Goal: Feedback & Contribution: Submit feedback/report problem

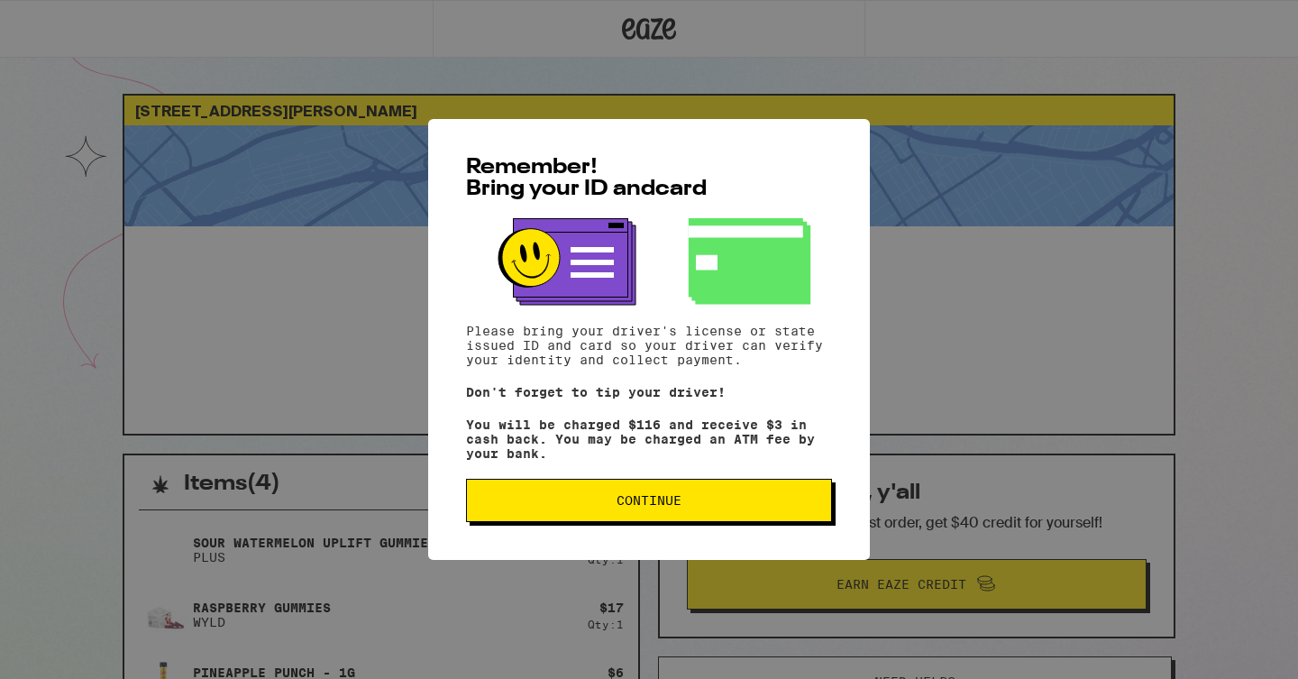
click at [668, 522] on button "Continue" at bounding box center [649, 500] width 366 height 43
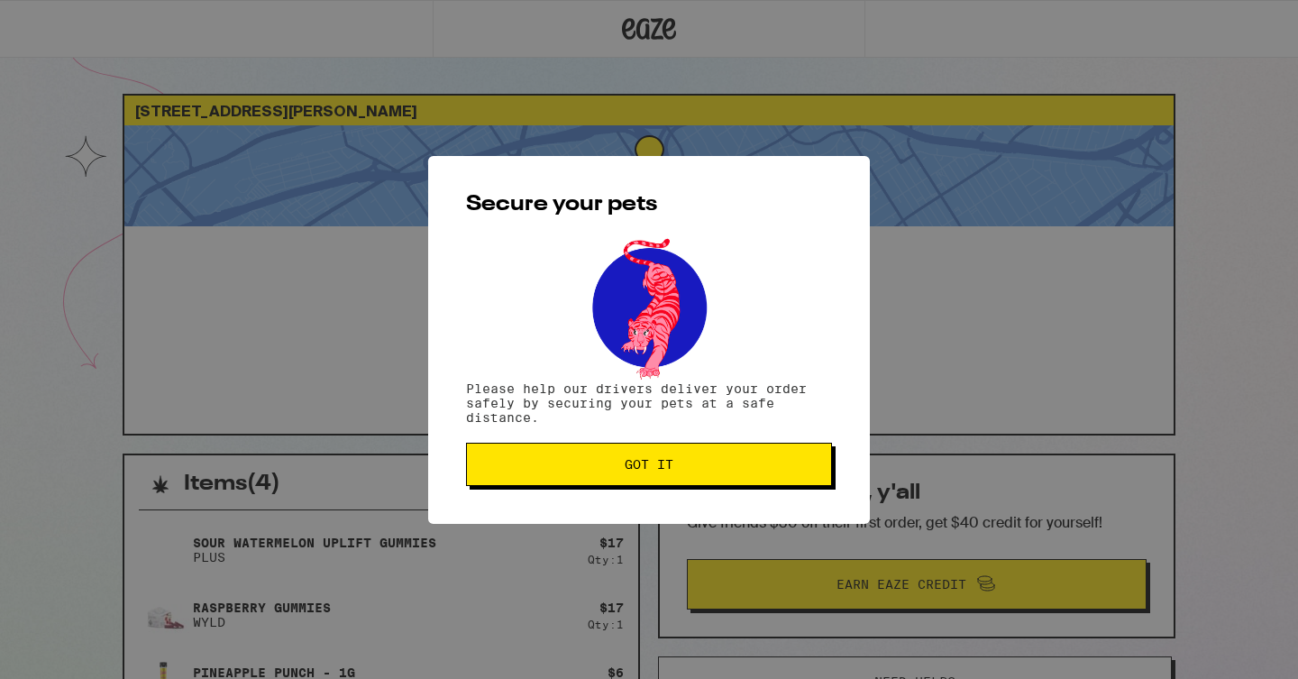
click at [687, 459] on button "Got it" at bounding box center [649, 464] width 366 height 43
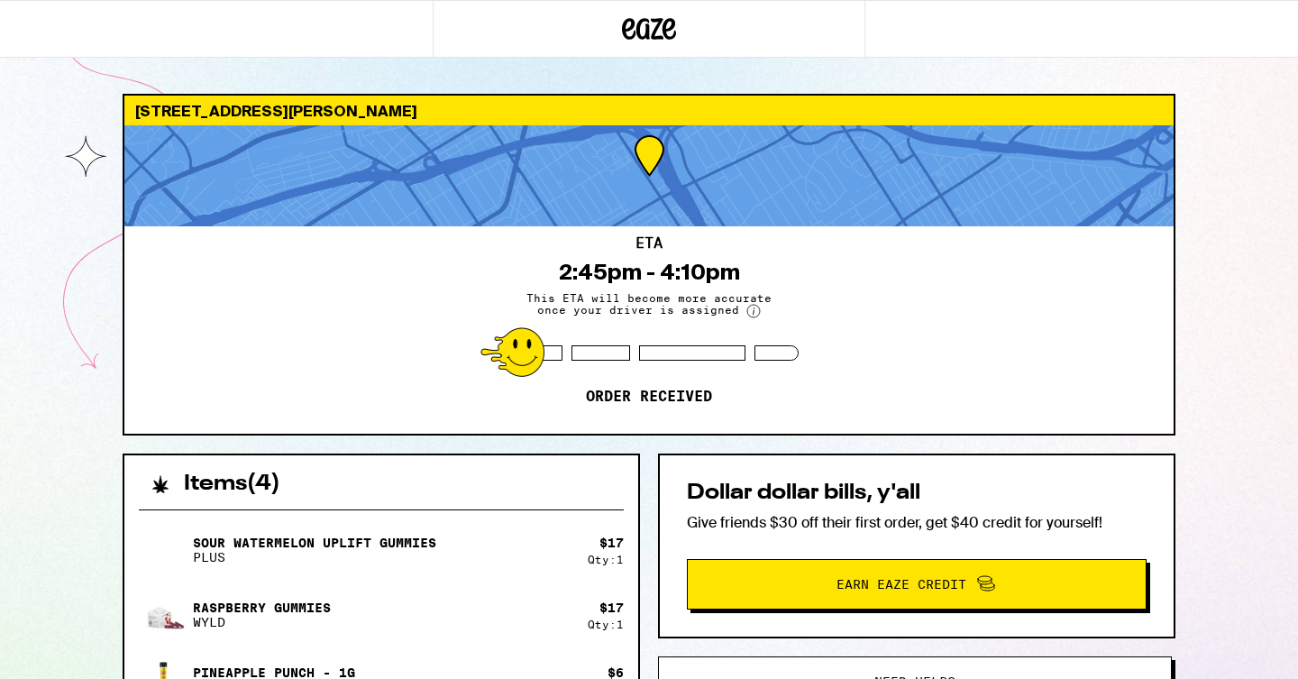
click at [663, 20] on icon at bounding box center [649, 29] width 54 height 32
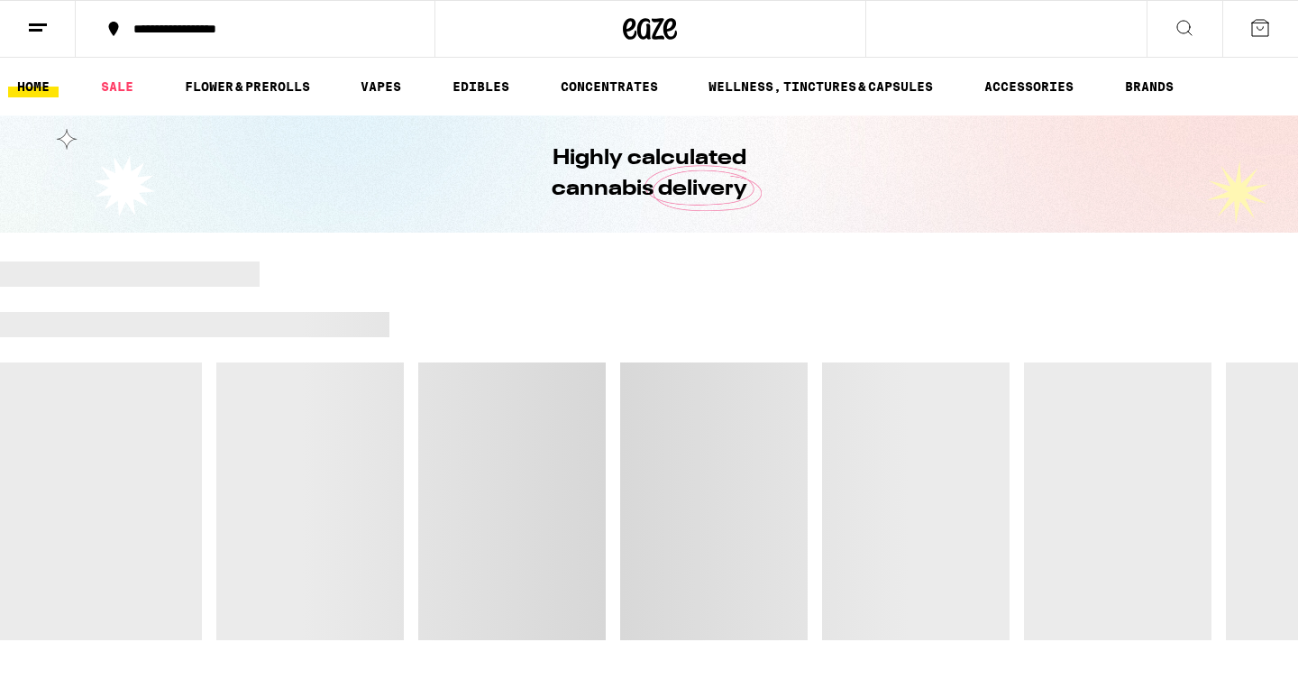
click at [30, 27] on icon at bounding box center [38, 28] width 22 height 22
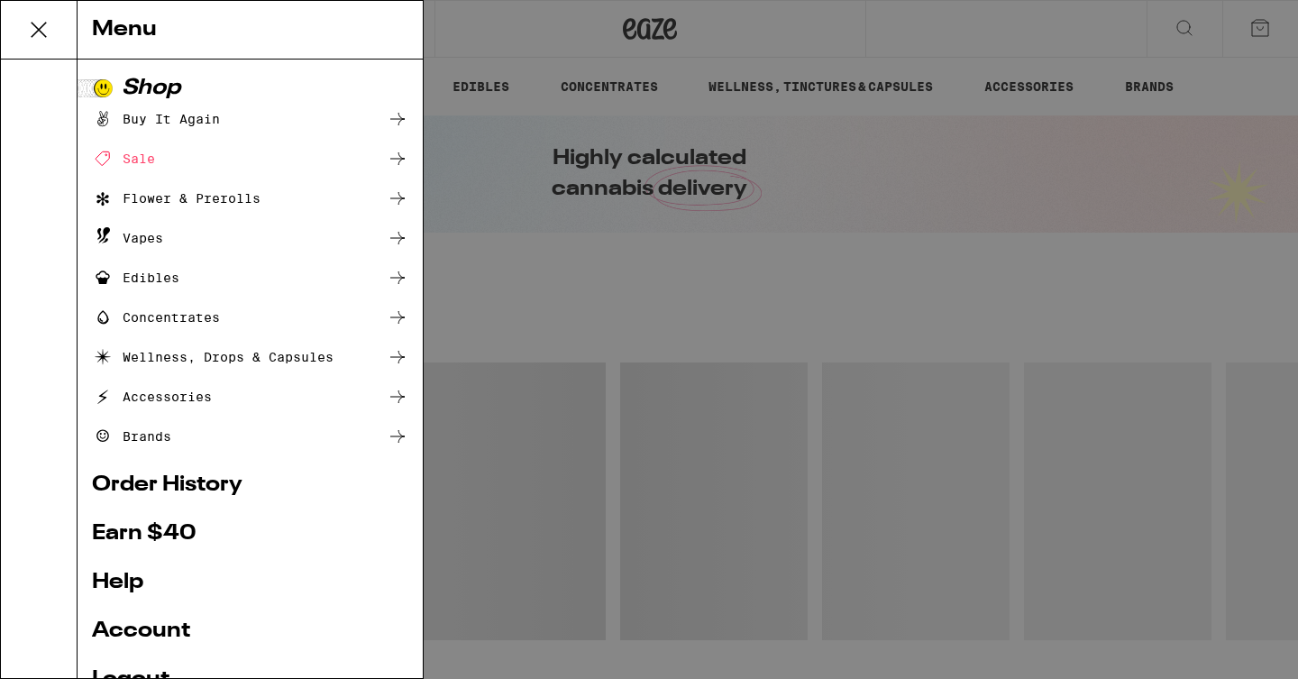
click at [185, 478] on link "Order History" at bounding box center [250, 485] width 316 height 22
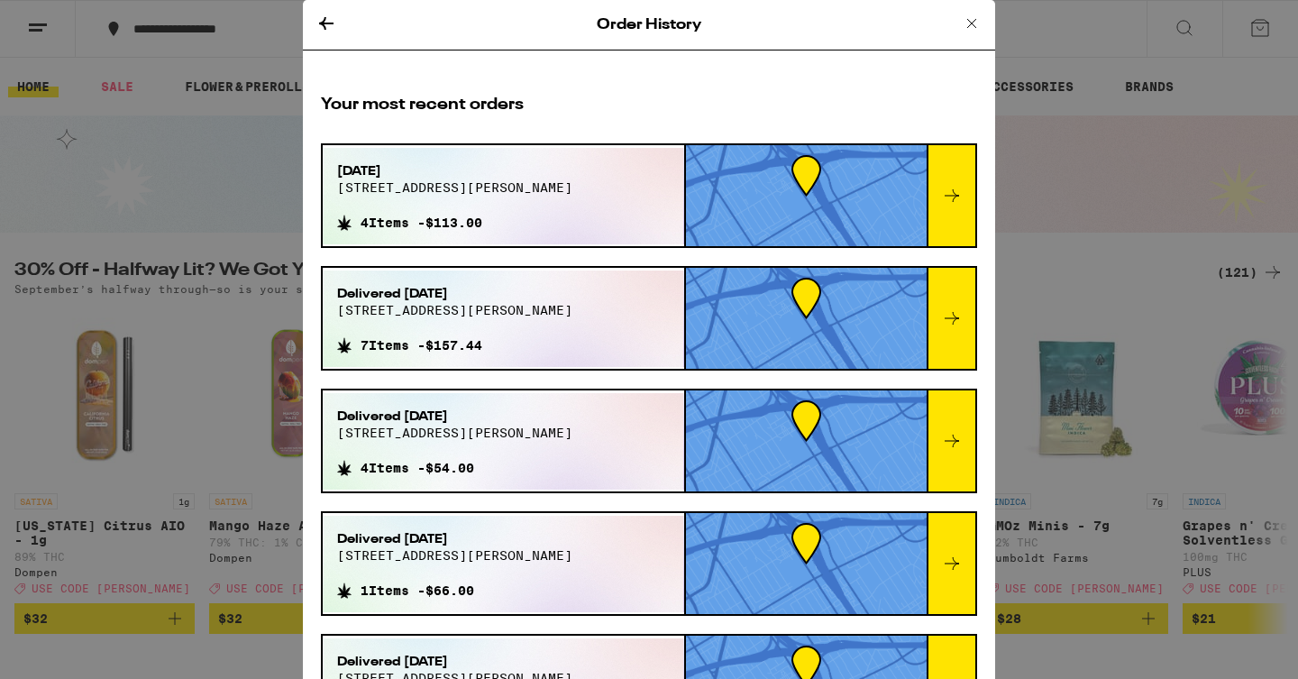
click at [947, 211] on div at bounding box center [951, 195] width 49 height 101
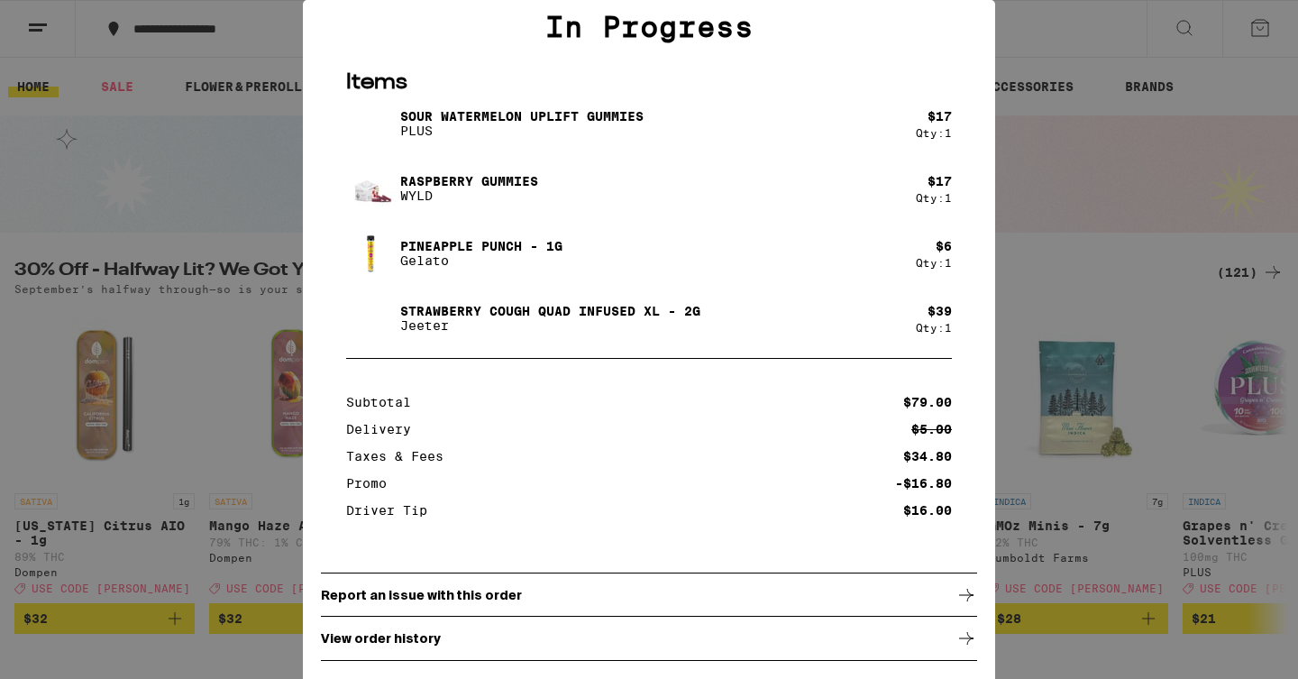
scroll to position [119, 0]
click at [511, 597] on div "Report an issue with this order" at bounding box center [649, 594] width 656 height 45
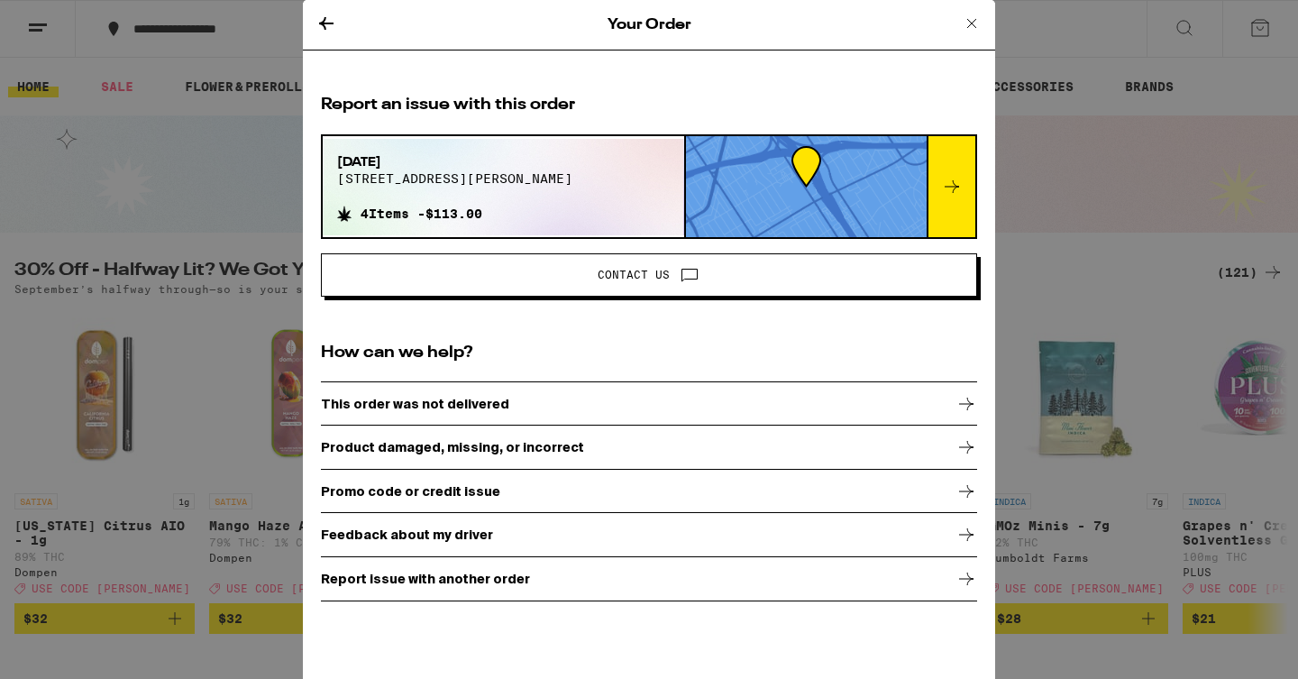
click at [330, 15] on icon at bounding box center [326, 24] width 22 height 22
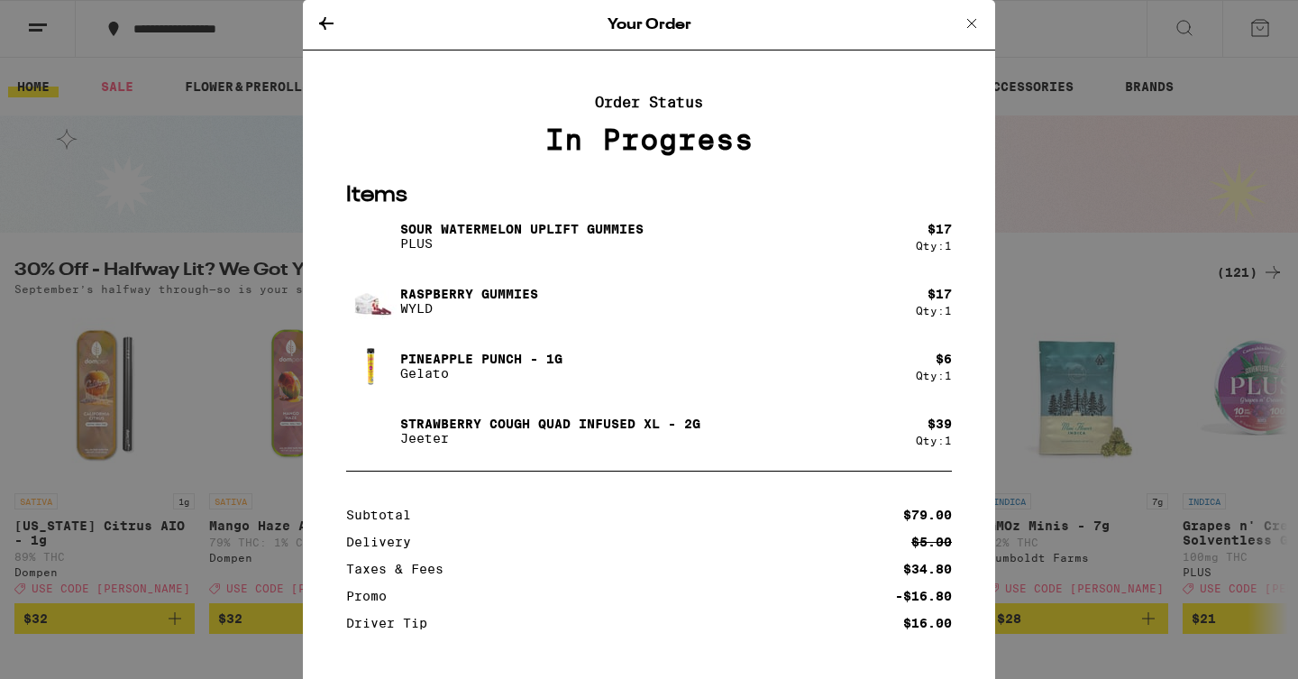
click at [323, 28] on icon at bounding box center [326, 24] width 22 height 22
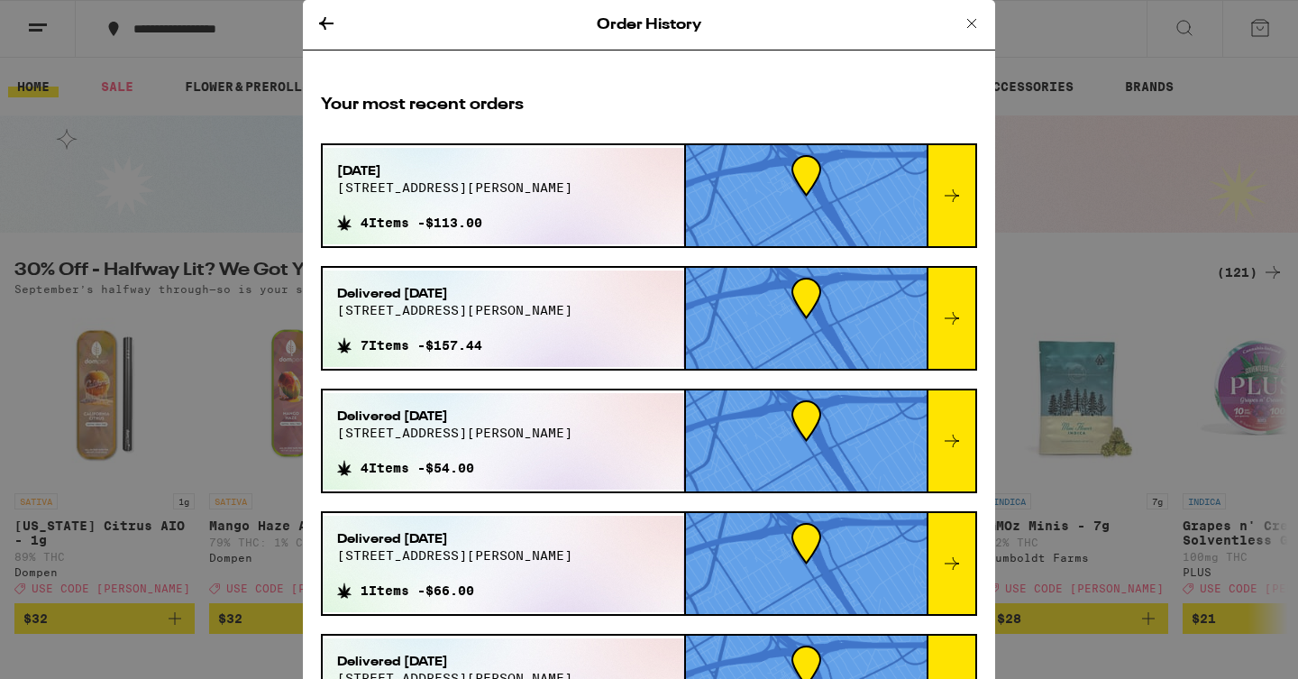
click at [938, 319] on div at bounding box center [951, 318] width 49 height 101
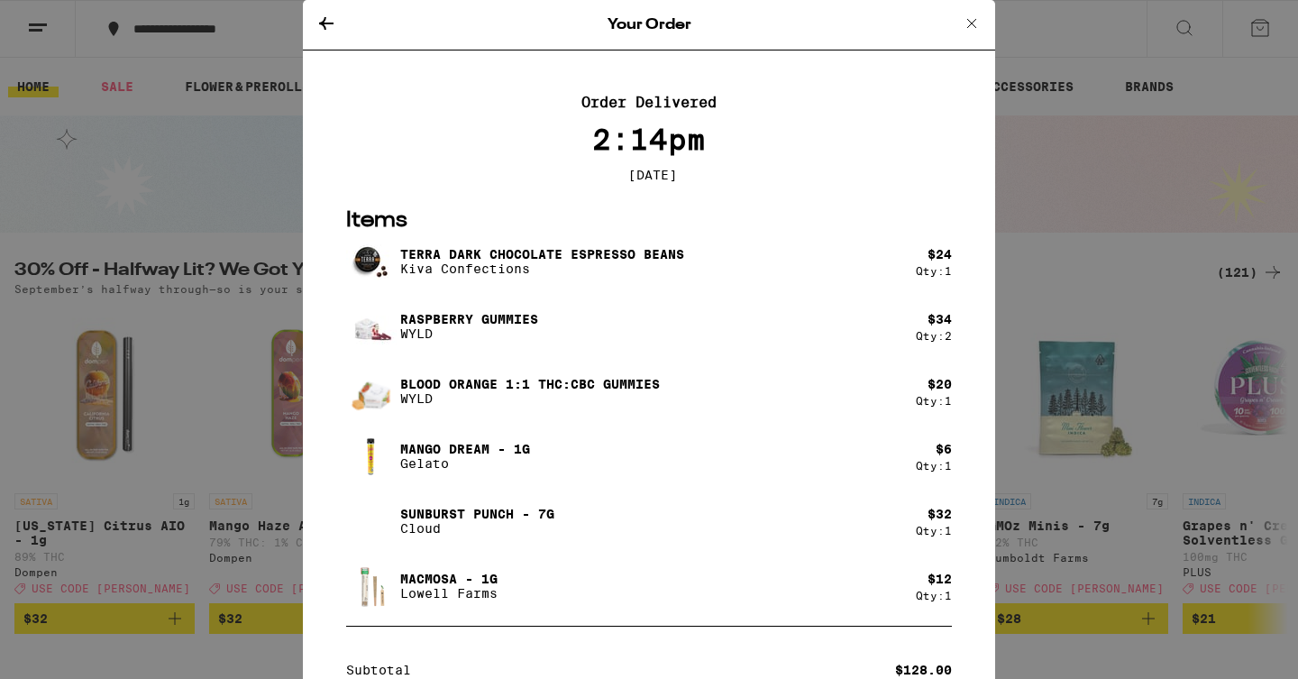
click at [326, 19] on icon at bounding box center [326, 24] width 22 height 22
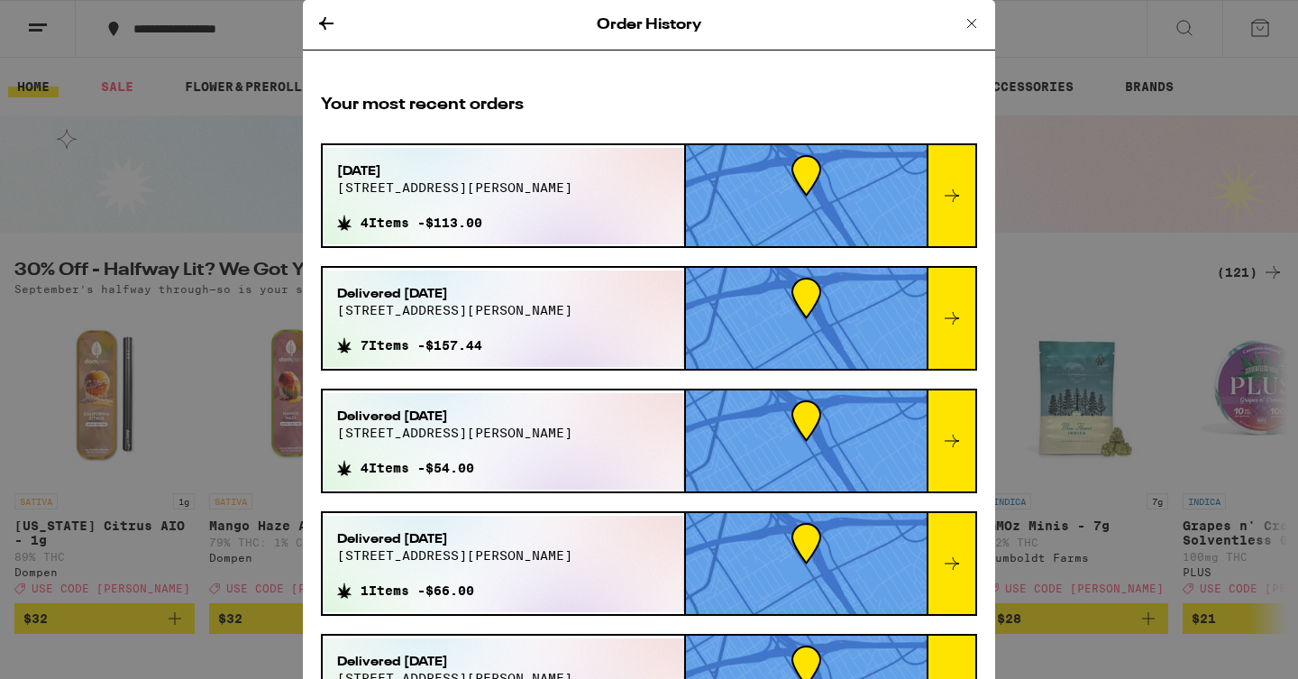
click at [941, 186] on icon at bounding box center [952, 196] width 22 height 22
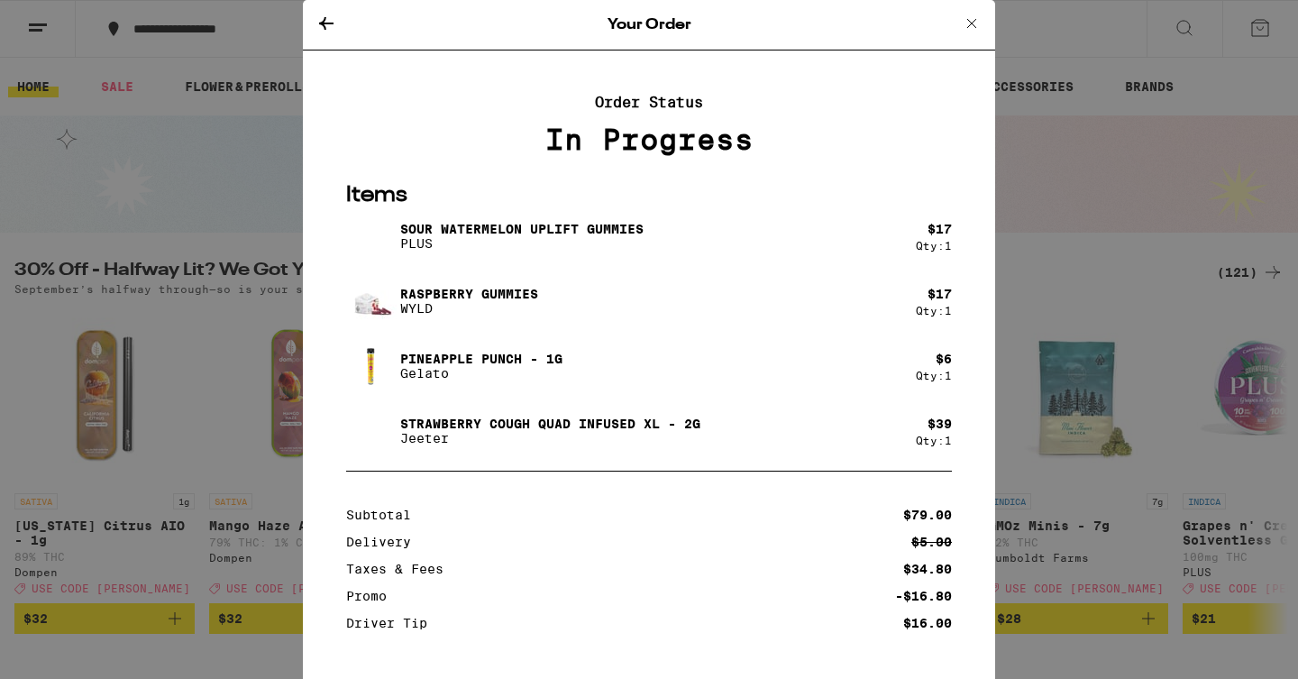
click at [328, 21] on icon at bounding box center [326, 24] width 22 height 22
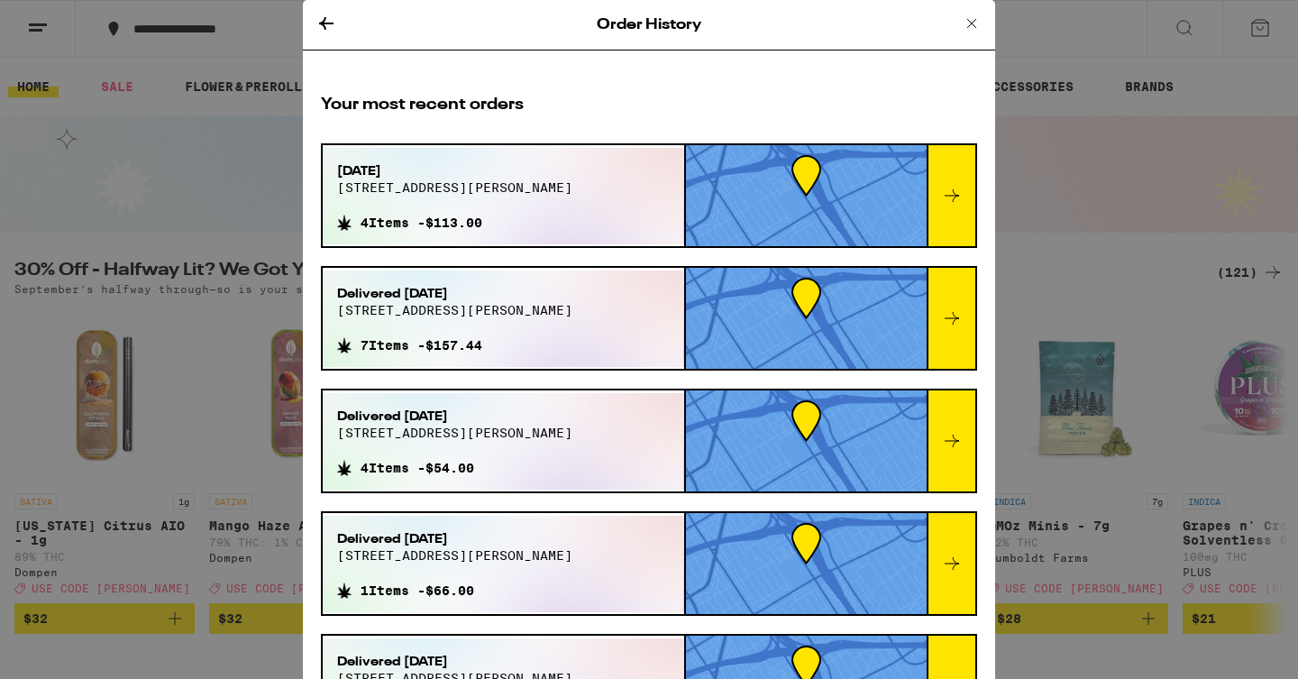
click at [950, 560] on icon at bounding box center [952, 564] width 22 height 22
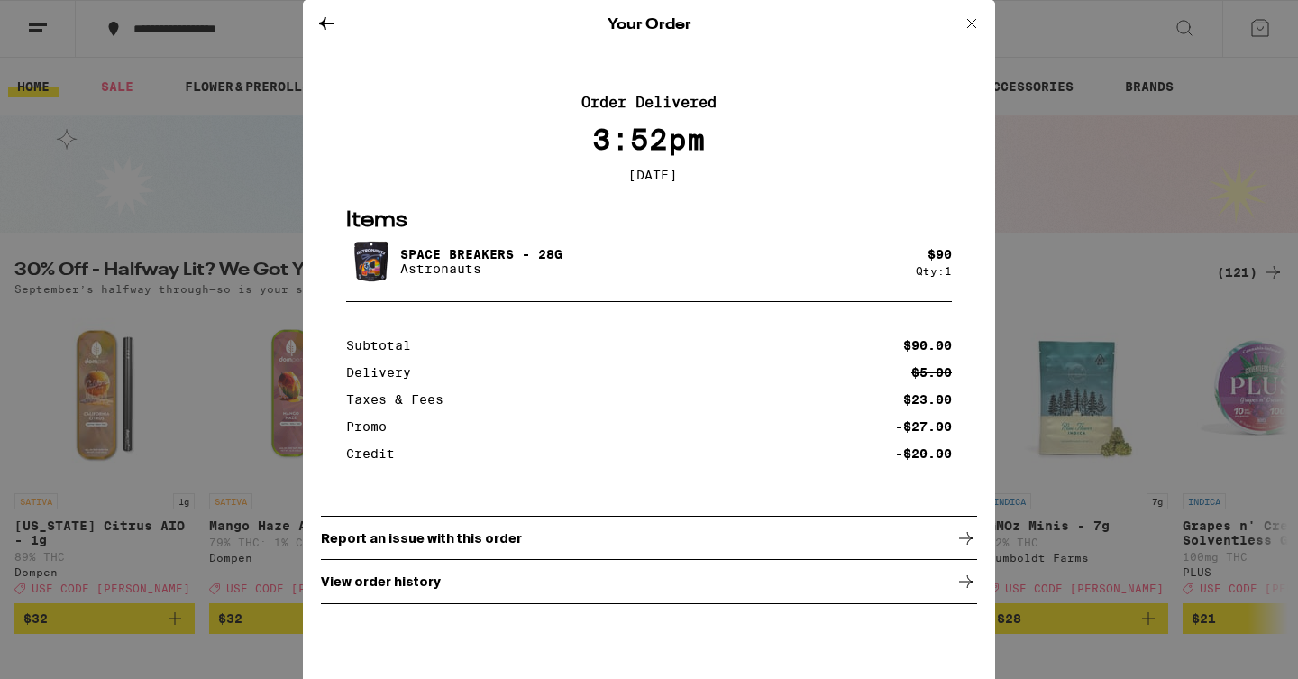
scroll to position [1, 0]
click at [321, 29] on icon at bounding box center [326, 24] width 22 height 22
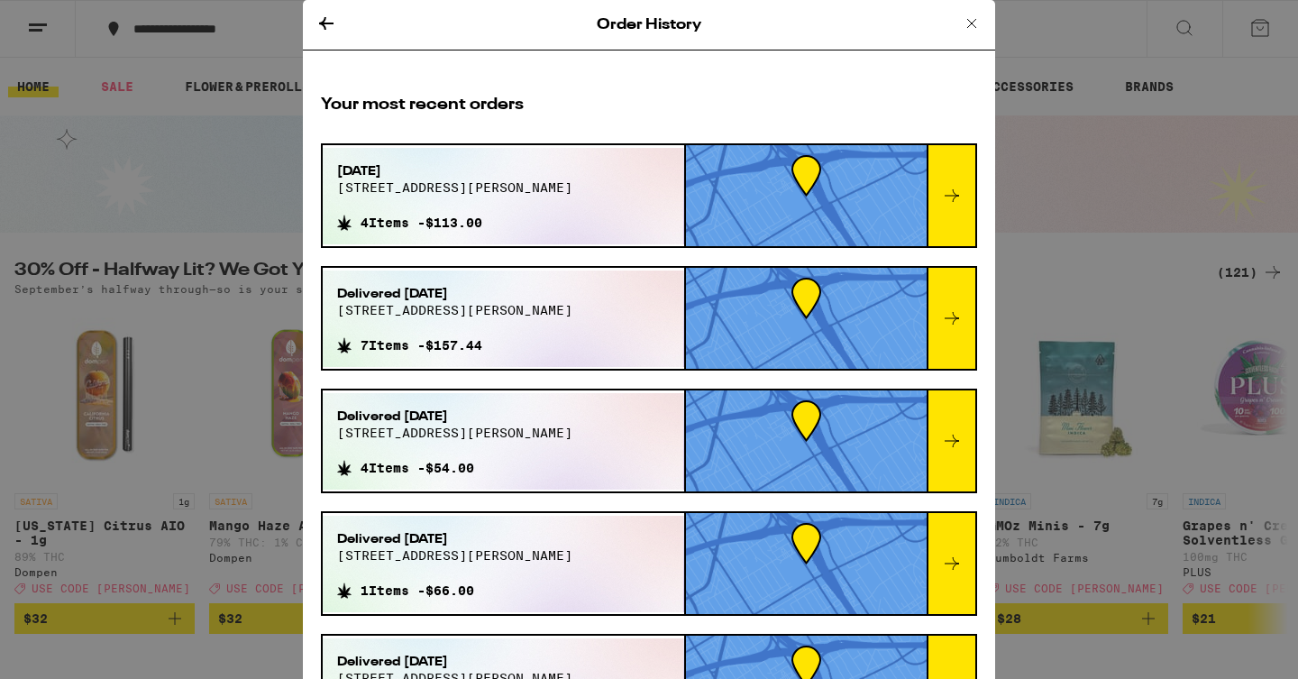
click at [942, 332] on div at bounding box center [951, 318] width 49 height 101
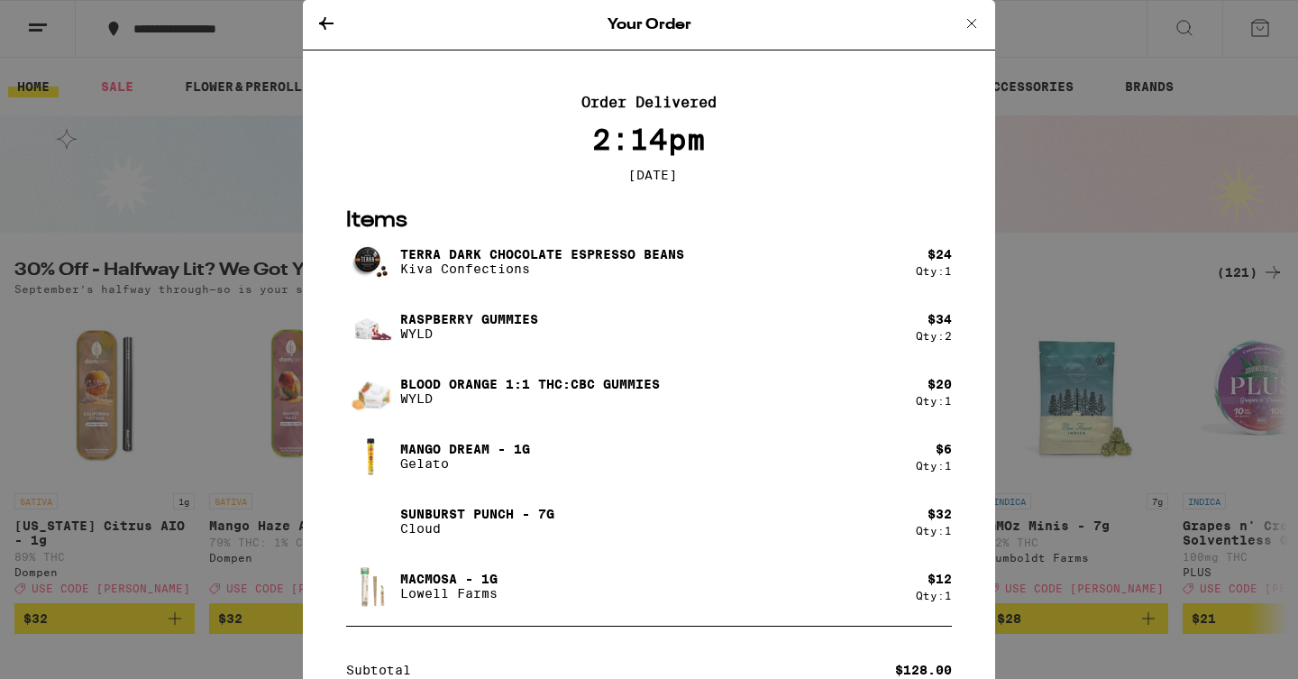
click at [318, 27] on icon at bounding box center [326, 24] width 22 height 22
click at [331, 16] on icon at bounding box center [326, 24] width 22 height 22
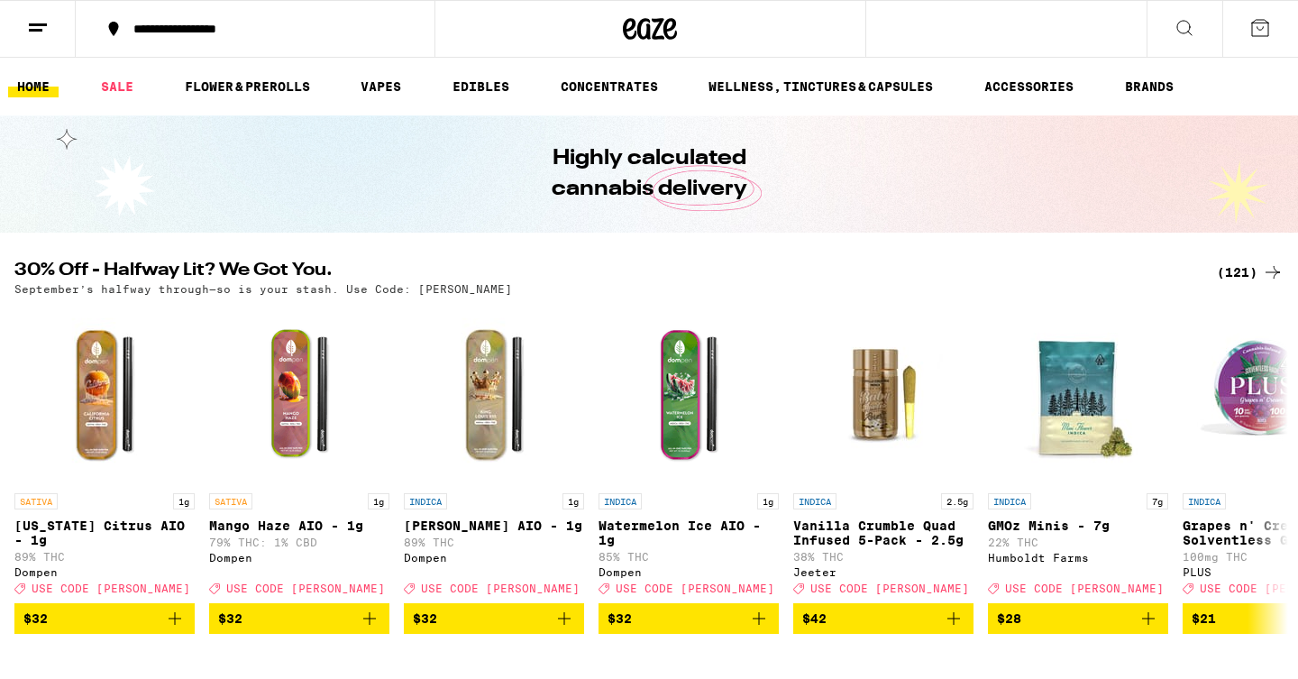
click at [28, 30] on icon at bounding box center [38, 28] width 22 height 22
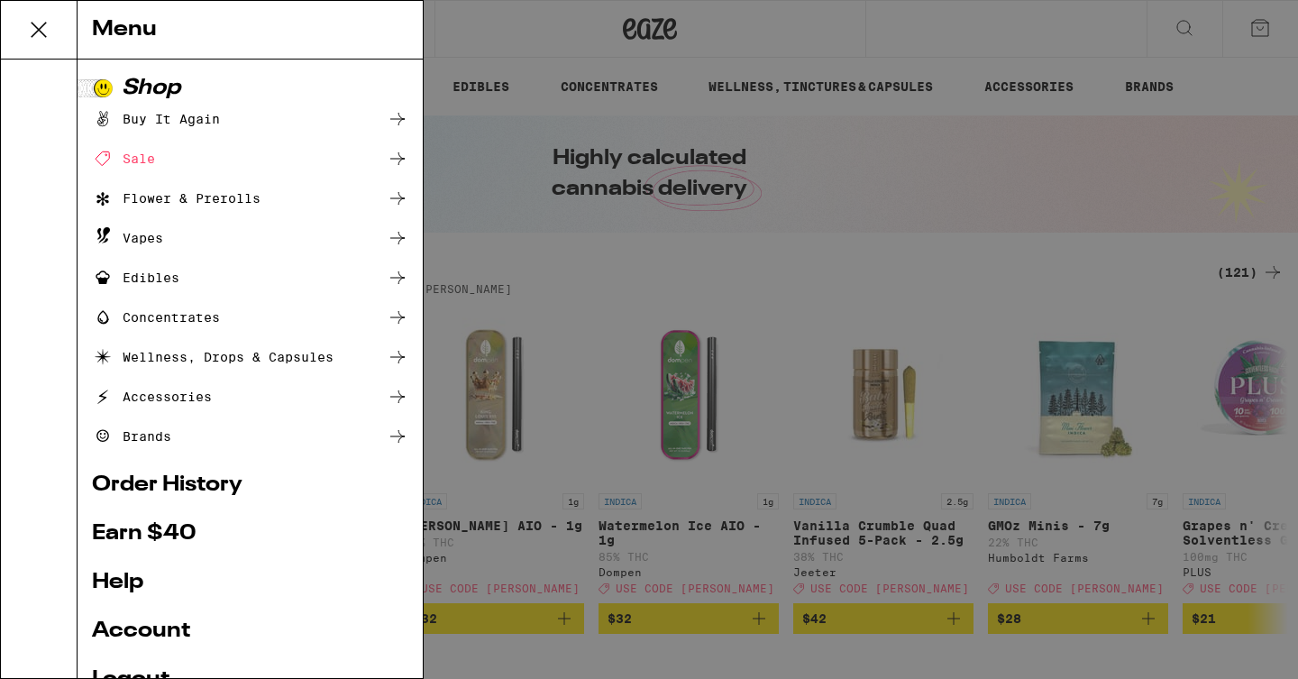
click at [182, 486] on link "Order History" at bounding box center [250, 485] width 316 height 22
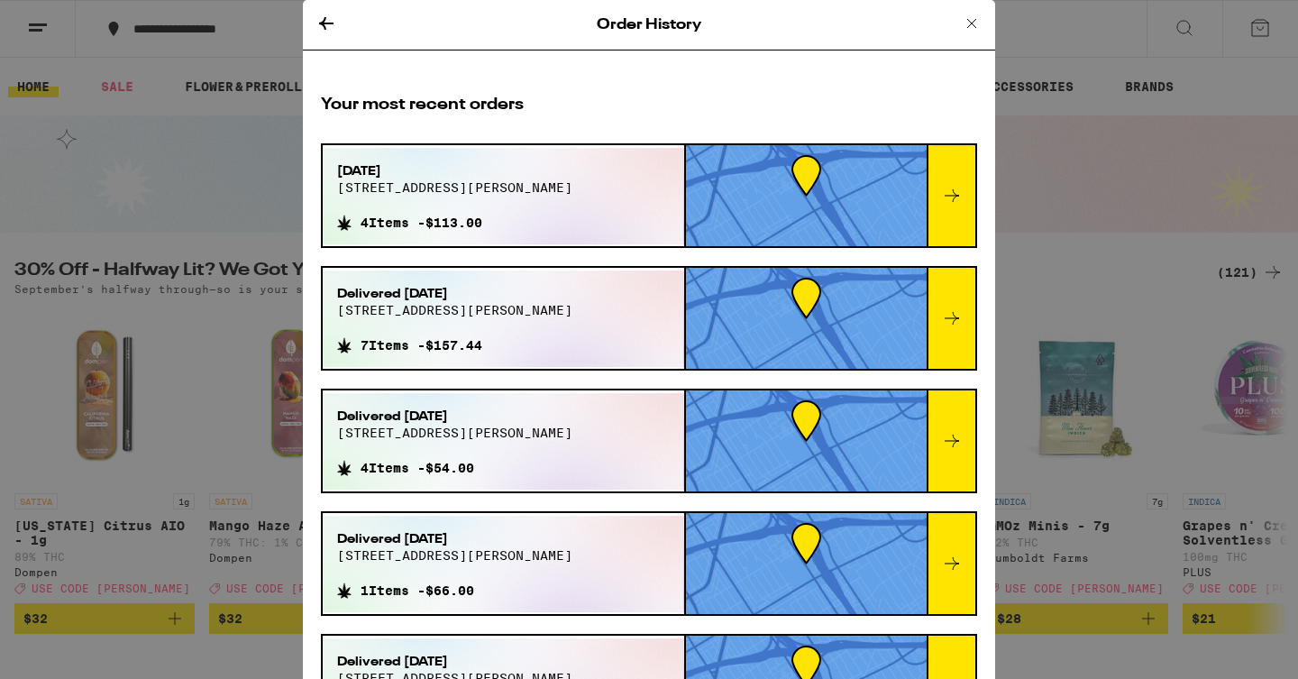
click at [930, 195] on div at bounding box center [951, 195] width 49 height 101
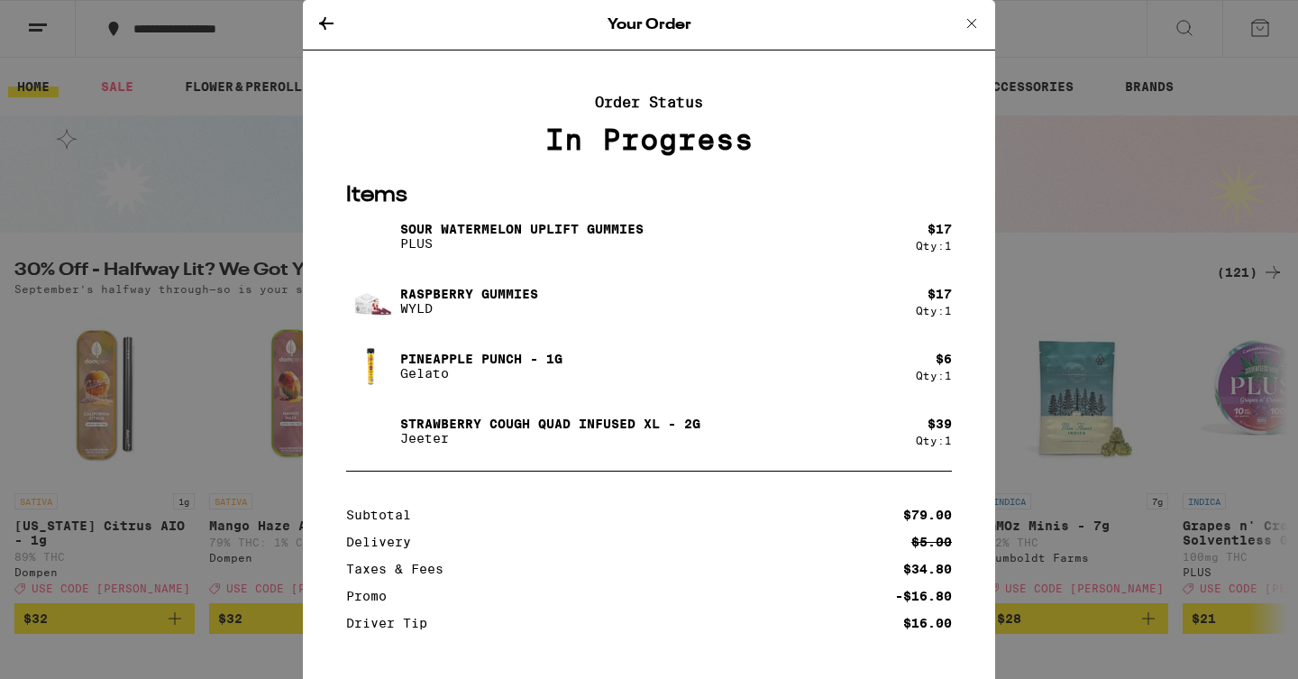
scroll to position [119, 0]
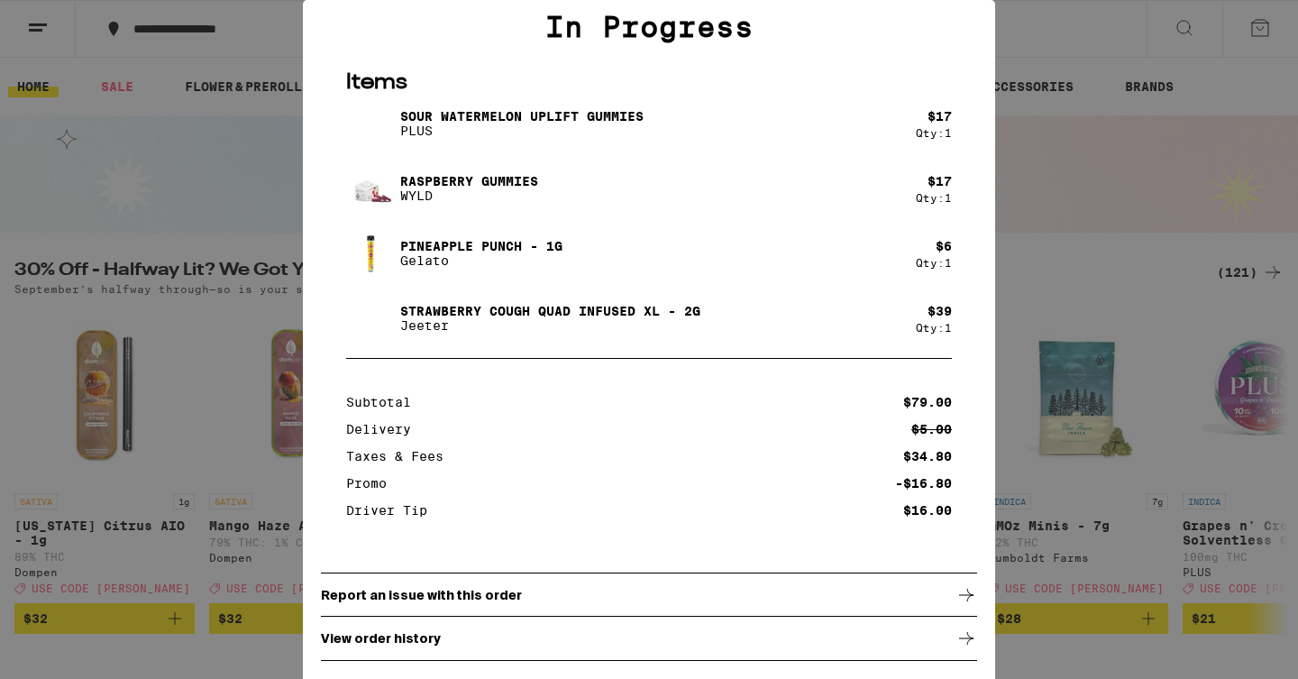
click at [661, 584] on div "Report an issue with this order" at bounding box center [649, 594] width 656 height 45
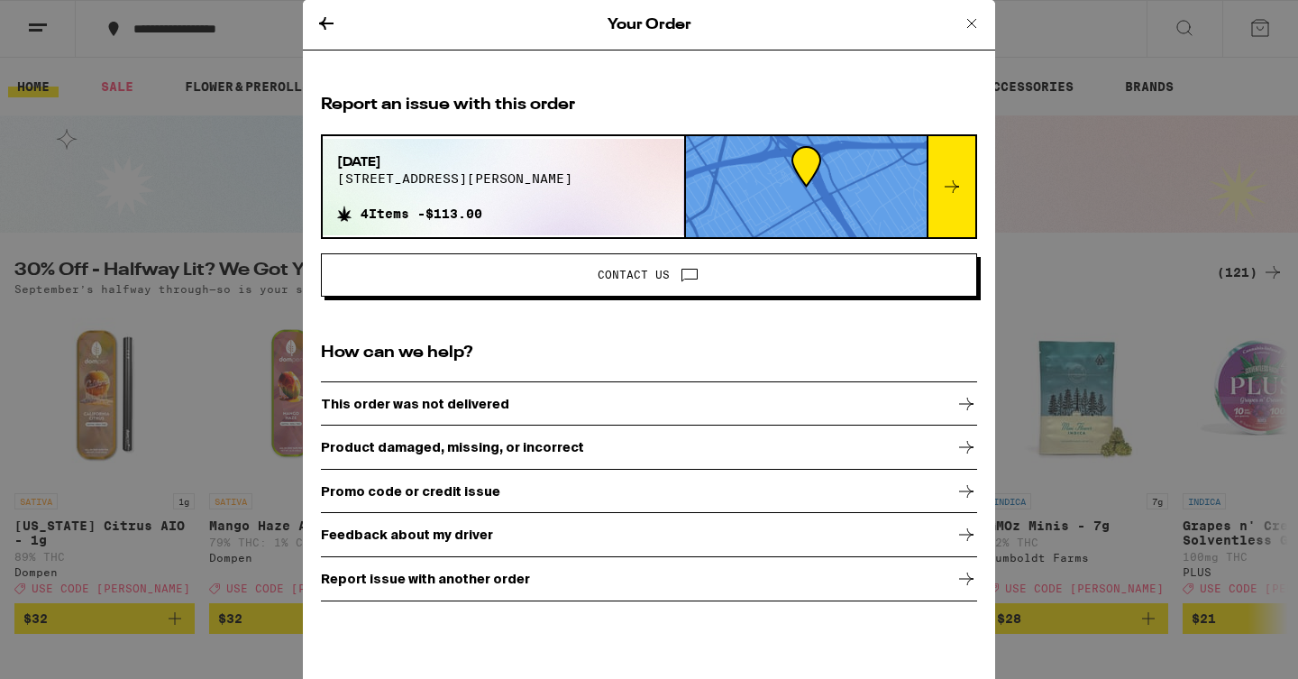
click at [648, 250] on div "Contact Us" at bounding box center [649, 268] width 656 height 58
click at [645, 275] on span "Contact Us" at bounding box center [634, 275] width 72 height 11
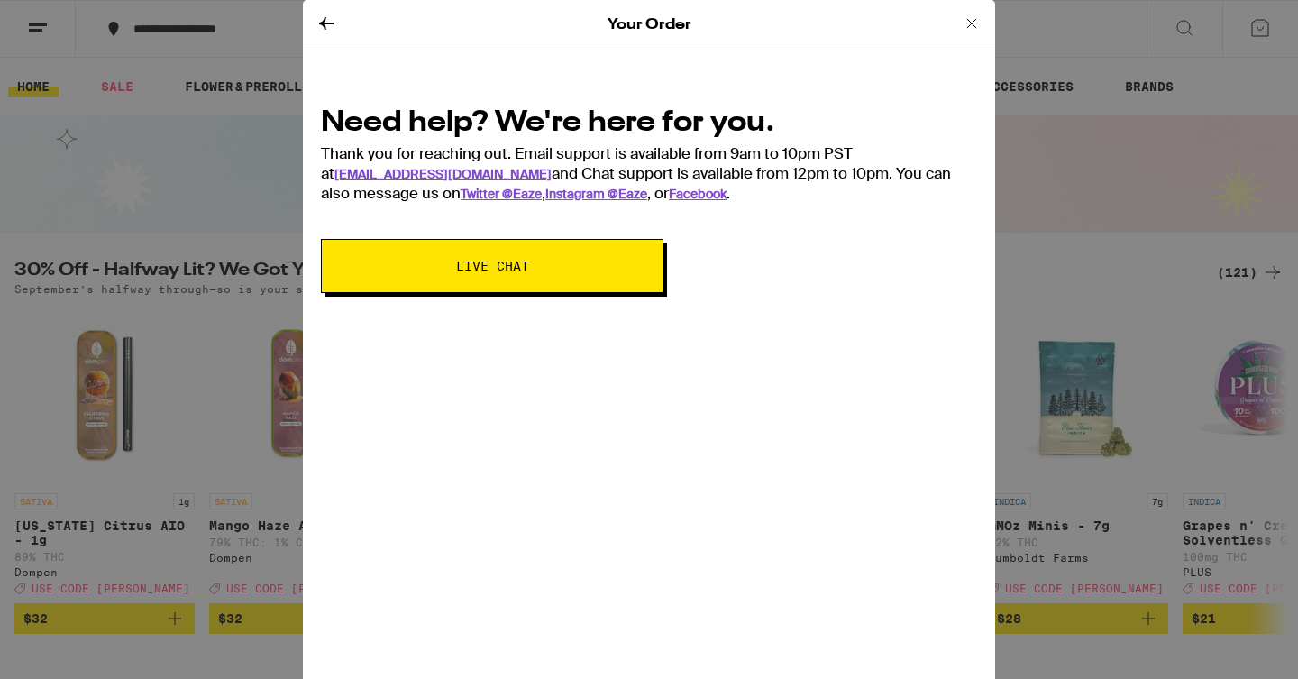
click at [645, 275] on button "Live Chat" at bounding box center [492, 266] width 343 height 54
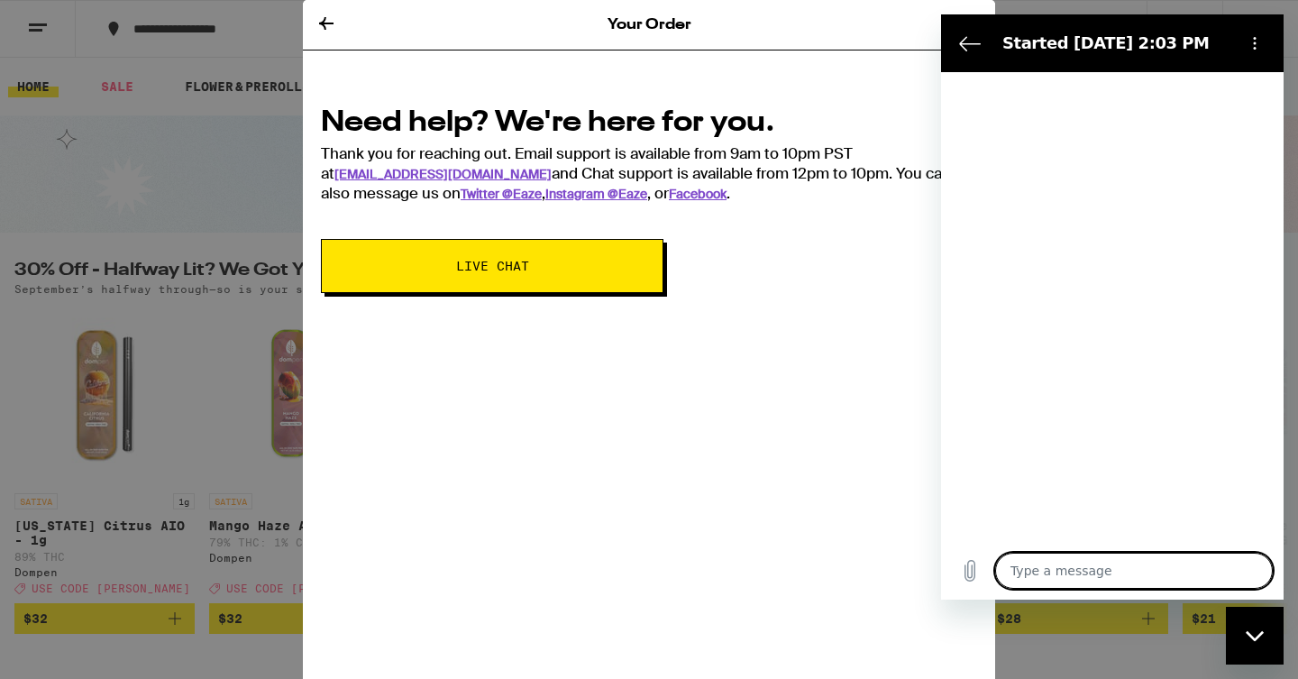
type textarea "x"
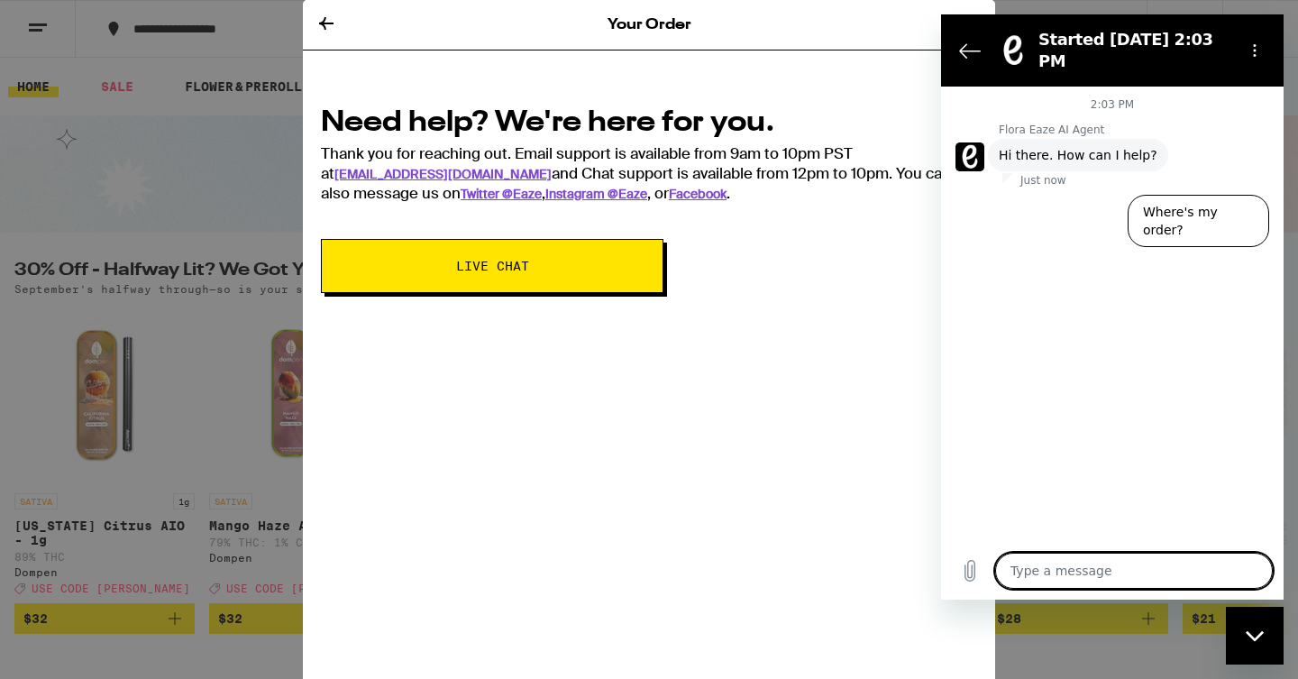
type textarea "H"
type textarea "x"
type textarea "Hi"
type textarea "x"
type textarea "Hi"
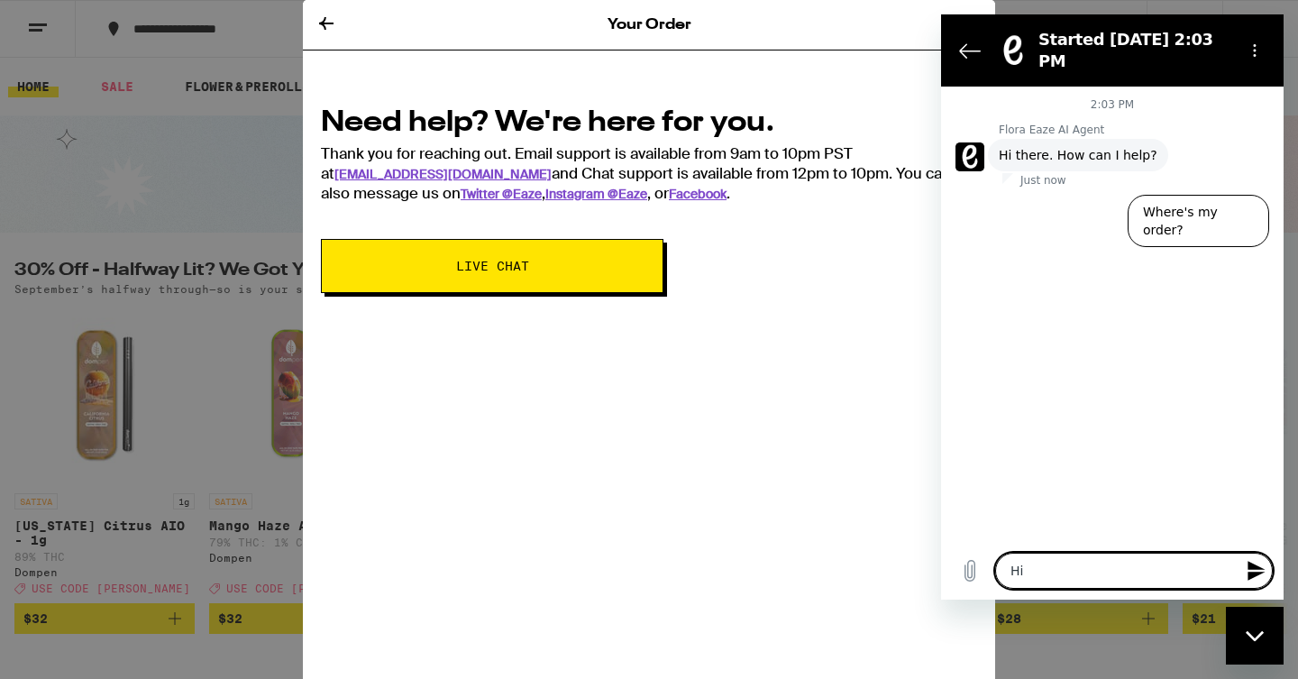
type textarea "x"
type textarea "Hi"
type textarea "x"
type textarea "Hi,"
type textarea "x"
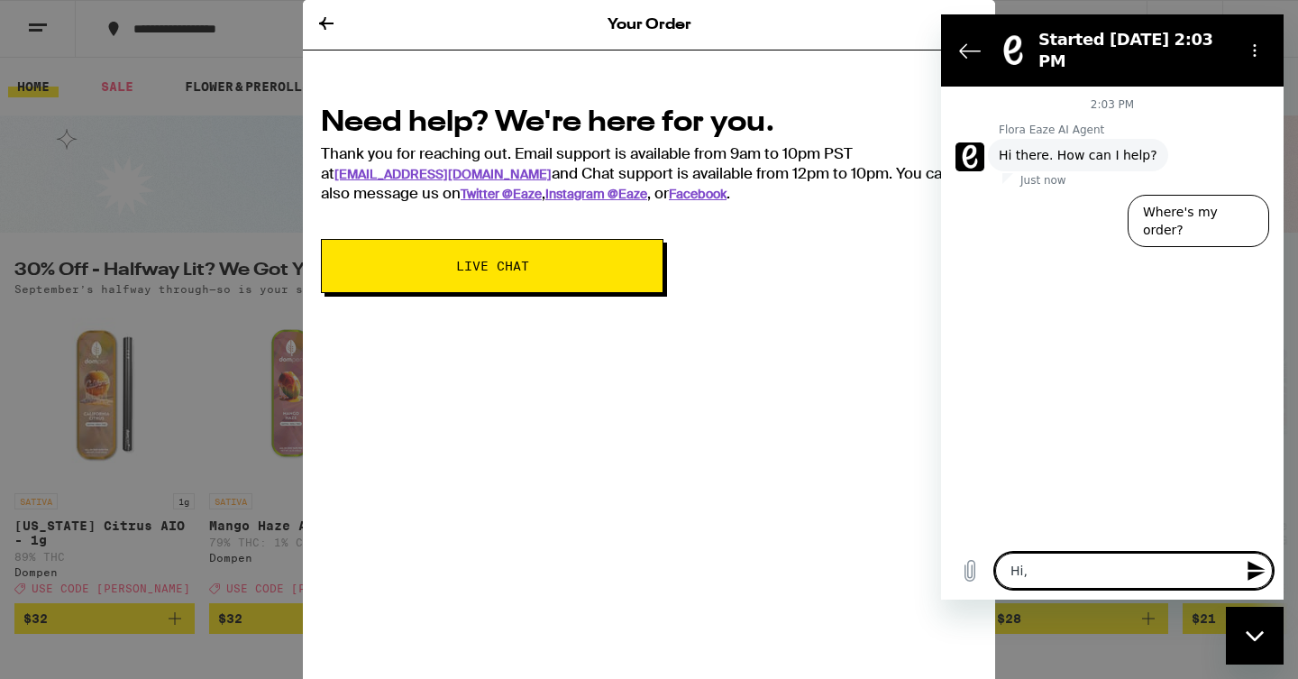
type textarea "Hi,"
type textarea "x"
type textarea "Hi, s"
type textarea "x"
type textarea "Hi, so"
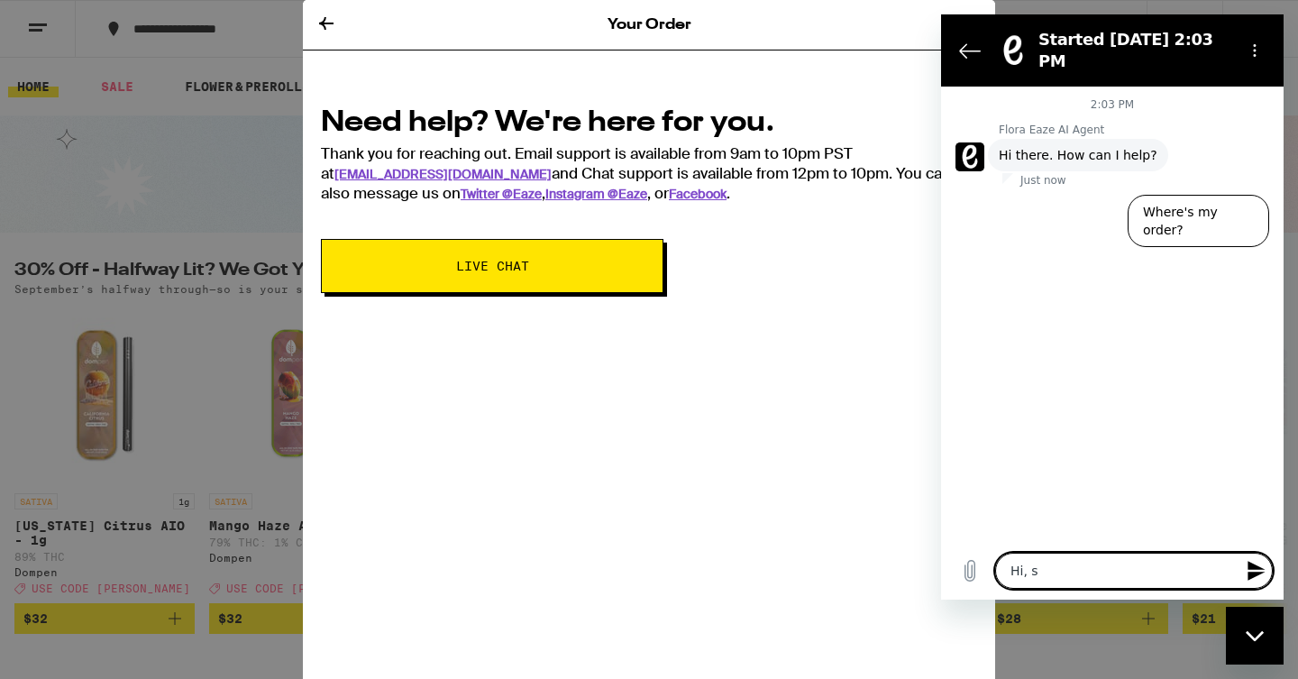
type textarea "x"
type textarea "Hi, sor"
type textarea "x"
type textarea "Hi, sorr"
type textarea "x"
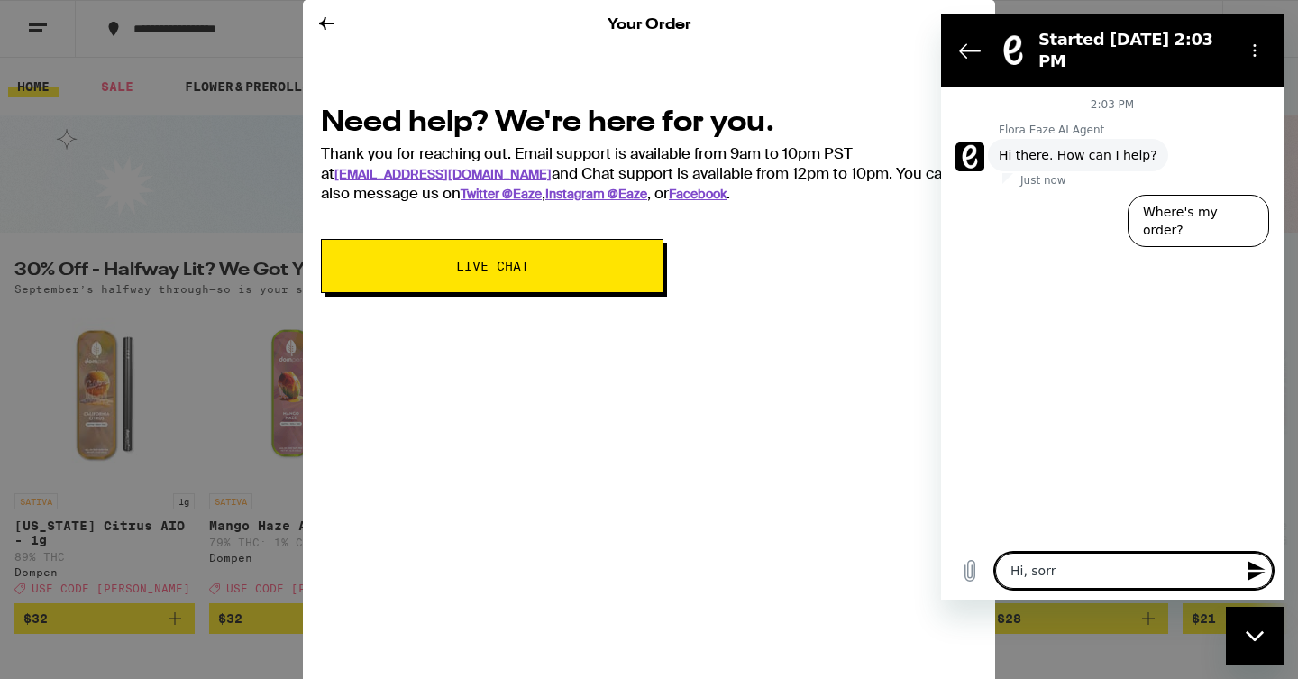
type textarea "Hi, sorry"
type textarea "x"
type textarea "Hi, sorry"
type textarea "x"
type textarea "Hi, sorry -"
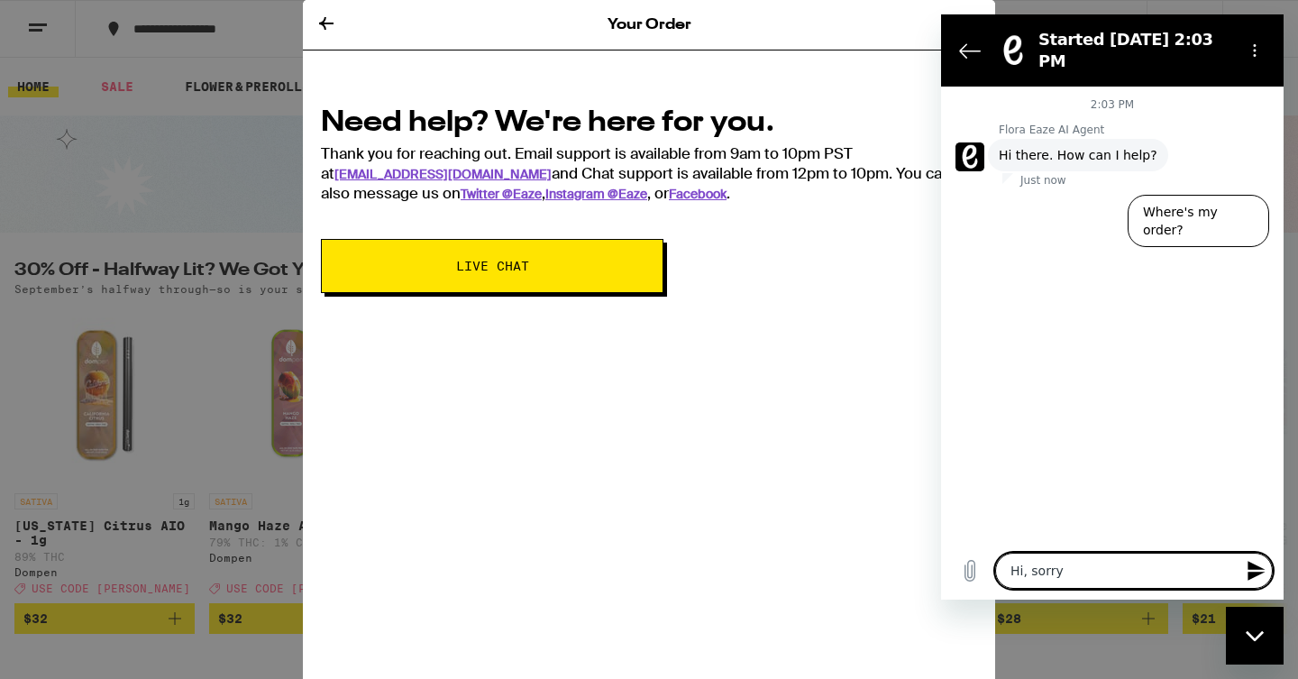
type textarea "x"
type textarea "Hi, sorry -"
type textarea "x"
type textarea "Hi, sorry - c"
type textarea "x"
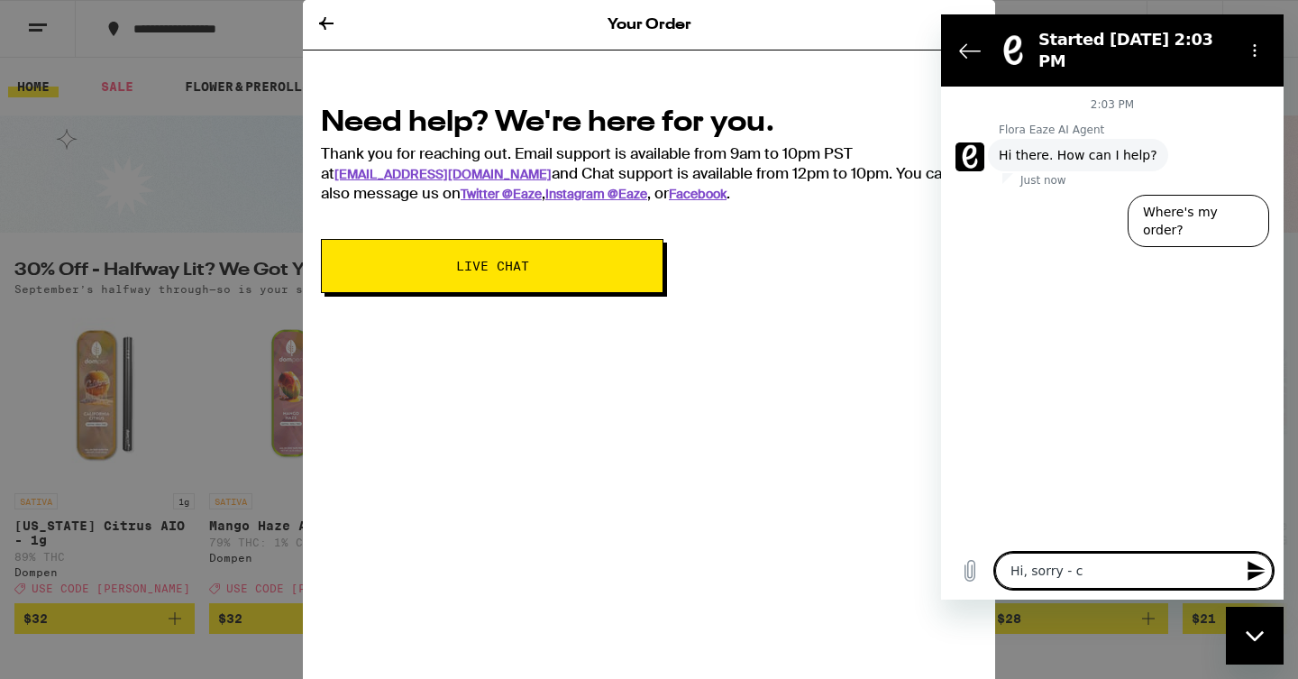
type textarea "Hi, sorry - ca"
type textarea "x"
type textarea "Hi, sorry - can"
type textarea "x"
type textarea "Hi, sorry - can"
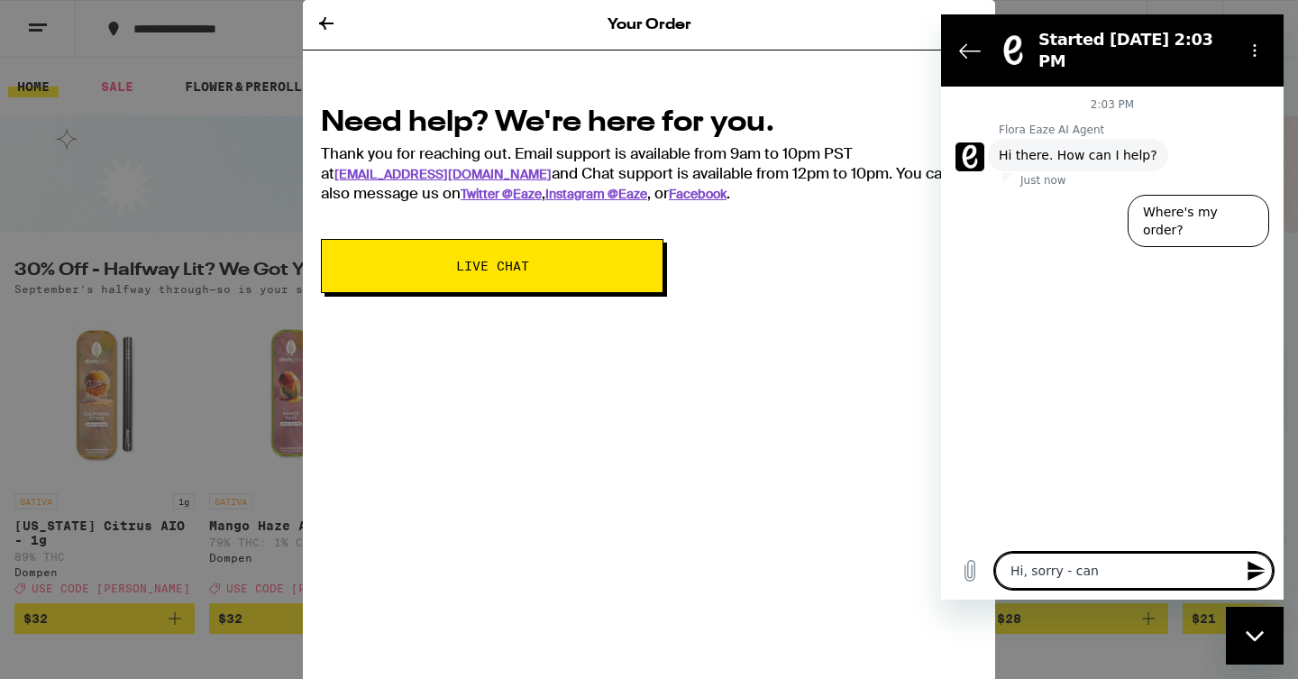
type textarea "x"
type textarea "Hi, sorry - can I"
type textarea "x"
type textarea "Hi, sorry - can I"
type textarea "x"
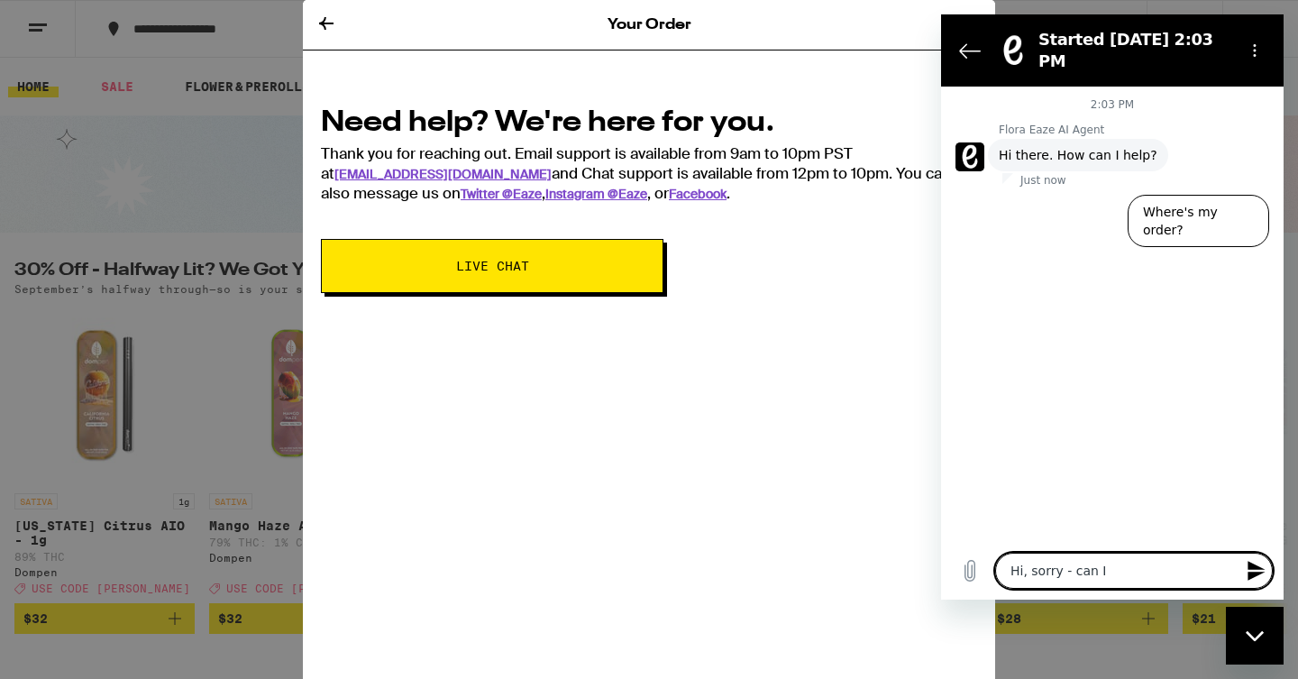
type textarea "Hi, sorry - can I r"
type textarea "x"
type textarea "Hi, sorry - can I re"
type textarea "x"
type textarea "Hi, sorry - can I res"
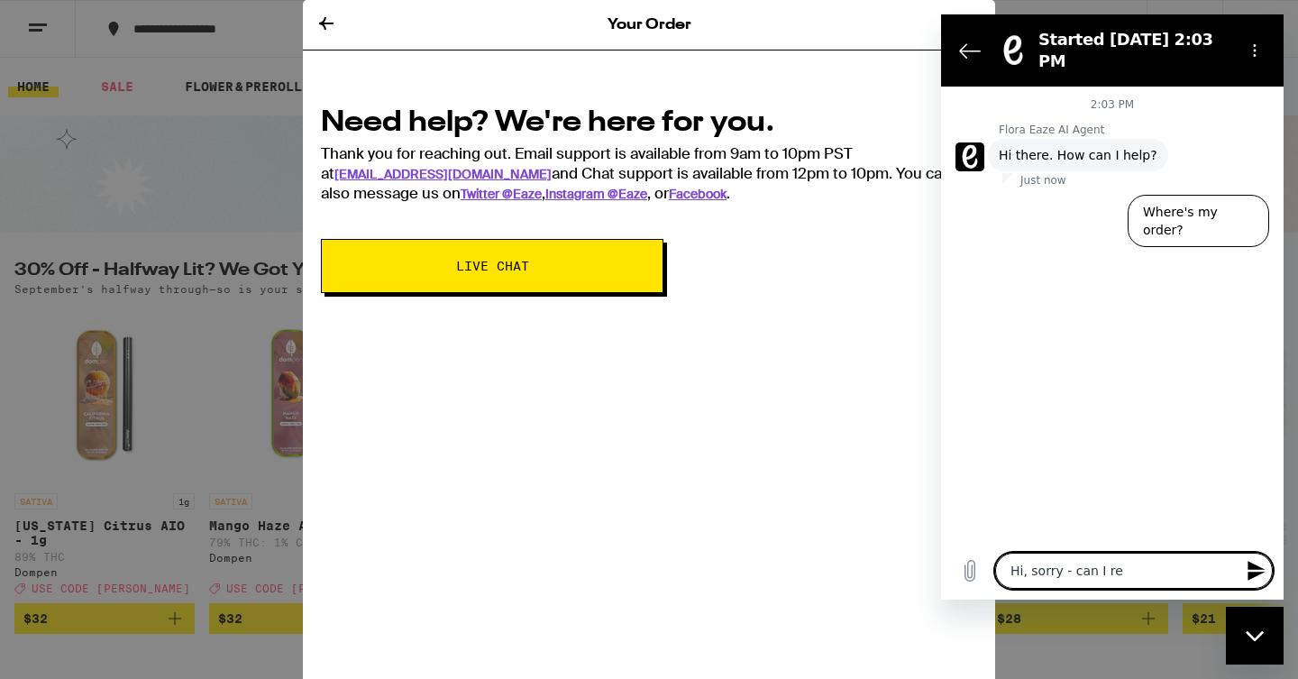
type textarea "x"
type textarea "Hi, sorry - can I resc"
type textarea "x"
type textarea "Hi, sorry - can I [PERSON_NAME]"
type textarea "x"
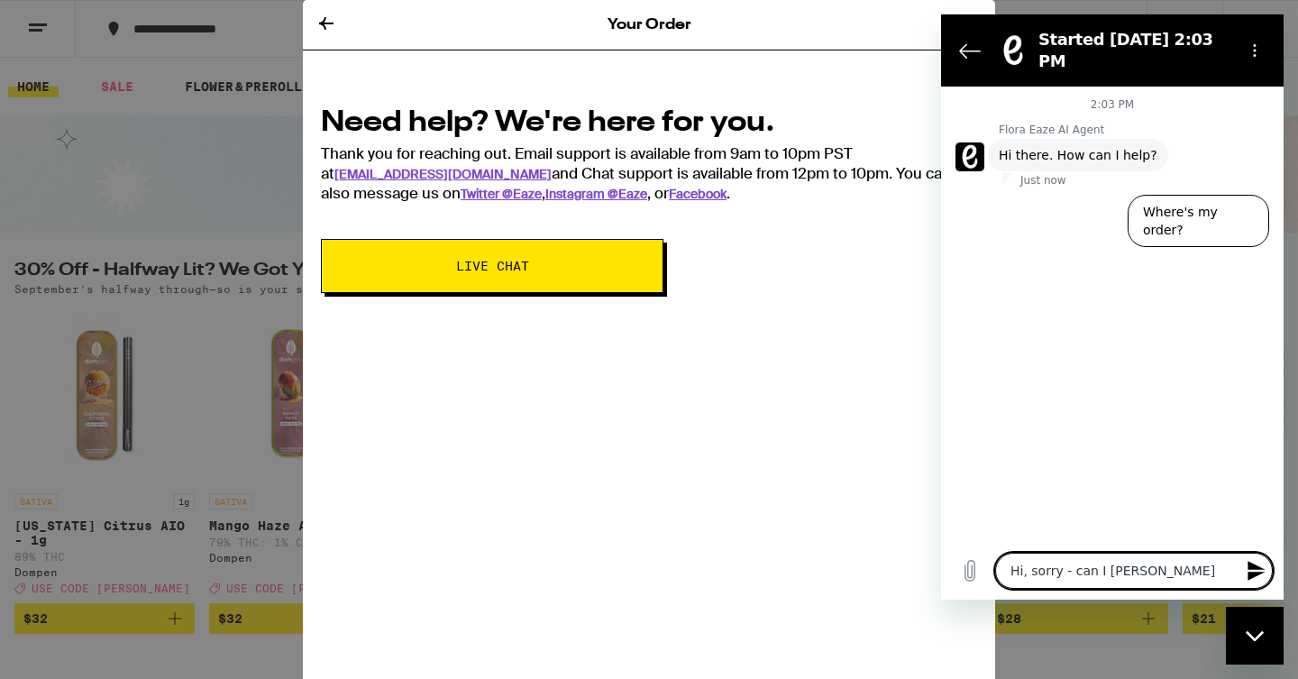
type textarea "Hi, sorry - can I resche"
type textarea "x"
type textarea "Hi, sorry - can I resched"
type textarea "x"
type textarea "Hi, sorry - can I reschedu"
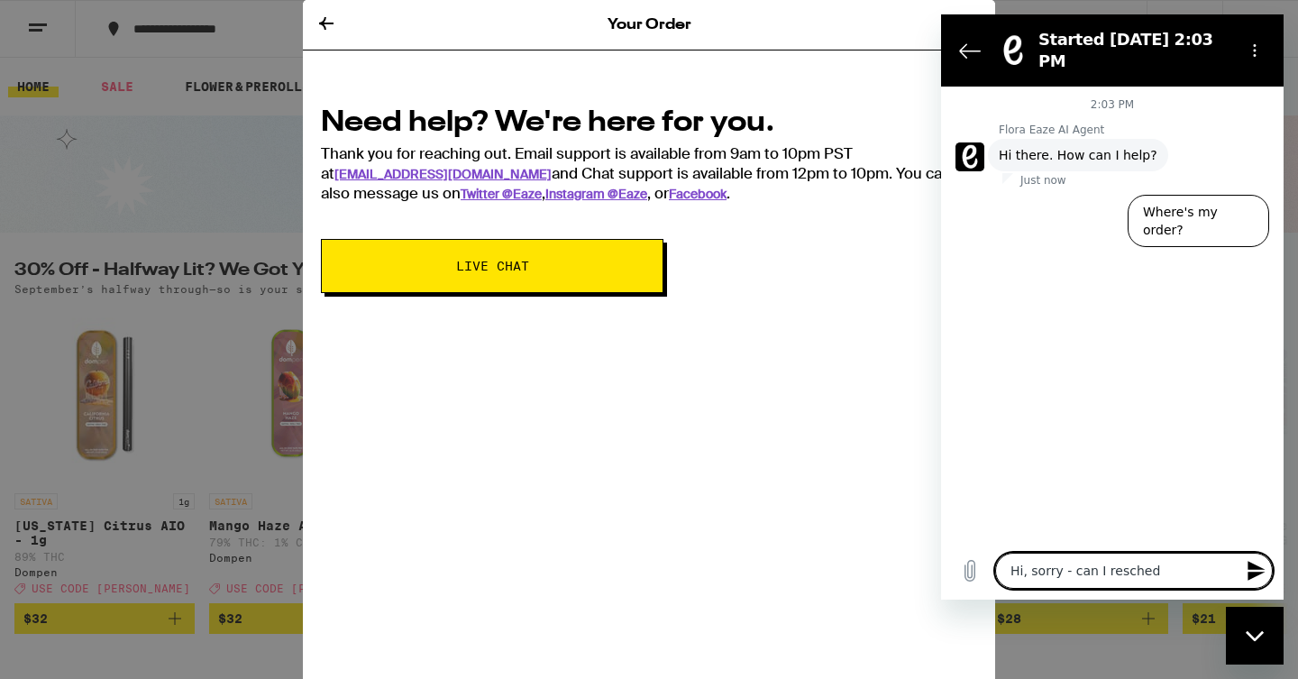
type textarea "x"
type textarea "Hi, sorry - can I reschedul"
type textarea "x"
type textarea "Hi, sorry - can I reschedule"
type textarea "x"
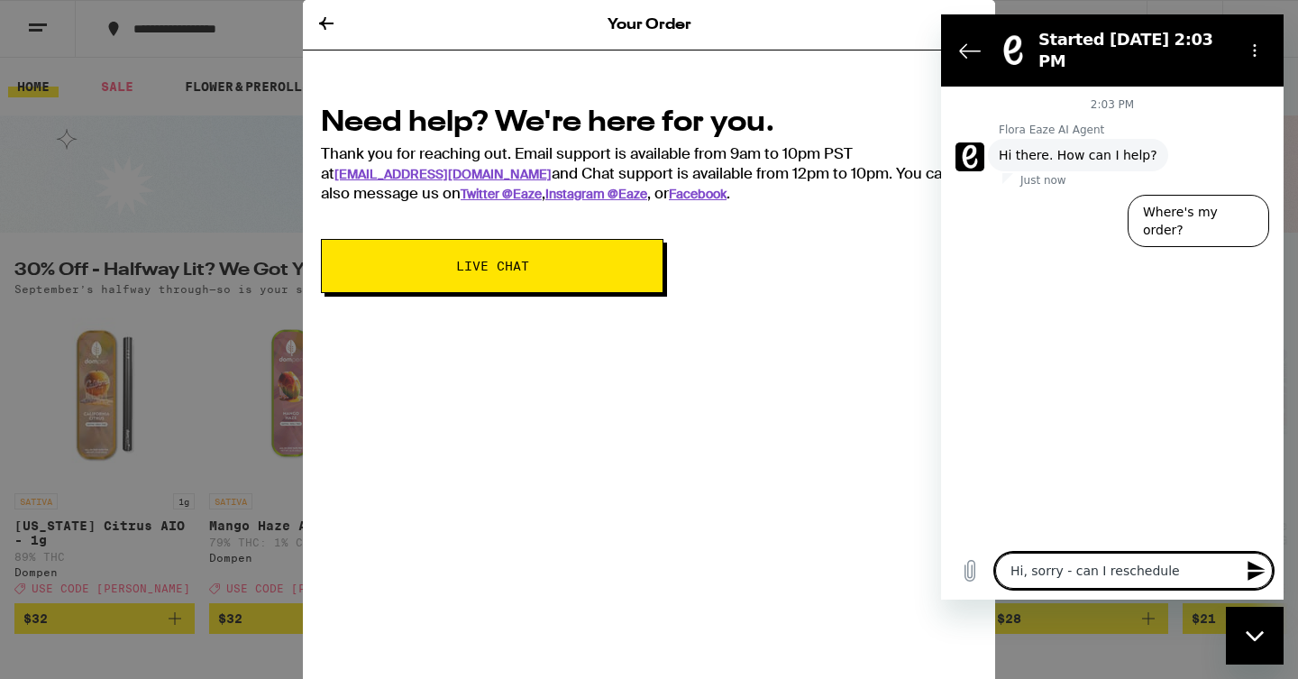
type textarea "Hi, sorry - can I reschedule"
type textarea "x"
type textarea "Hi, sorry - can I reschedule t"
type textarea "x"
type textarea "Hi, sorry - can I reschedule th"
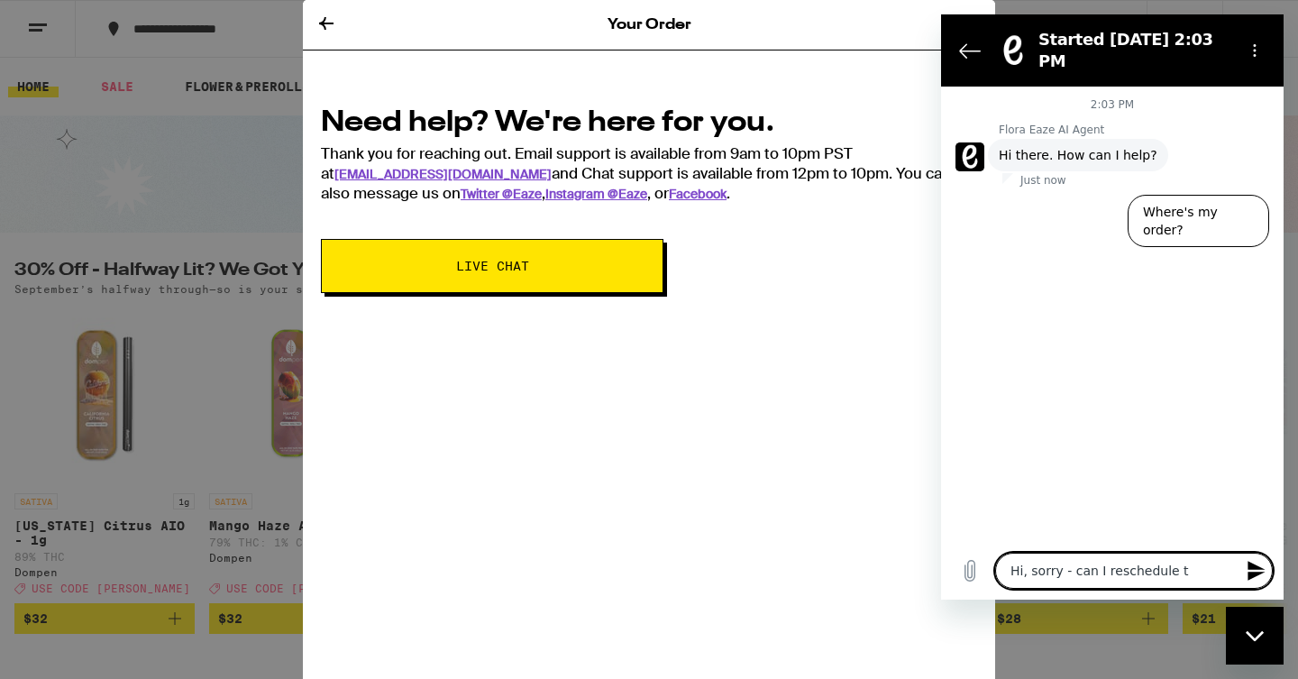
type textarea "x"
type textarea "Hi, sorry - can I reschedule thi"
type textarea "x"
type textarea "Hi, sorry - can I reschedule this"
type textarea "x"
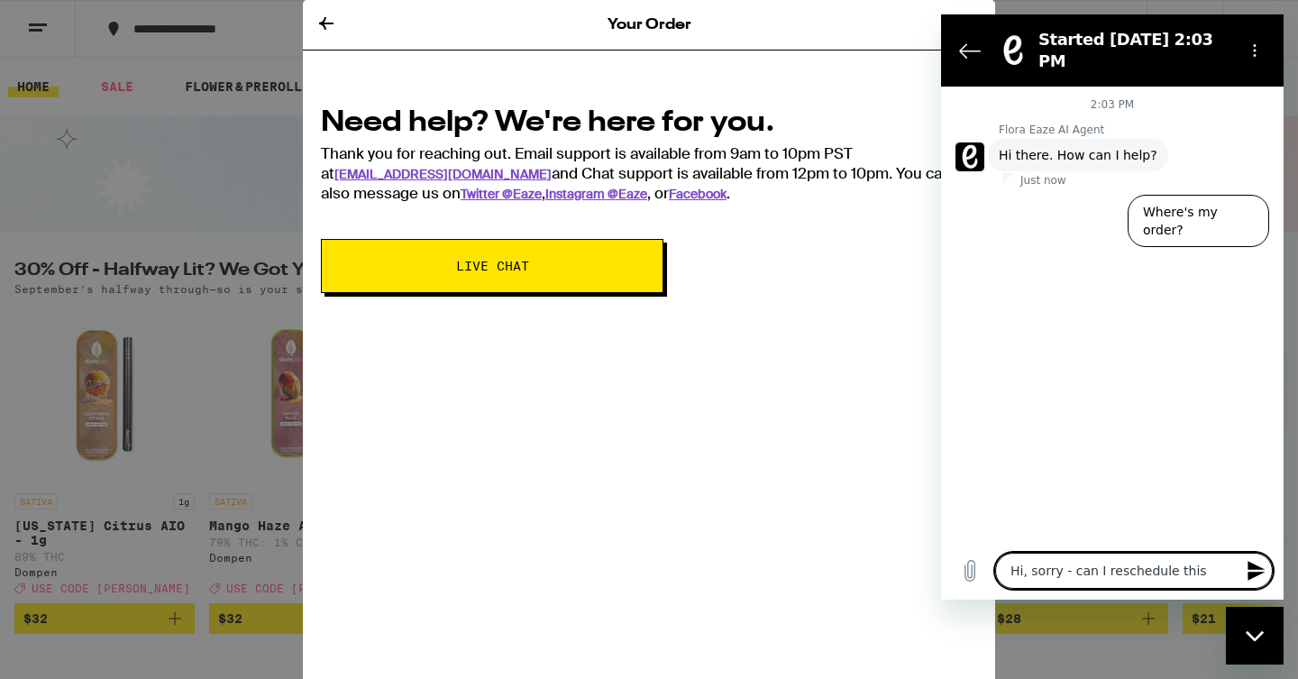
type textarea "Hi, sorry - can I reschedule this"
type textarea "x"
type textarea "Hi, sorry - can I reschedule this o"
type textarea "x"
type textarea "Hi, sorry - can I reschedule this or"
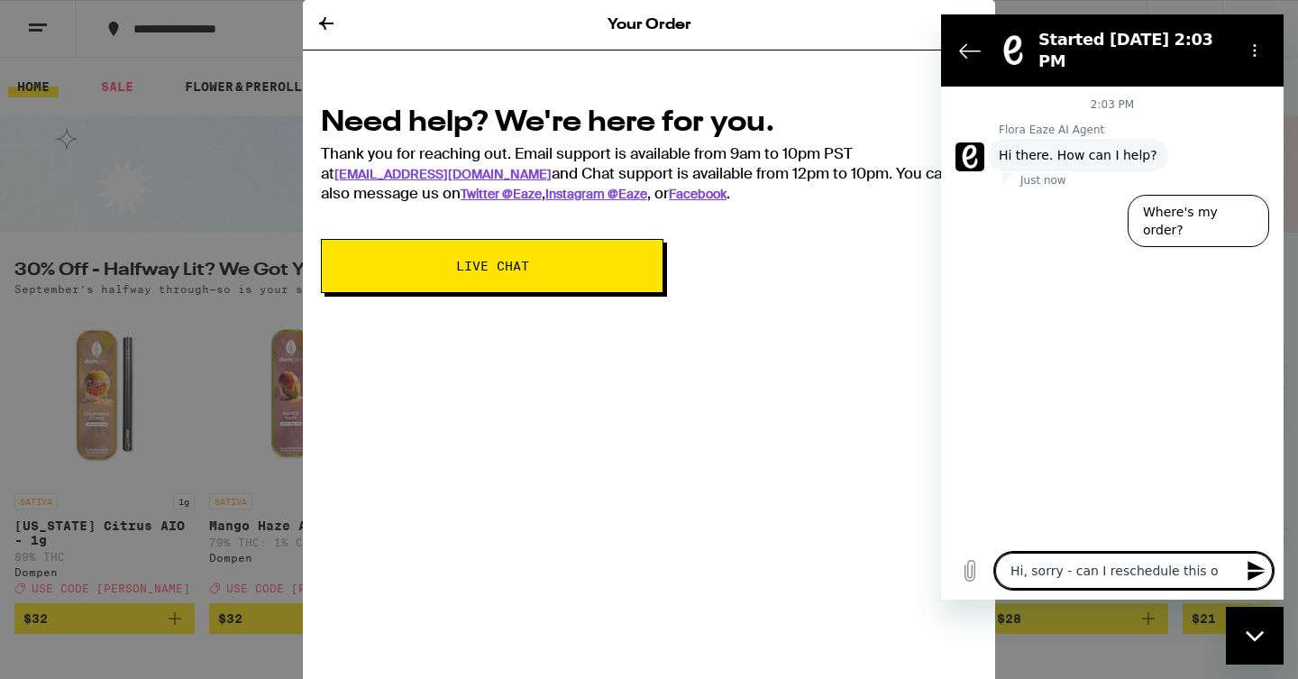
type textarea "x"
type textarea "Hi, sorry - can I reschedule this ord"
type textarea "x"
type textarea "Hi, sorry - can I reschedule this orde"
type textarea "x"
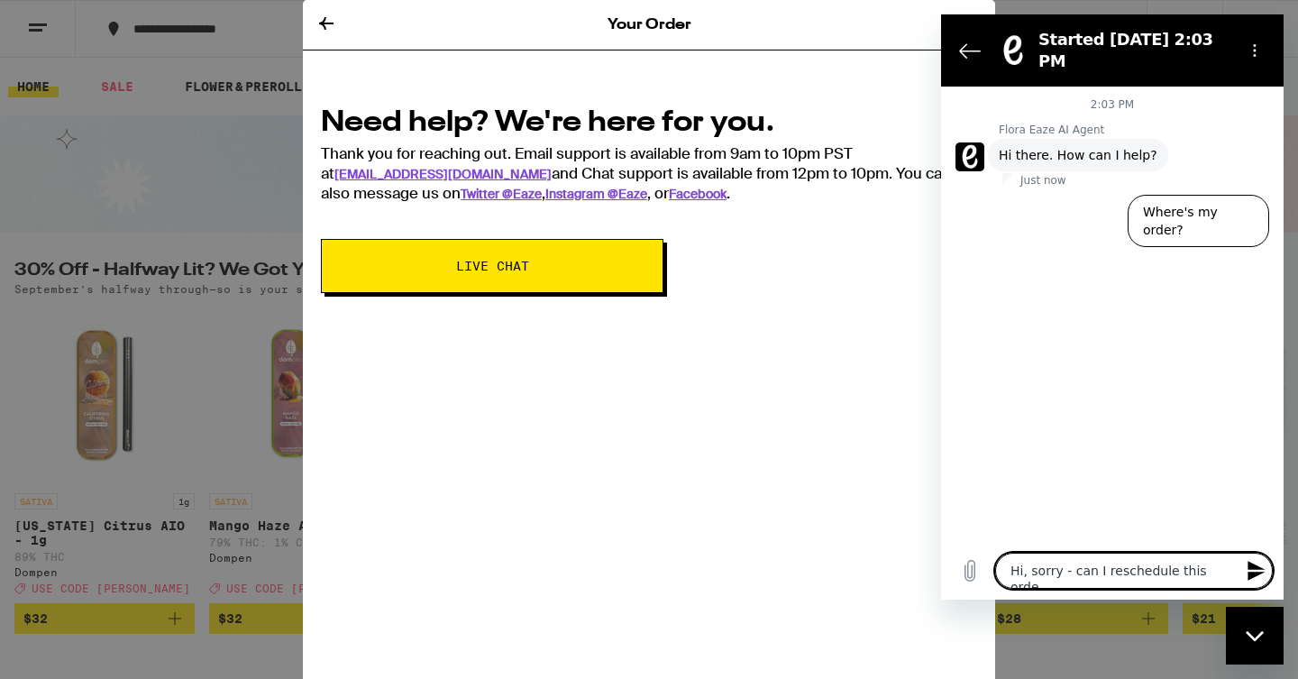
type textarea "Hi, sorry - can I reschedule this order"
type textarea "x"
type textarea "Hi, sorry - can I reschedule this order"
type textarea "x"
type textarea "Hi, sorry - can I reschedule this order f"
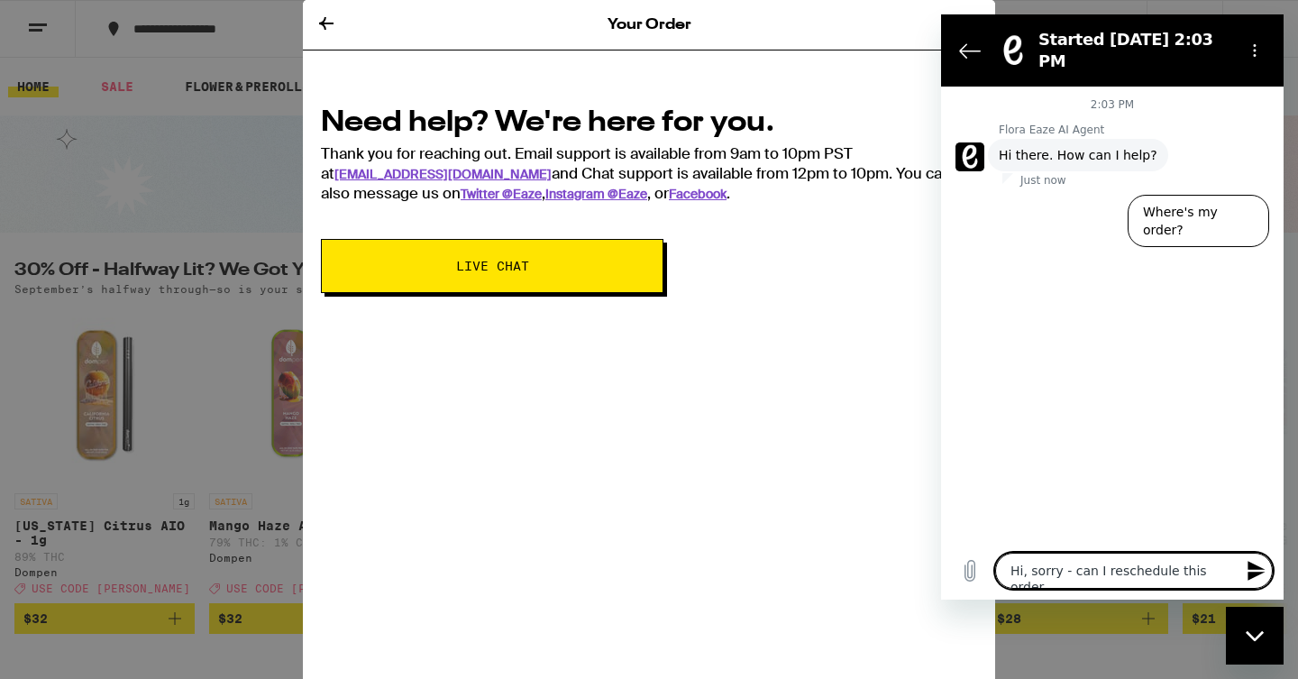
type textarea "x"
type textarea "Hi, sorry - can I reschedule this order fo"
type textarea "x"
type textarea "Hi, sorry - can I reschedule this order for"
type textarea "x"
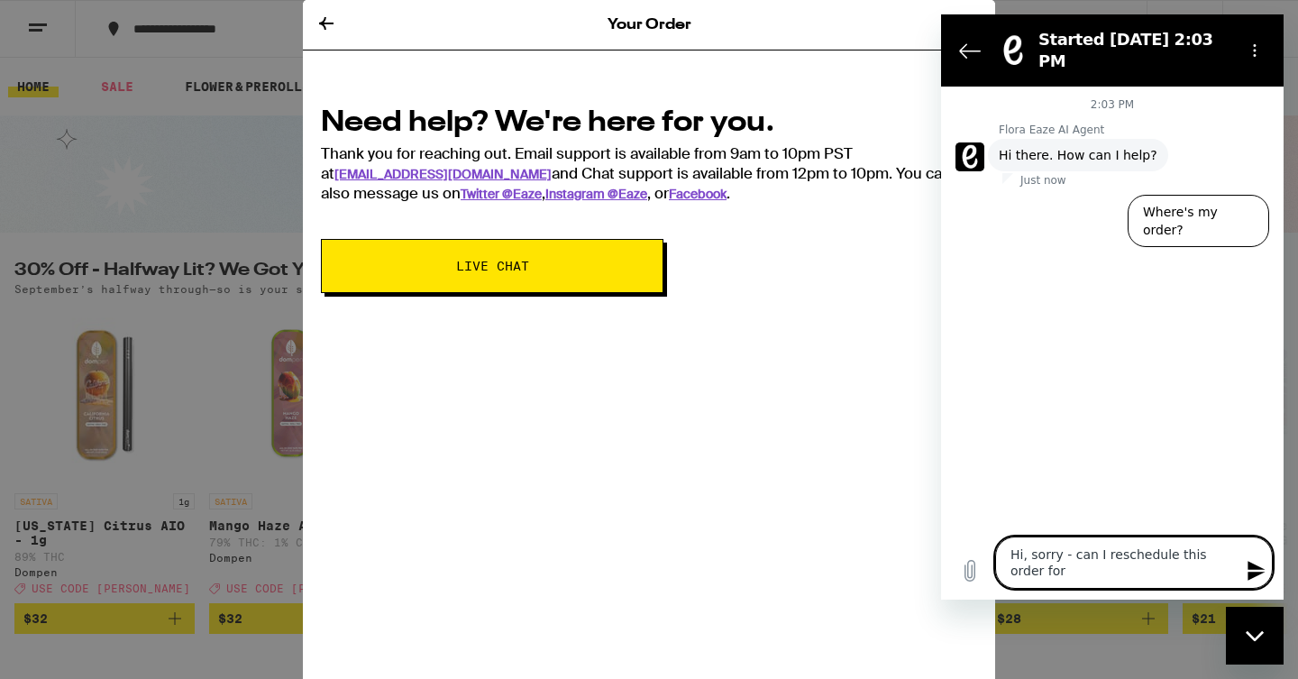
type textarea "Hi, sorry - can I reschedule this order for"
type textarea "x"
type textarea "Hi, sorry - can I reschedule this order for a"
type textarea "x"
type textarea "Hi, sorry - can I reschedule this order for af"
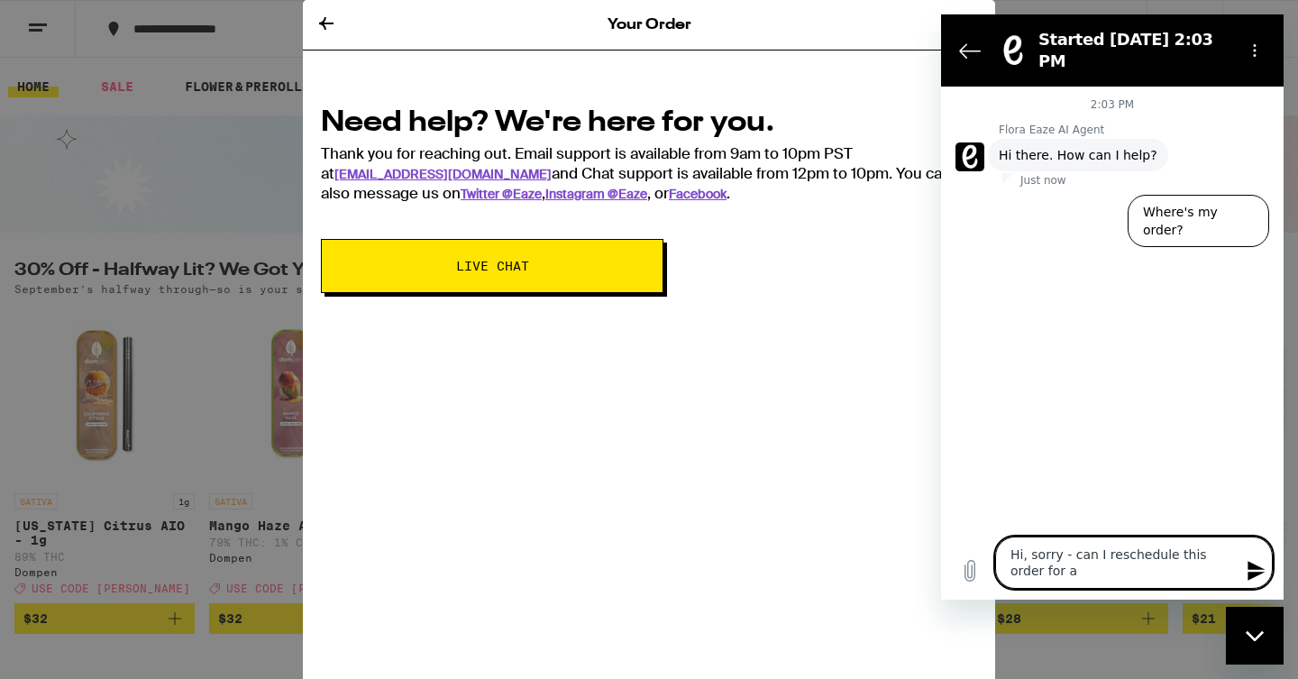
type textarea "x"
type textarea "Hi, sorry - can I reschedule this order for aft"
type textarea "x"
type textarea "Hi, sorry - can I reschedule this order for afte"
type textarea "x"
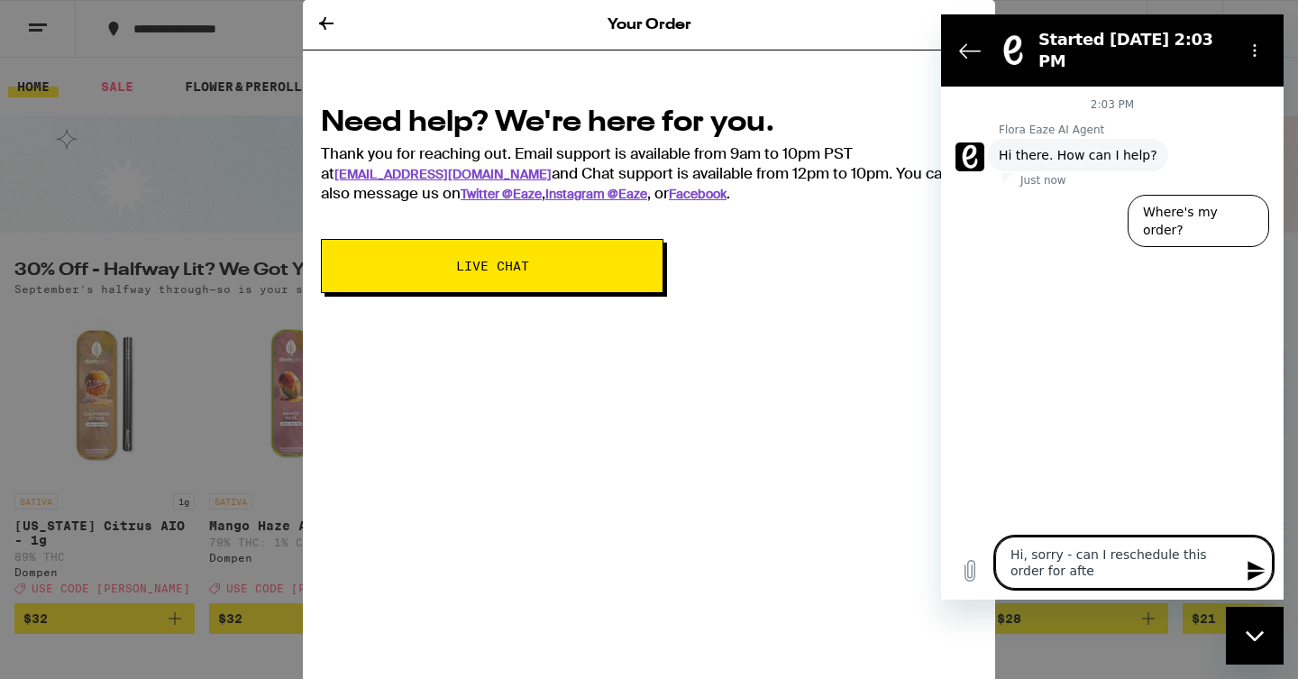
type textarea "Hi, sorry - can I reschedule this order for after"
type textarea "x"
type textarea "Hi, sorry - can I reschedule this order for after"
type textarea "x"
type textarea "Hi, sorry - can I reschedule this order for after 3"
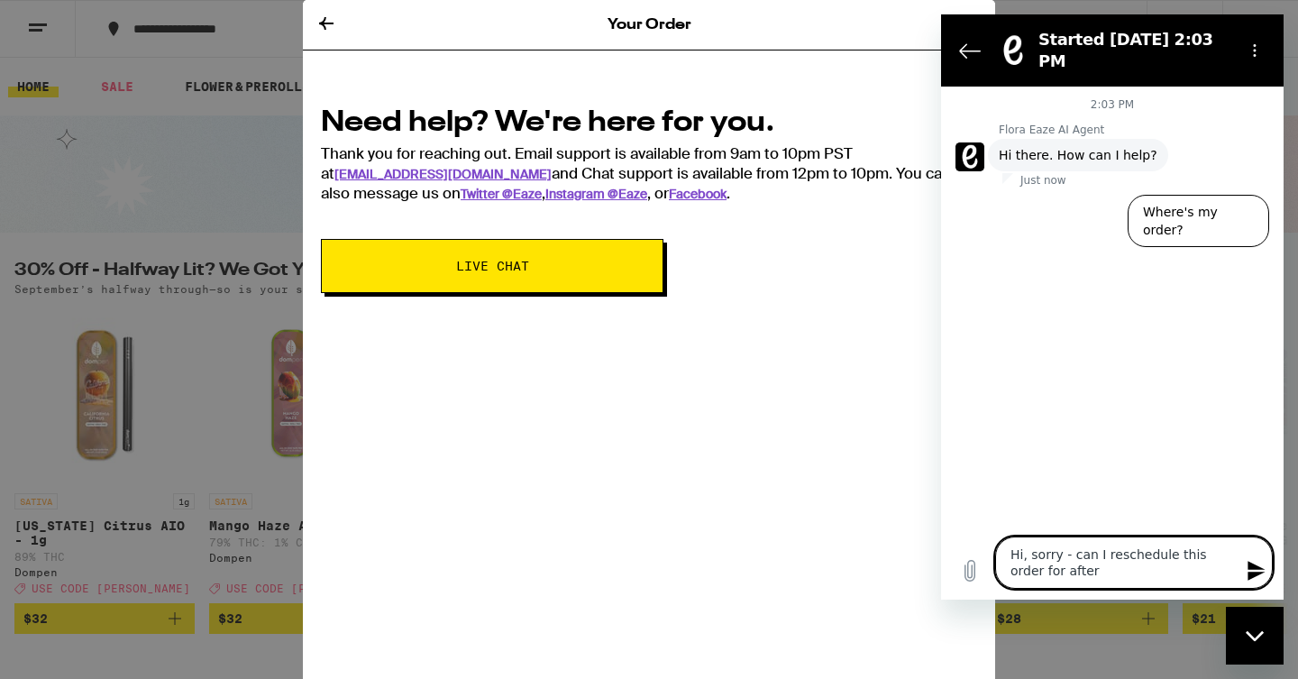
type textarea "x"
type textarea "Hi, sorry - can I reschedule this order for after 3:"
type textarea "x"
type textarea "Hi, sorry - can I reschedule this order for after 3:0"
type textarea "x"
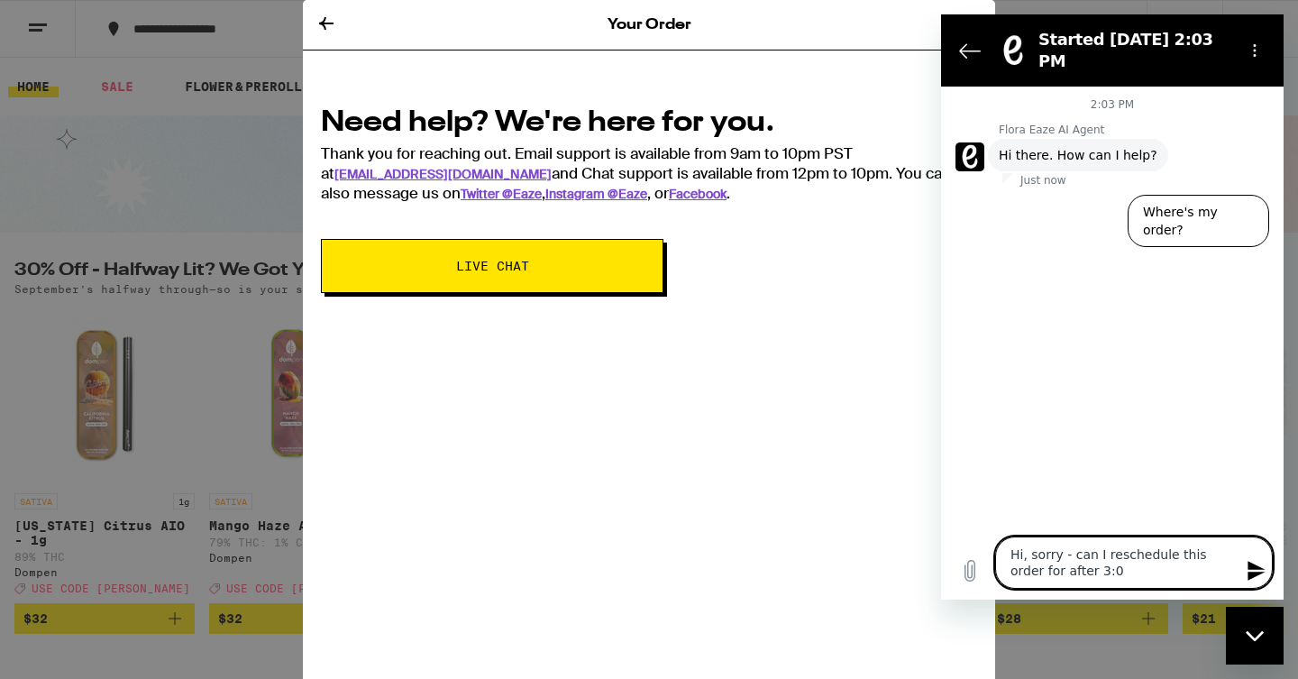
type textarea "Hi, sorry - can I reschedule this order for after 3:00"
type textarea "x"
type textarea "Hi, sorry - can I reschedule this order for after 3:00P"
type textarea "x"
type textarea "Hi, sorry - can I reschedule this order for after 3:00PM"
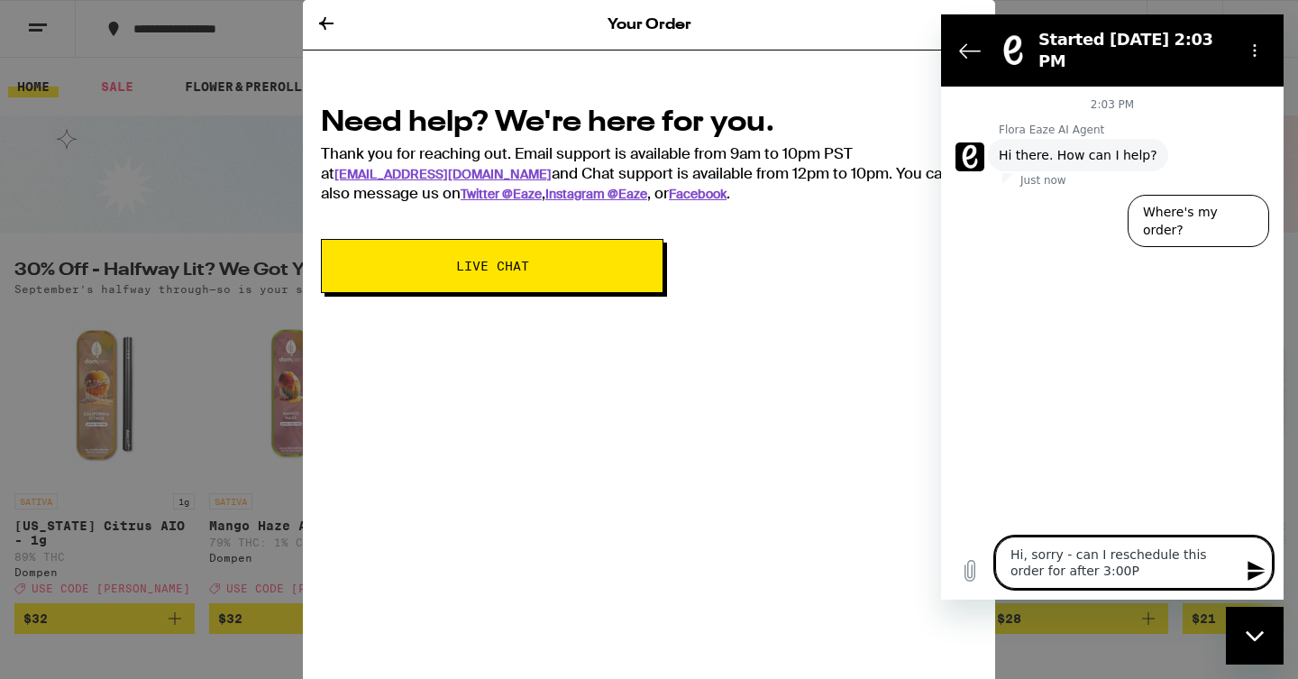
type textarea "x"
type textarea "Hi, sorry - can I reschedule this order for after 3:00PM?"
type textarea "x"
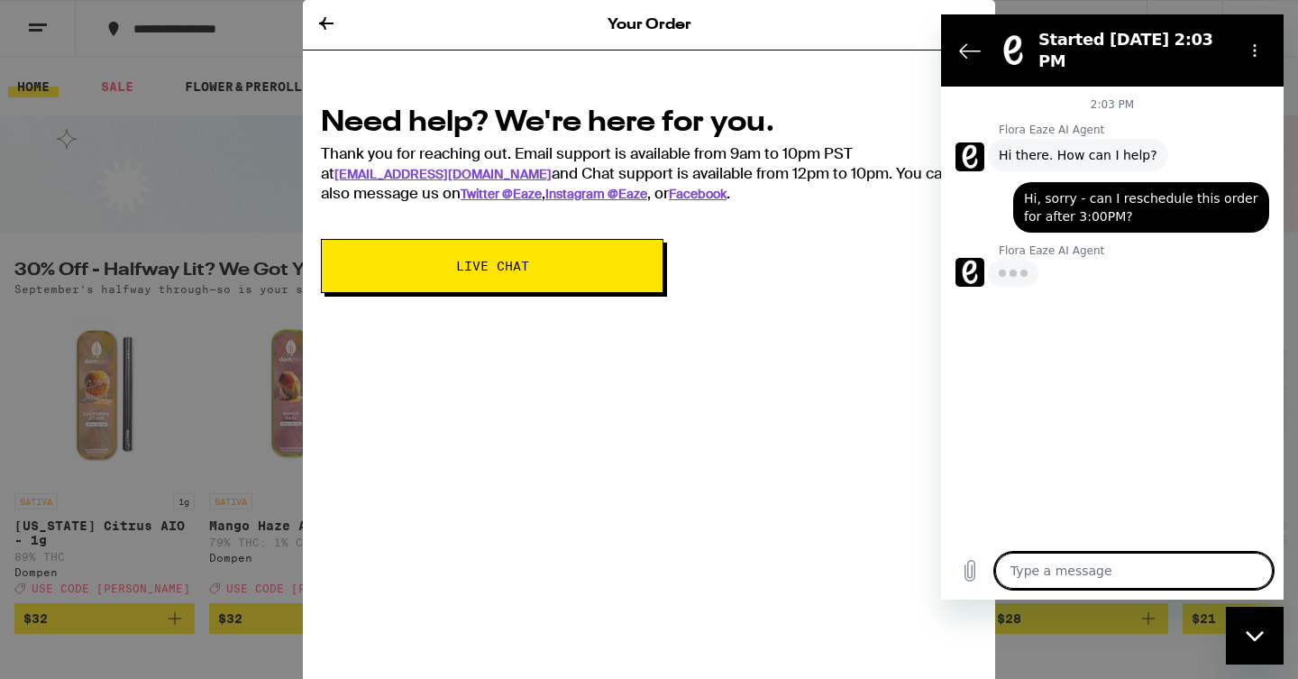
click at [1105, 387] on div "2:03 PM Flora Eaze AI Agent Flora Eaze AI Agent says: Hi there. How can I help?…" at bounding box center [1112, 314] width 343 height 455
type textarea "x"
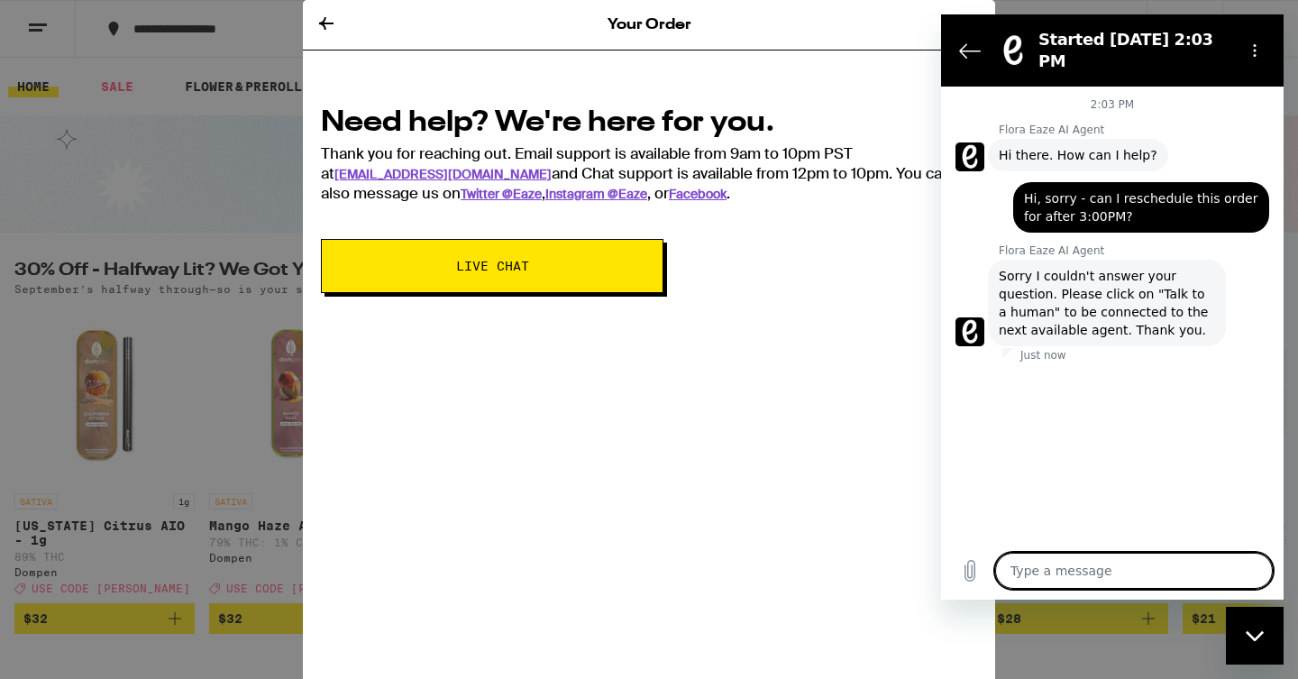
scroll to position [8, 0]
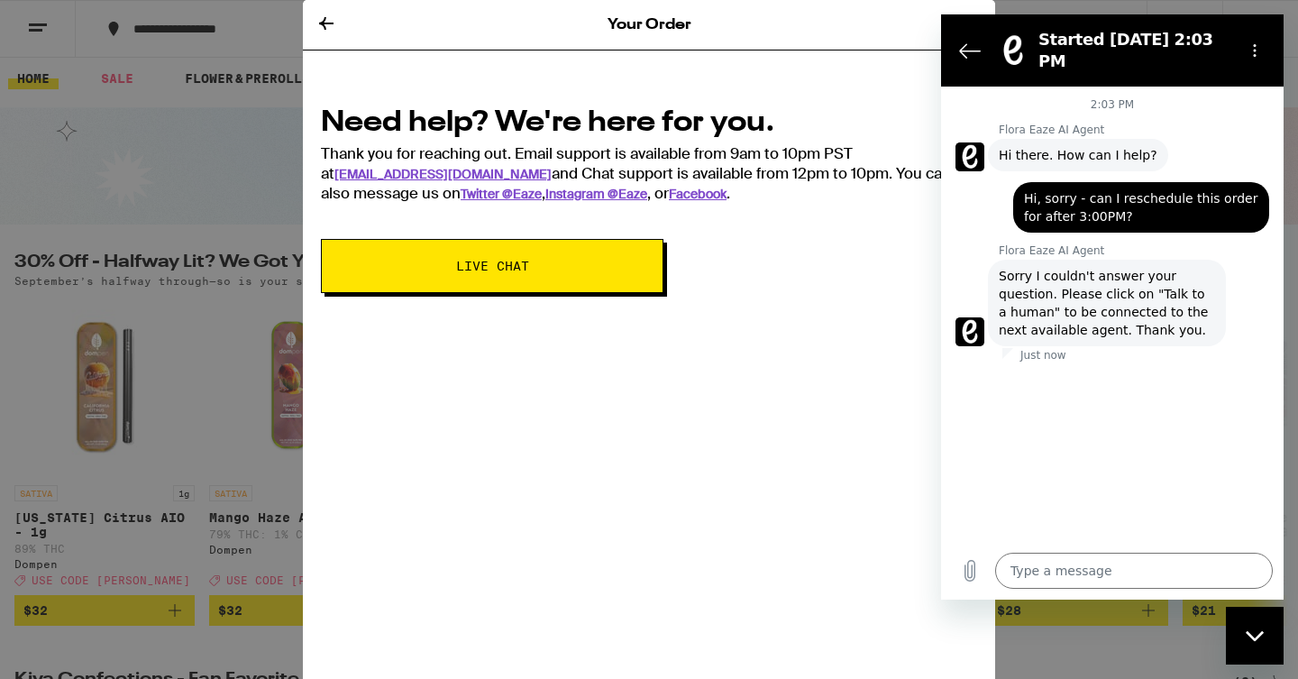
click at [1097, 400] on div "2:03 PM Flora Eaze AI Agent Flora Eaze AI Agent says: Hi there. How can I help?…" at bounding box center [1112, 314] width 343 height 455
click at [1090, 551] on div "Type a message x" at bounding box center [1112, 571] width 343 height 58
click at [1090, 560] on textarea at bounding box center [1134, 571] width 278 height 36
type textarea "o"
type textarea "x"
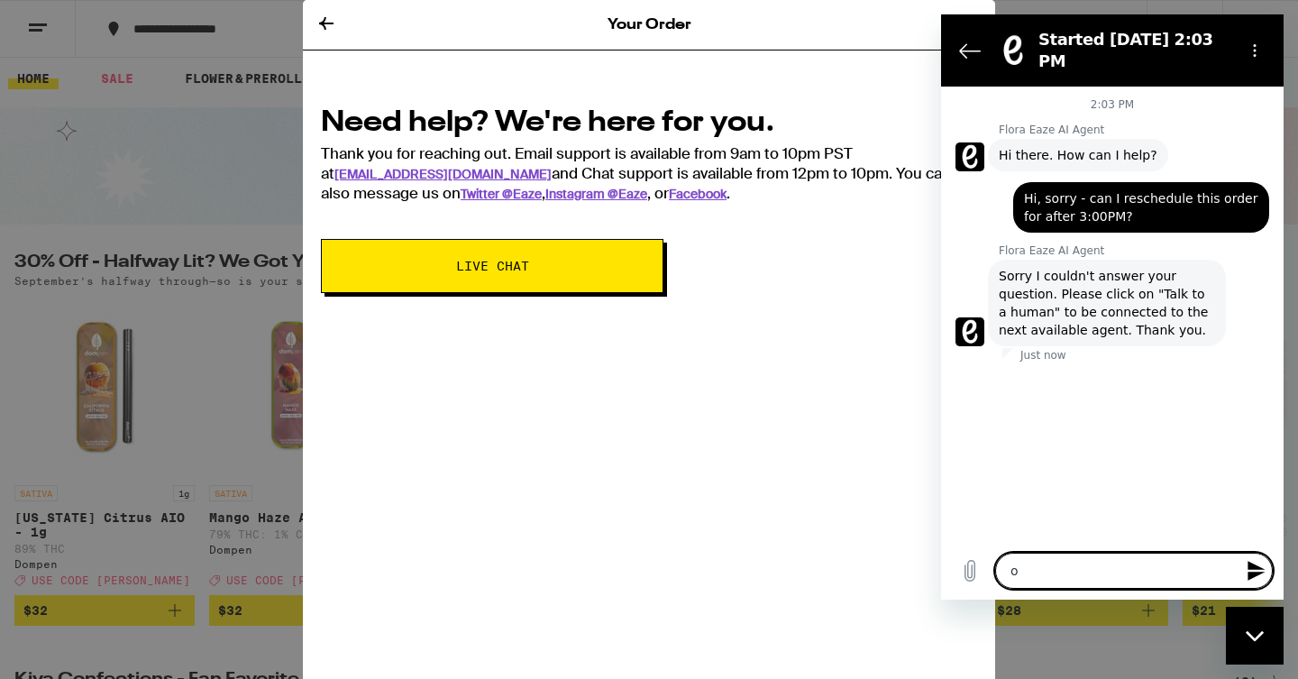
type textarea "ok"
type textarea "x"
type textarea "oki"
type textarea "x"
type textarea "ok"
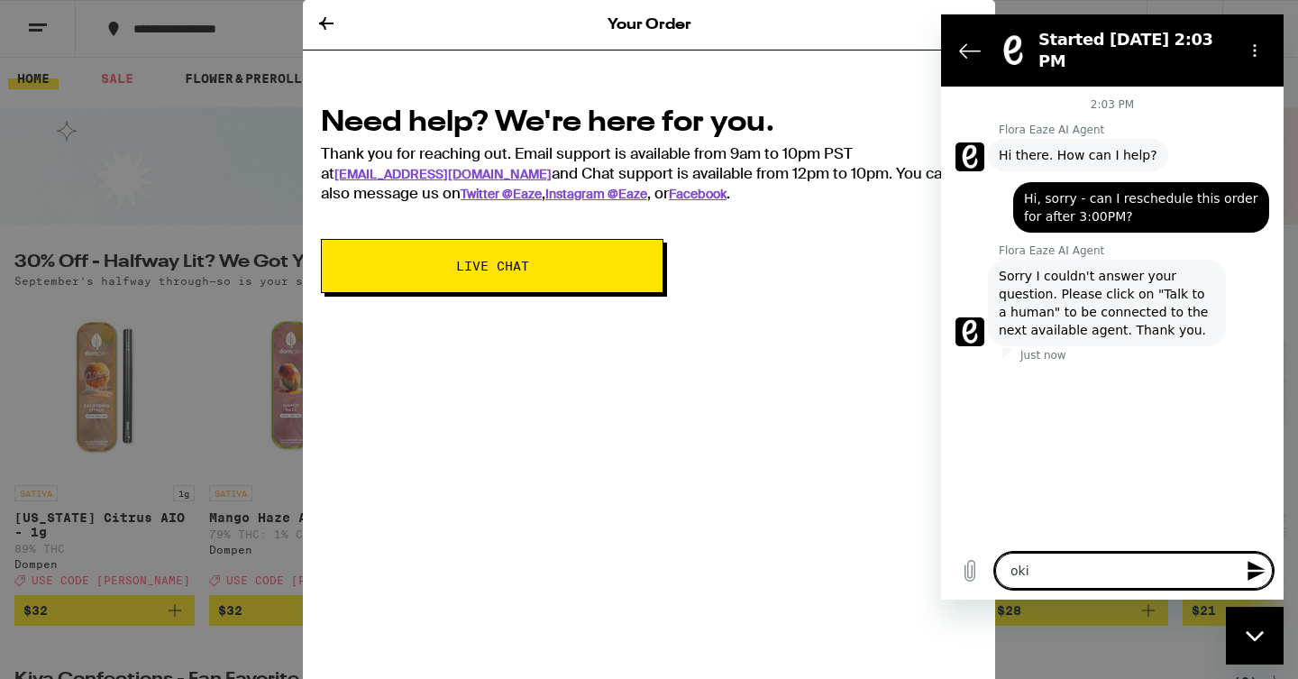
type textarea "x"
type textarea "ok"
type textarea "x"
type textarea "ok i"
type textarea "x"
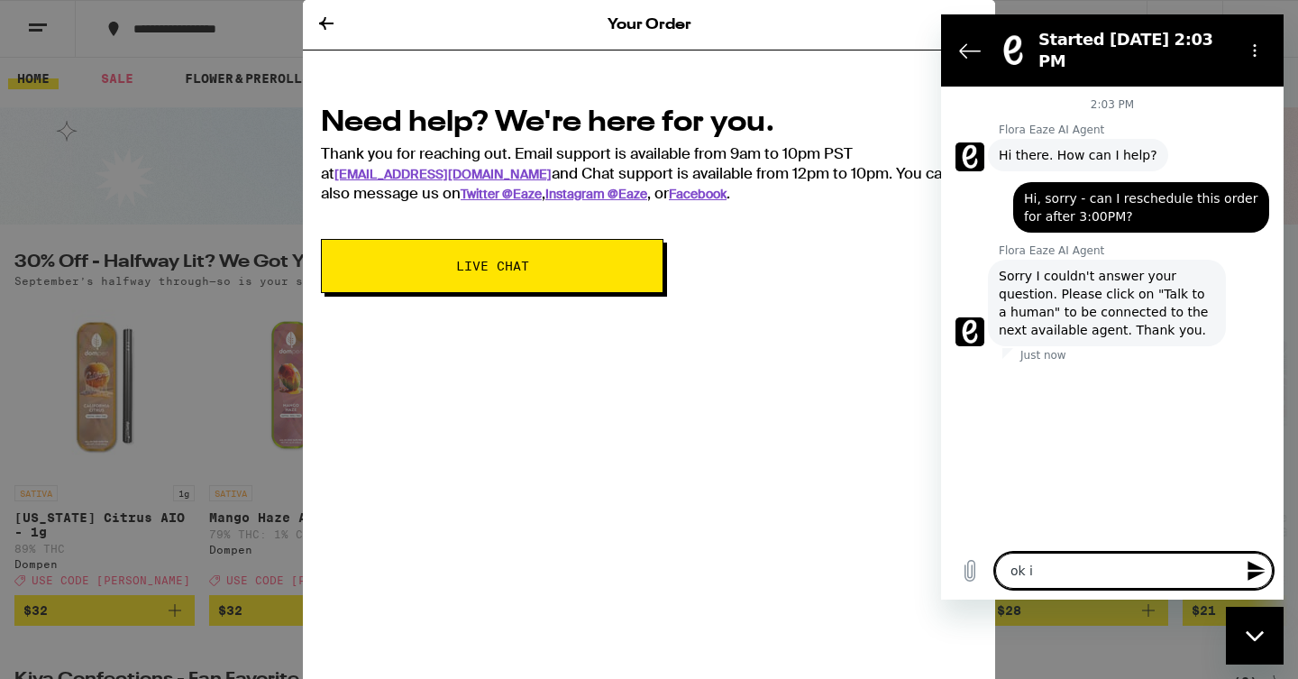
type textarea "ok i'"
type textarea "x"
type textarea "ok i'm"
type textarea "x"
type textarea "ok i'm"
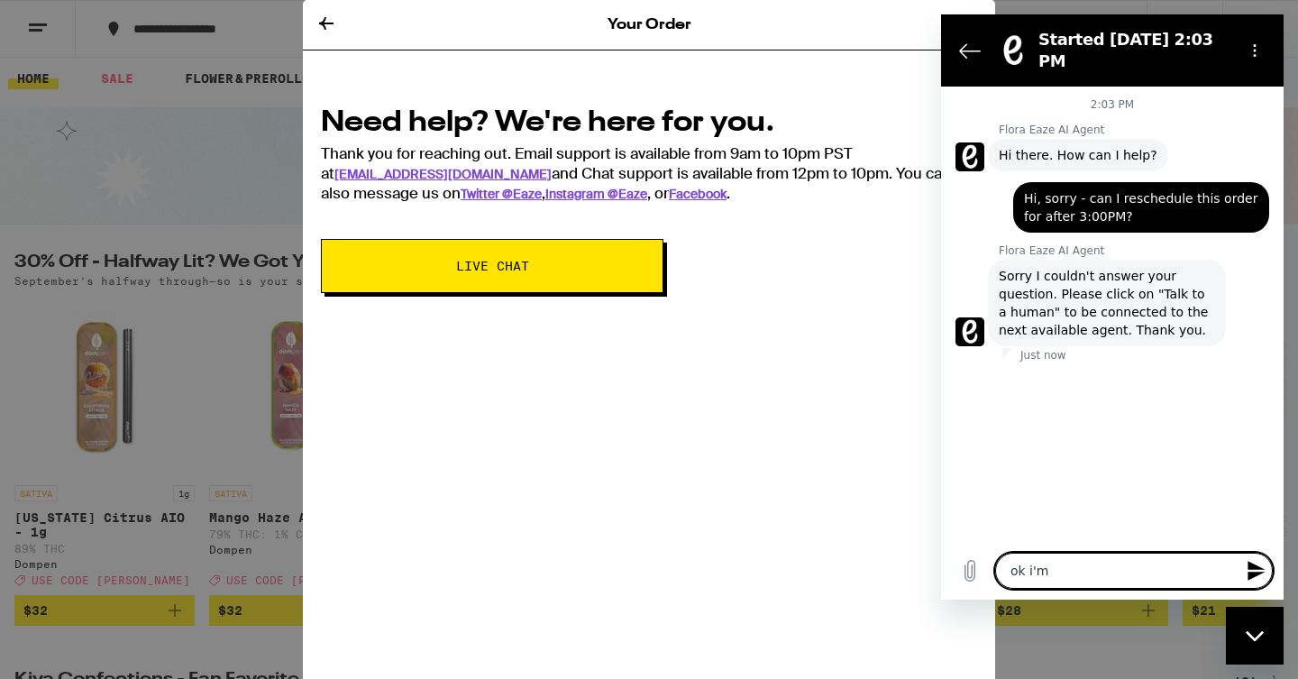
type textarea "x"
type textarea "ok i'm n"
type textarea "x"
type textarea "ok i'm no"
type textarea "x"
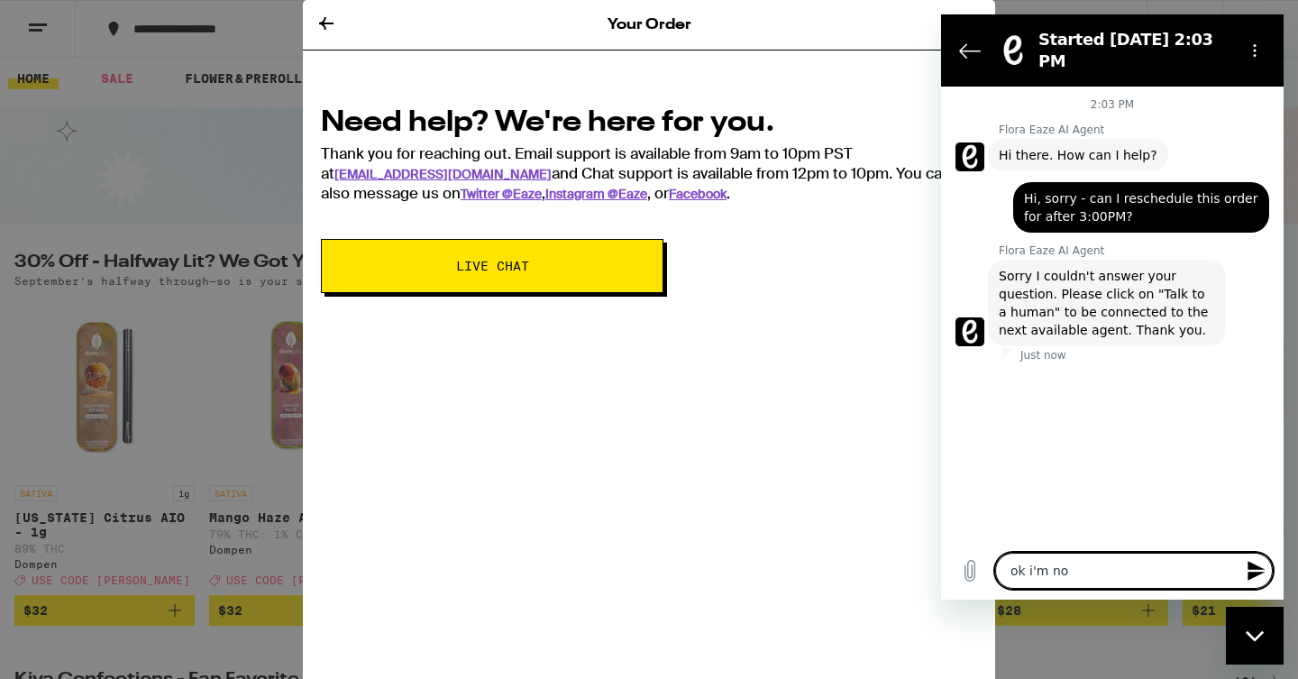
type textarea "ok i'm not"
type textarea "x"
type textarea "ok i'm not"
type textarea "x"
type textarea "ok i'm not s"
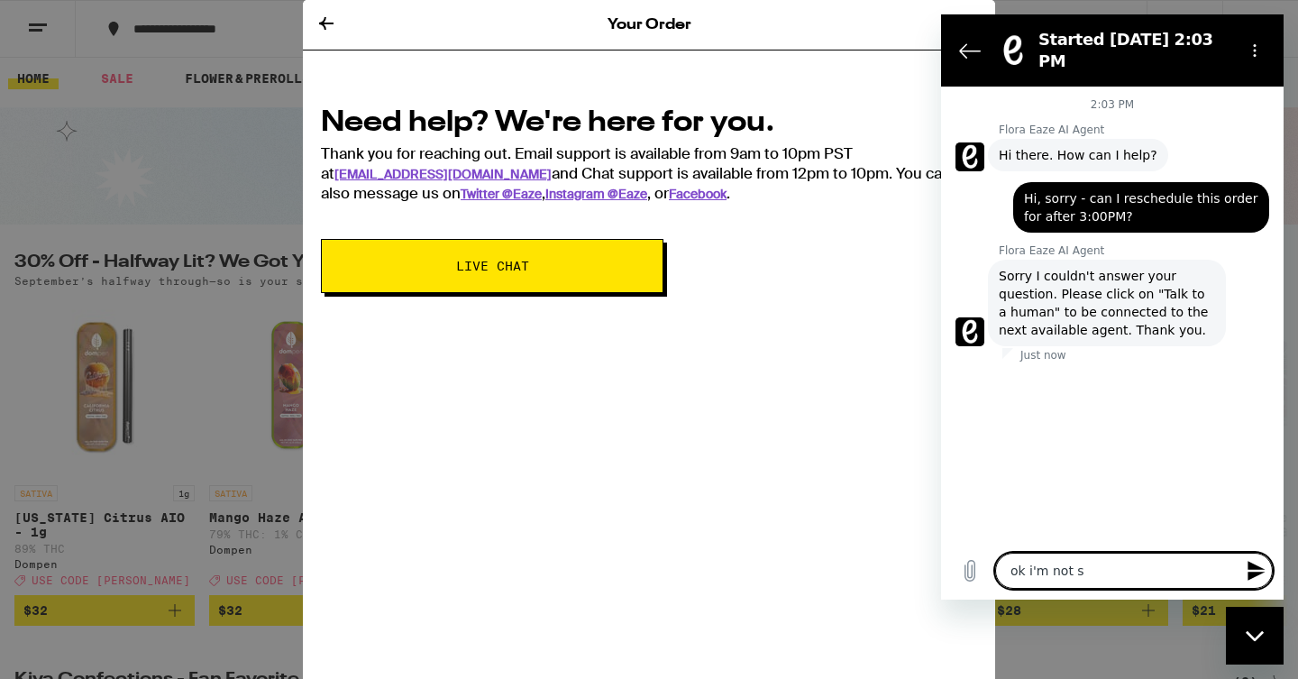
type textarea "x"
type textarea "ok i'm not se"
type textarea "x"
type textarea "ok i'm not see"
type textarea "x"
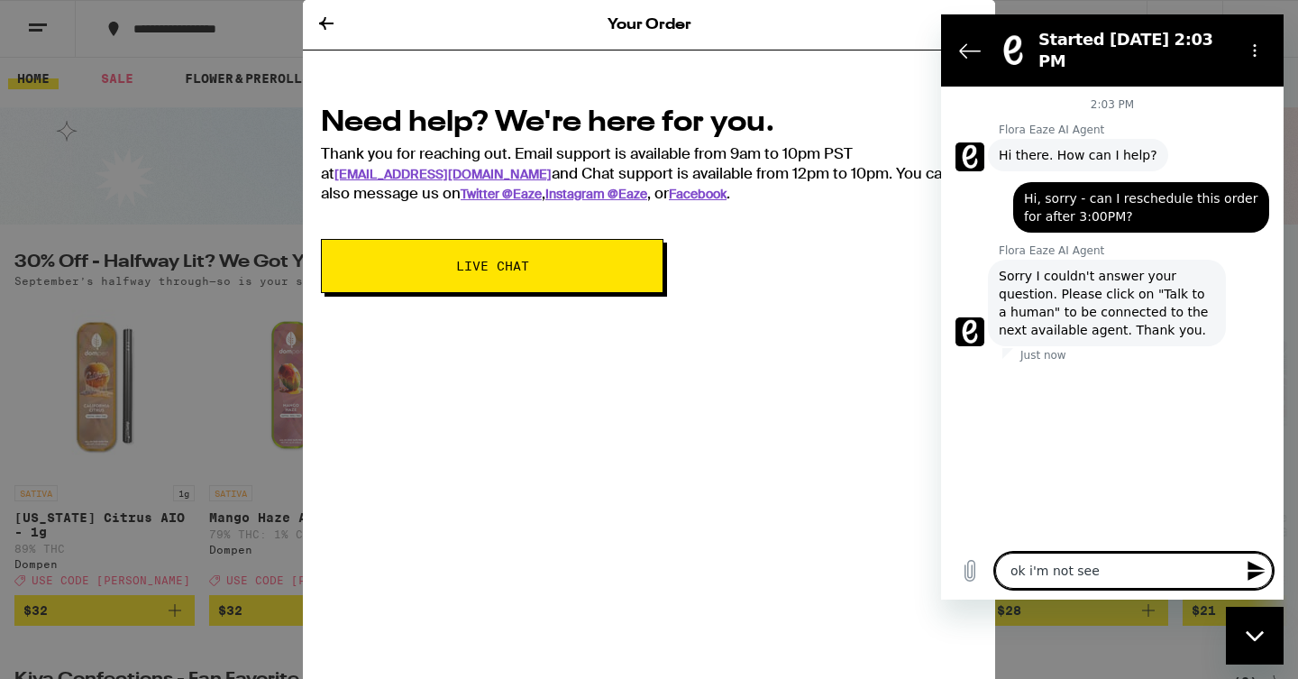
type textarea "ok i'm not seei"
type textarea "x"
type textarea "ok i'm not seein"
type textarea "x"
type textarea "ok i'm not seeing"
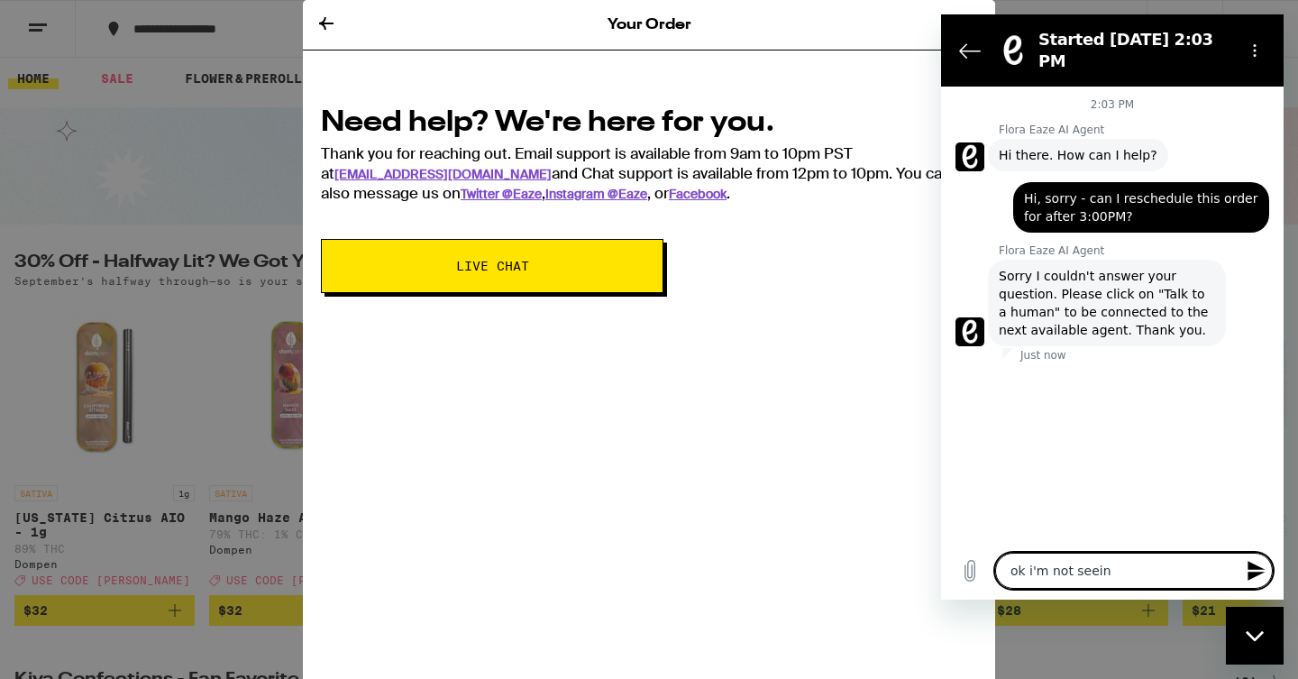
type textarea "x"
type textarea "ok i'm not seeing"
type textarea "x"
type textarea "ok i'm not seeing t"
type textarea "x"
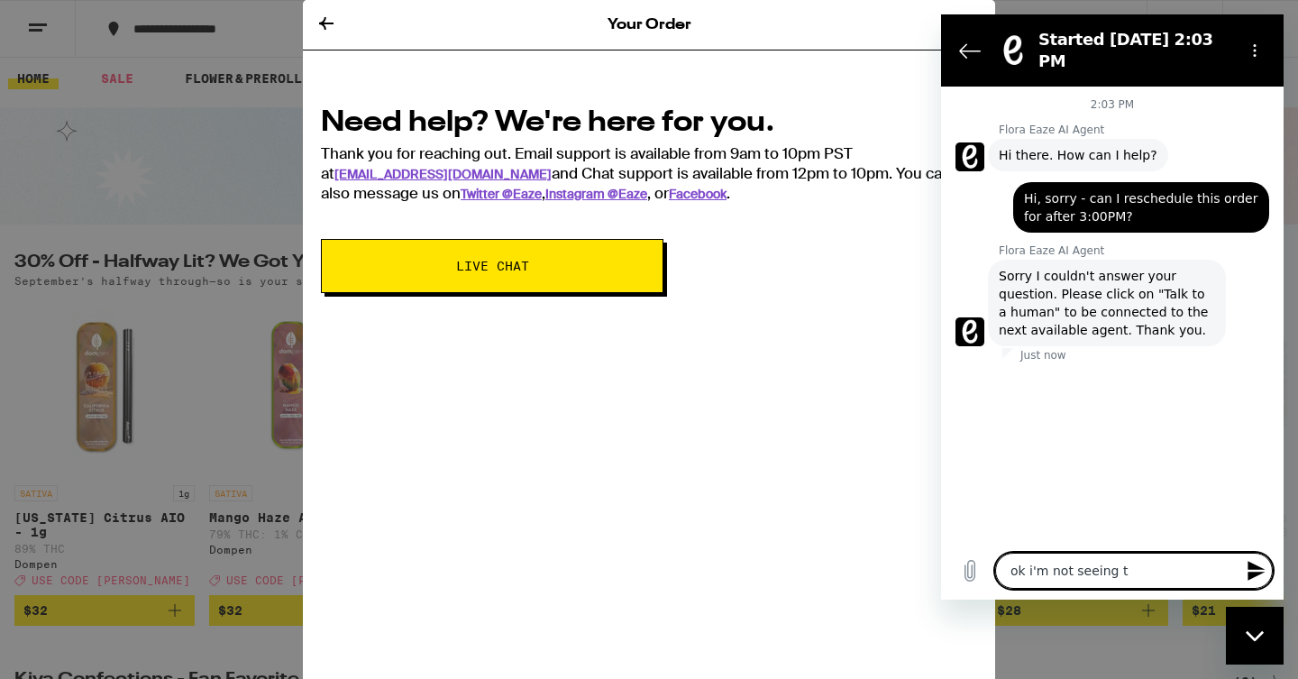
type textarea "ok i'm not seeing th"
type textarea "x"
type textarea "ok i'm not seeing tha"
type textarea "x"
type textarea "ok i'm not seeing that"
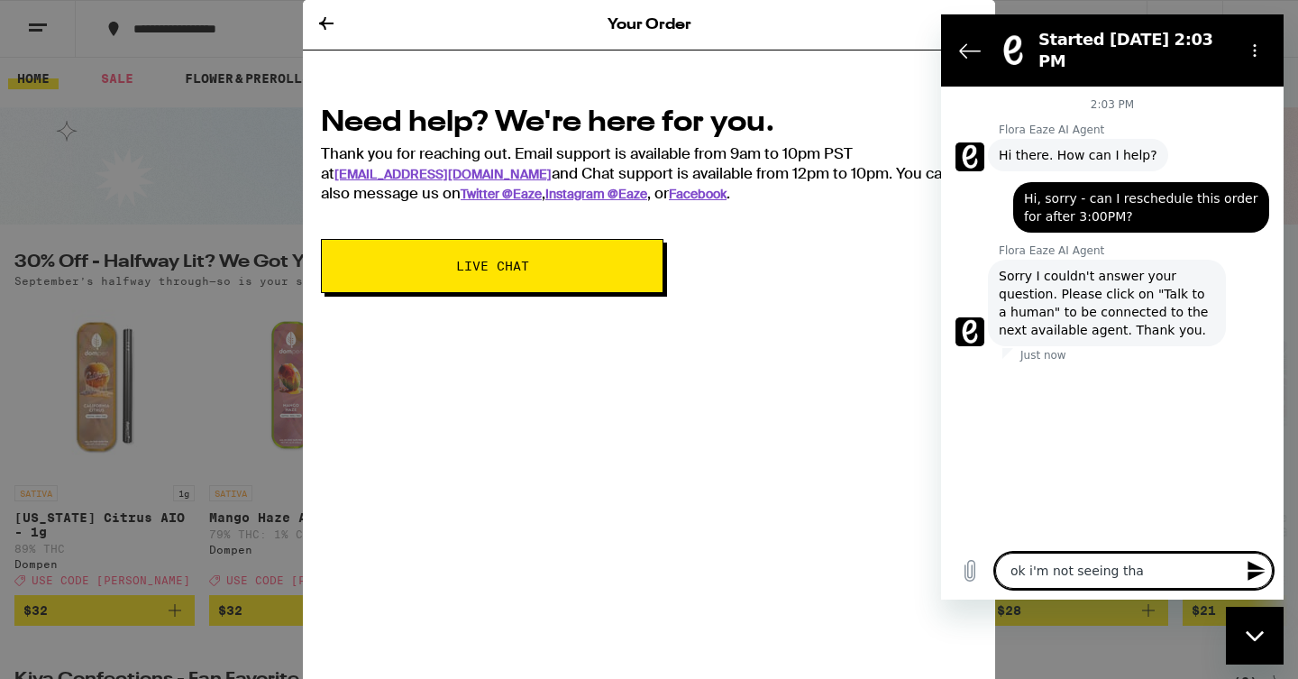
type textarea "x"
type textarea "ok i'm not seeing that"
type textarea "x"
type textarea "ok i'm not seeing that o"
type textarea "x"
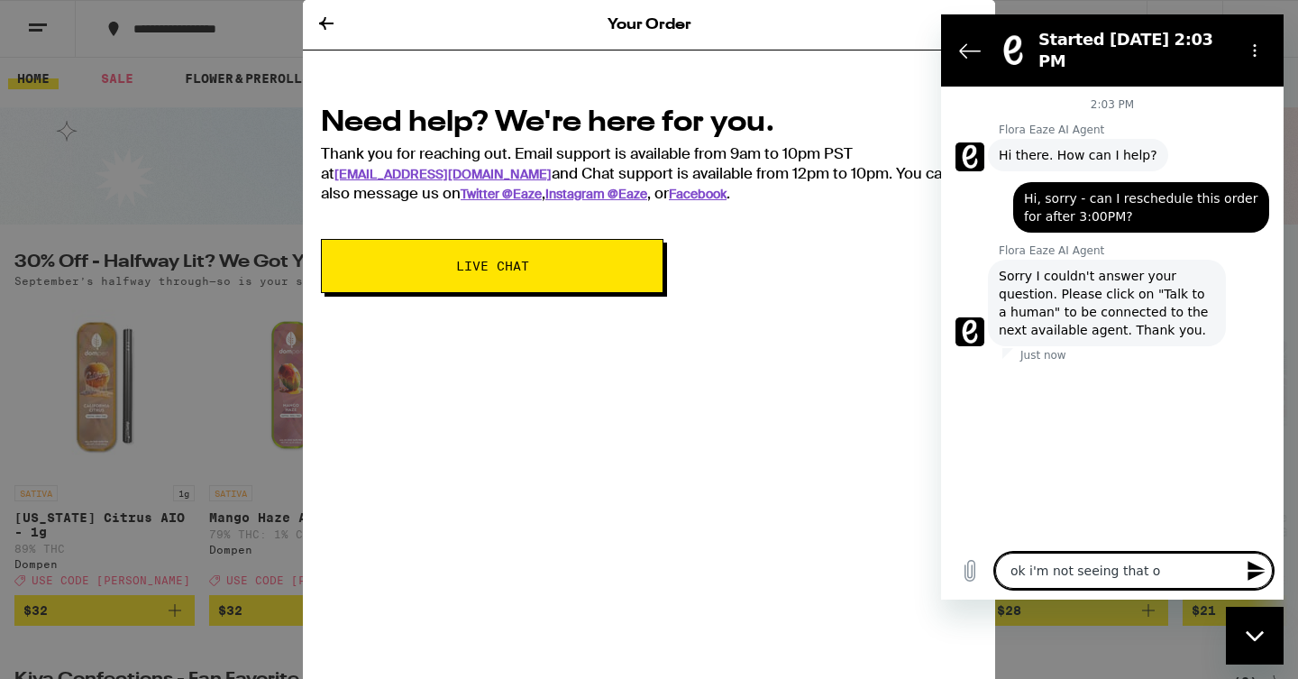
type textarea "ok i'm not seeing that op"
type textarea "x"
type textarea "ok i'm not seeing that opt"
type textarea "x"
type textarea "ok i'm not seeing that opti"
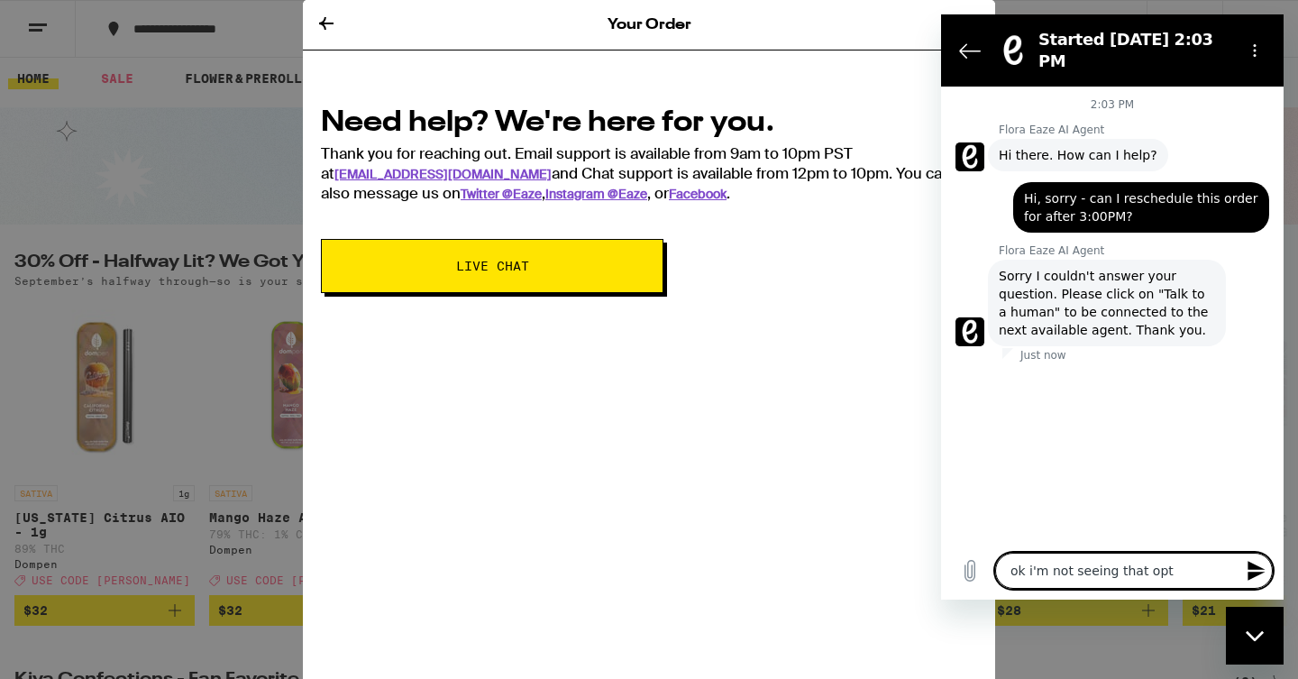
type textarea "x"
type textarea "ok i'm not seeing that optio"
type textarea "x"
type textarea "ok i'm not seeing that option"
type textarea "x"
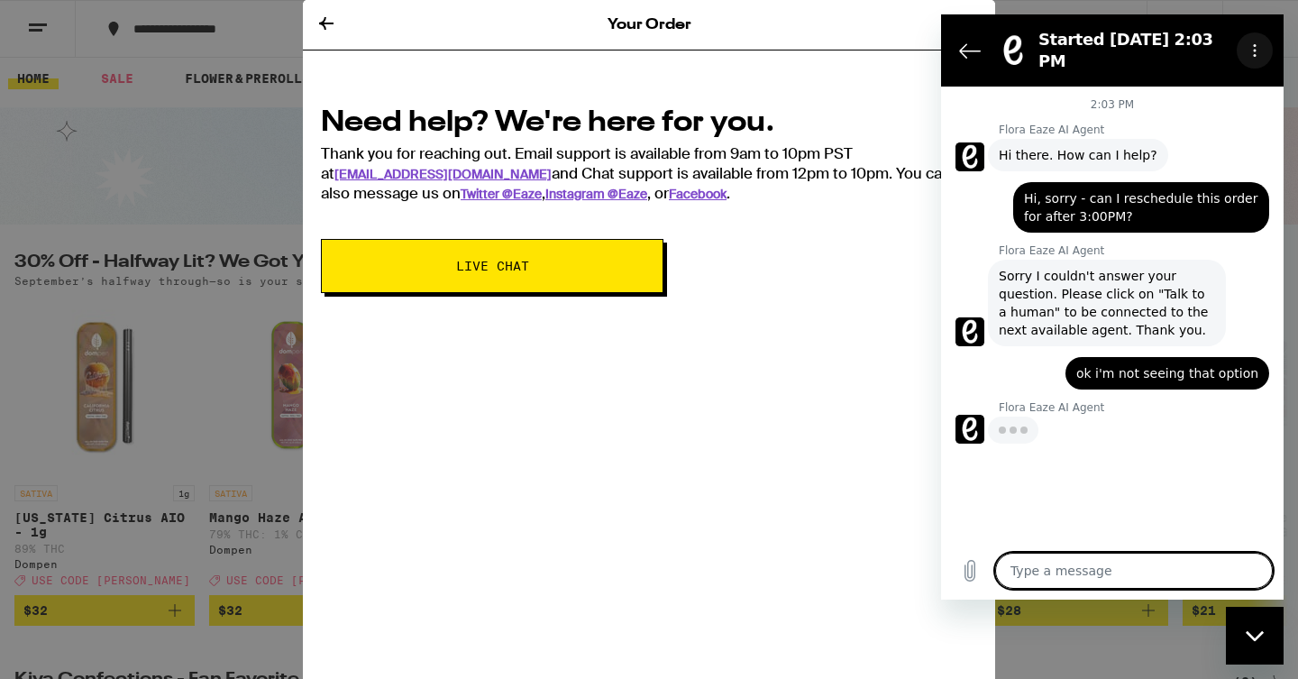
type textarea "x"
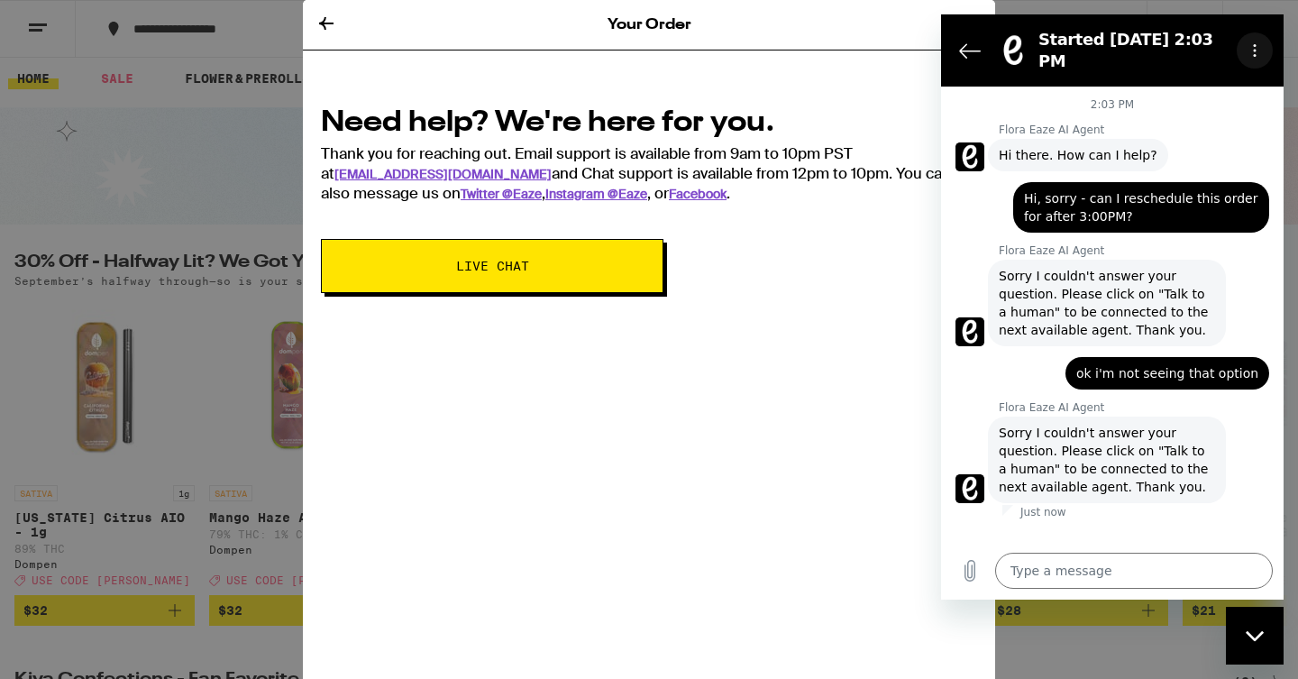
click at [1252, 45] on icon "Options menu" at bounding box center [1255, 50] width 14 height 14
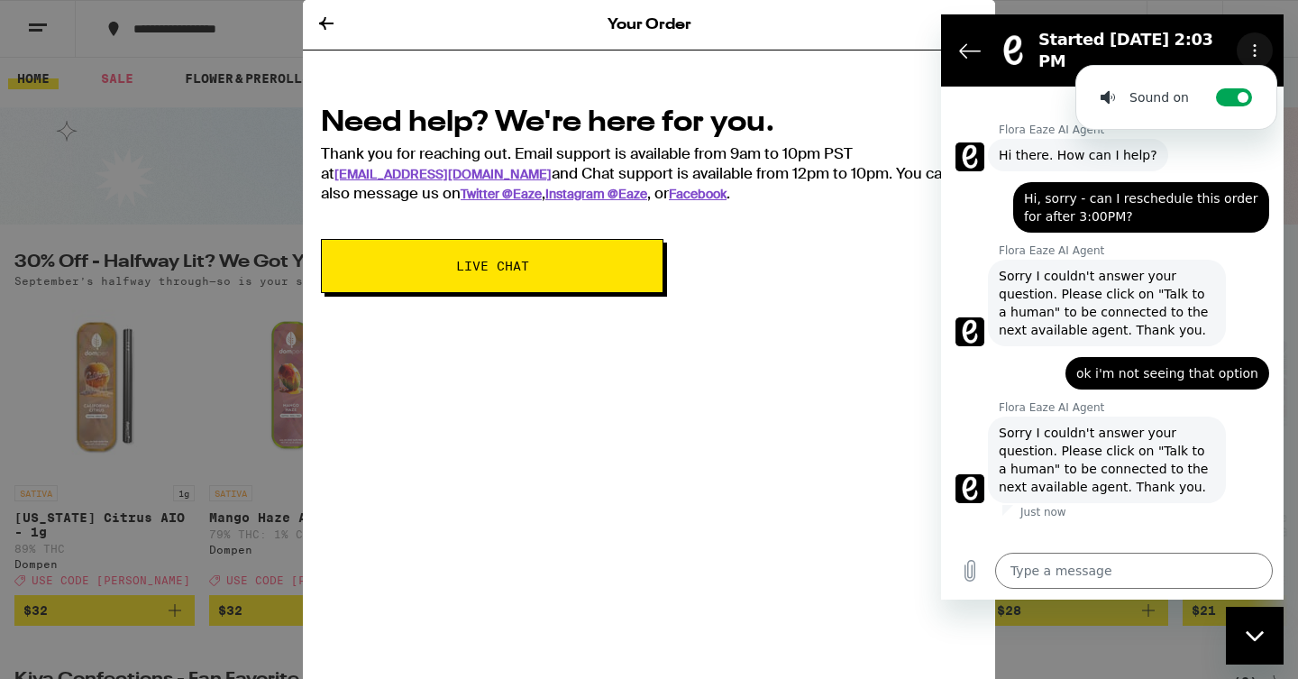
click at [1252, 45] on icon "Options menu" at bounding box center [1255, 50] width 14 height 14
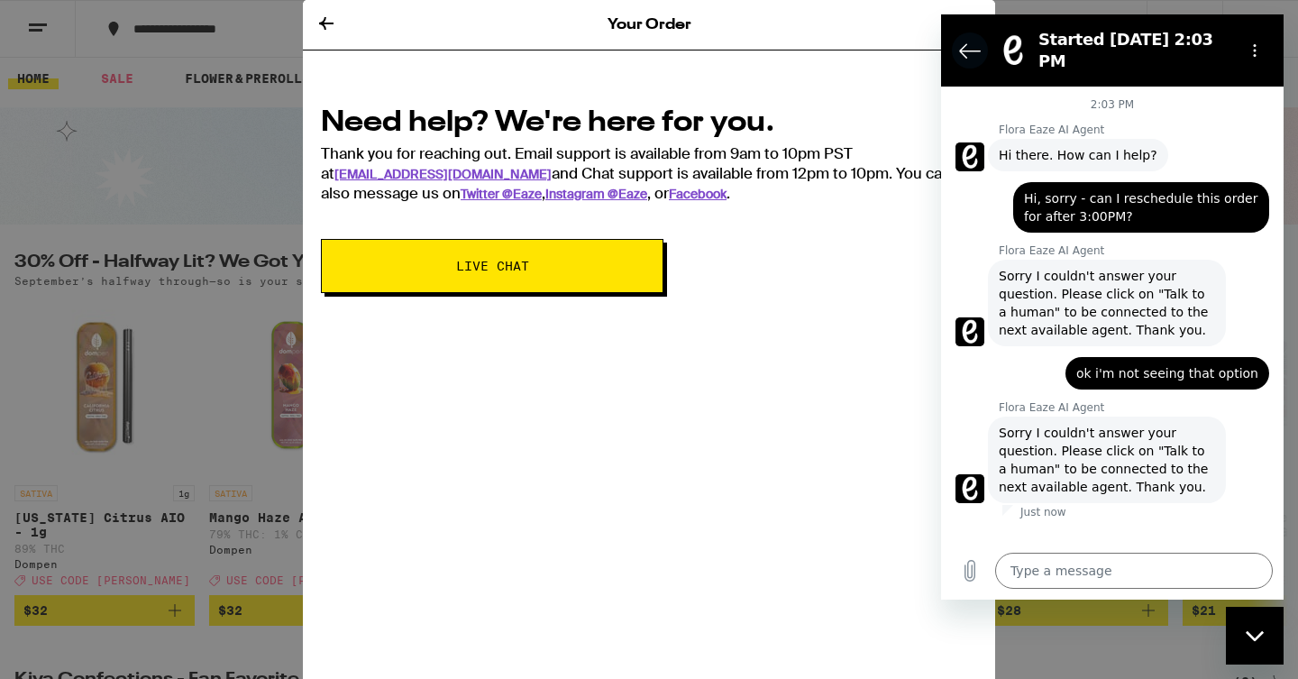
click at [978, 32] on button "Back to the conversation list" at bounding box center [970, 50] width 36 height 36
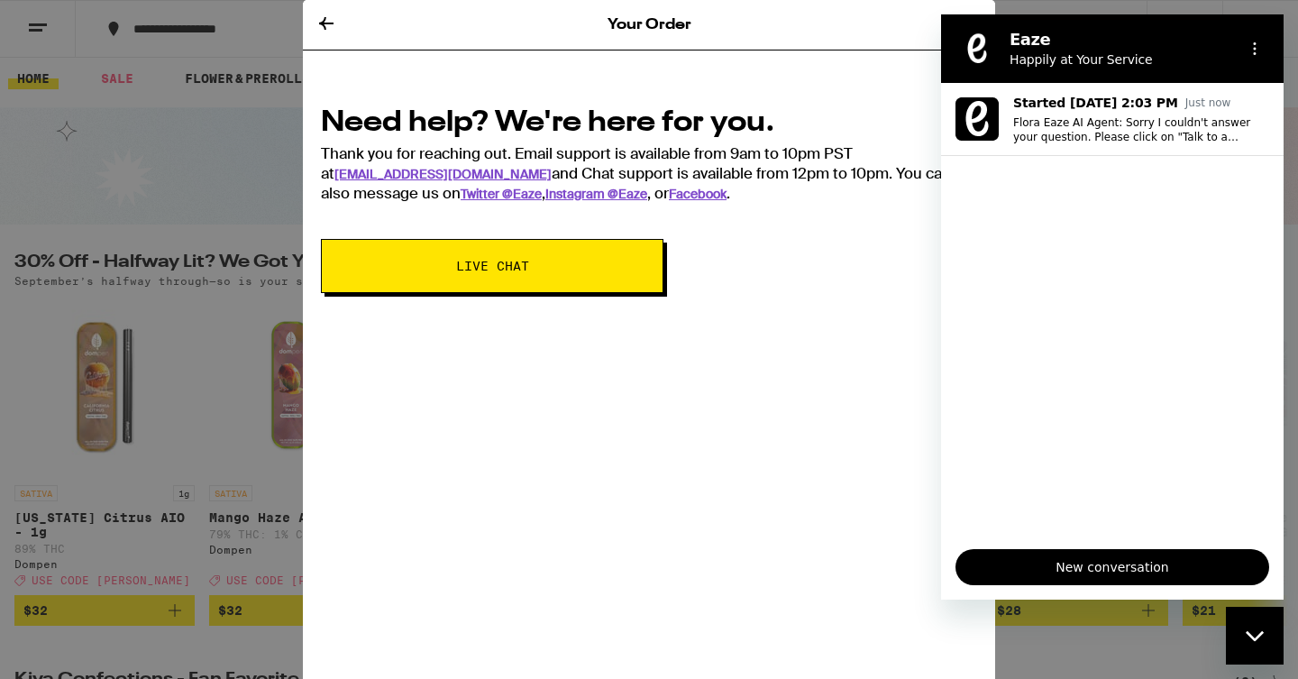
click at [1204, 582] on button "New conversation" at bounding box center [1113, 567] width 314 height 36
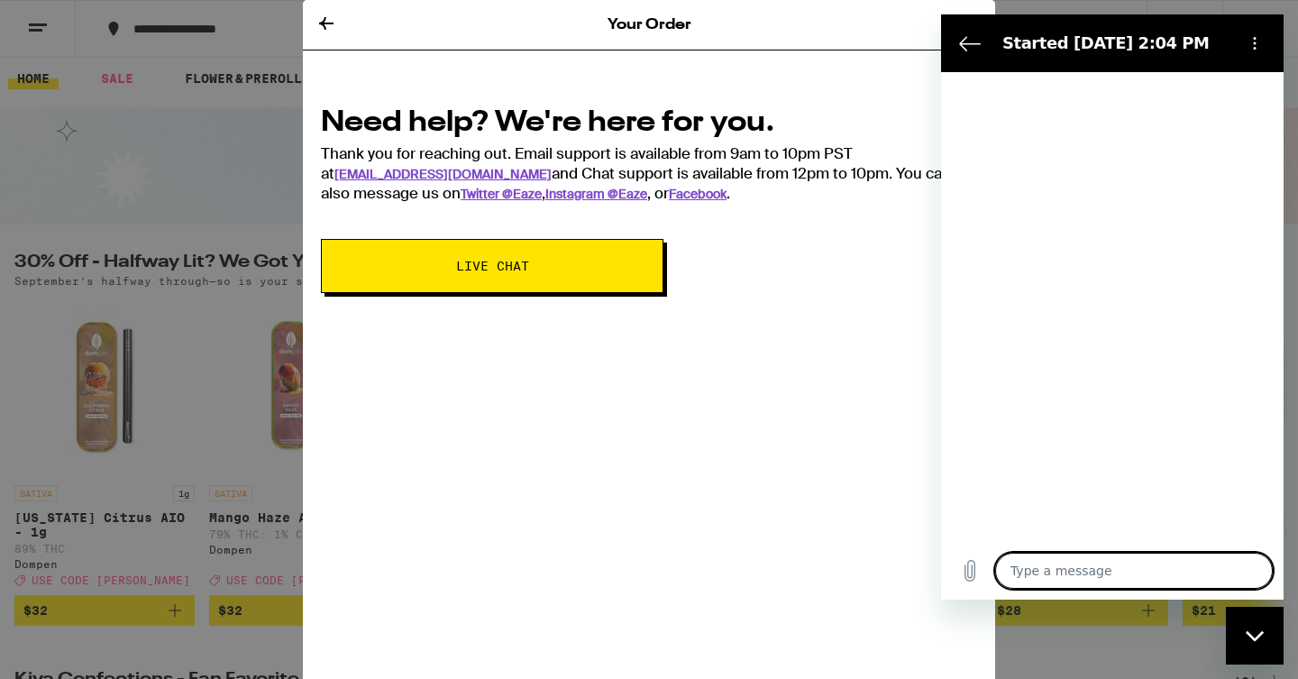
type textarea "h"
type textarea "x"
type textarea "he"
type textarea "x"
type textarea "hel"
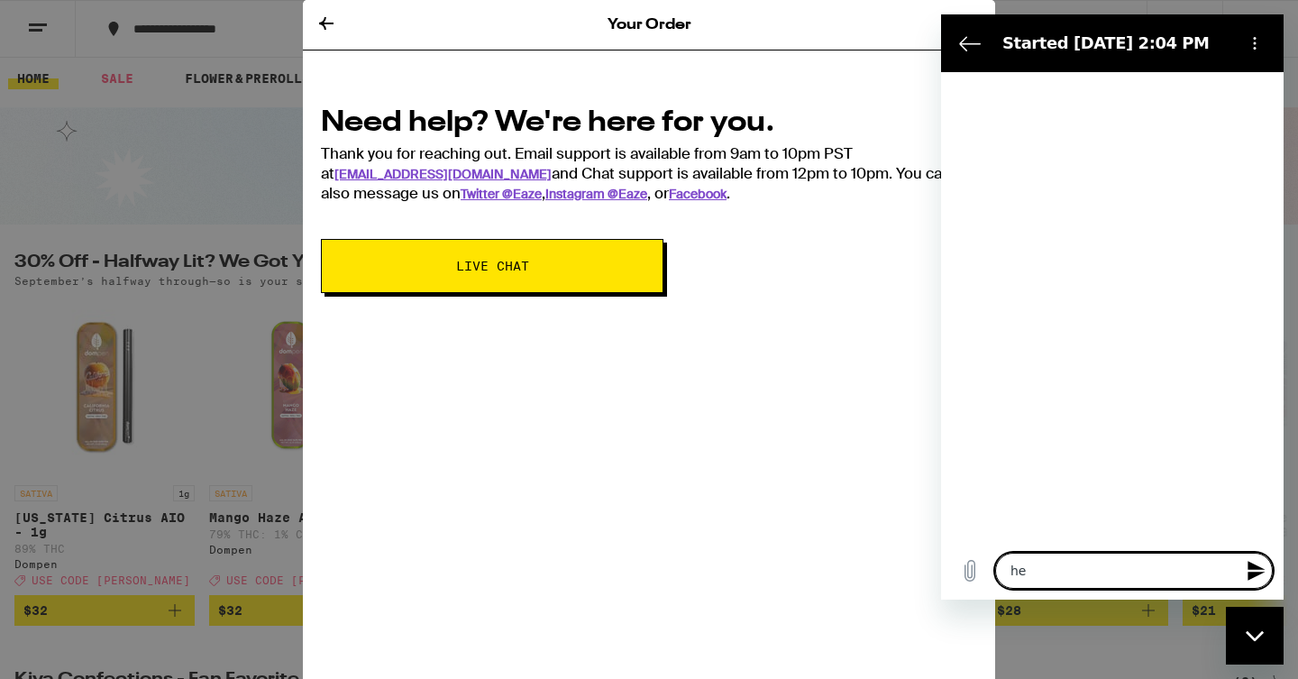
type textarea "x"
type textarea "hell"
type textarea "x"
type textarea "hello"
type textarea "x"
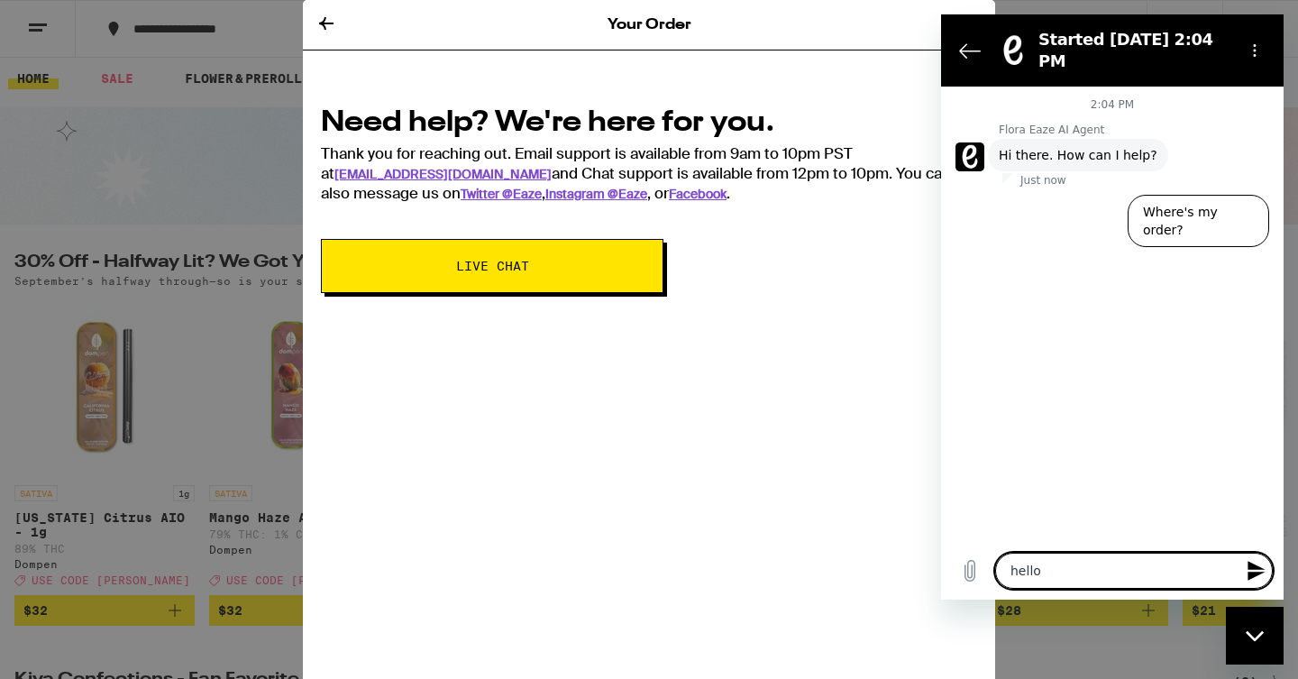
type textarea "hell"
type textarea "x"
type textarea "hel"
type textarea "x"
type textarea "he"
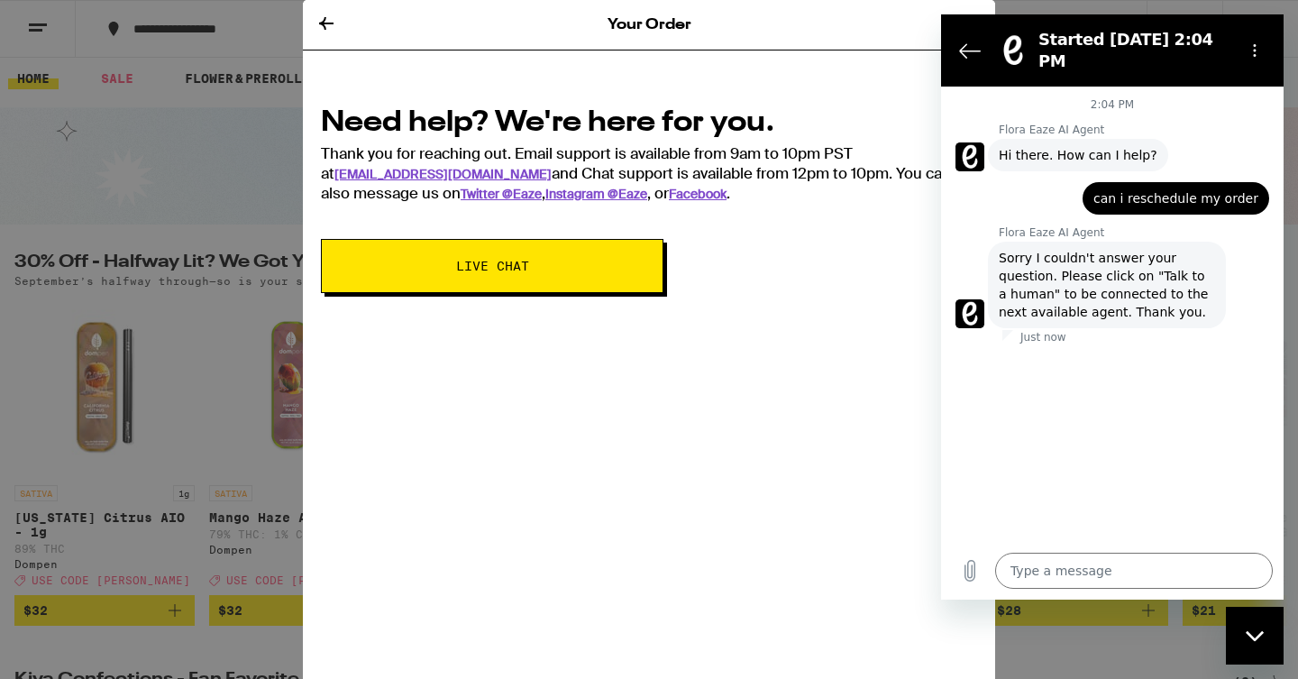
click at [1181, 357] on div "2:04 PM Flora Eaze AI Agent Flora Eaze AI Agent says: Hi there. How can I help?…" at bounding box center [1112, 314] width 343 height 455
click at [1088, 577] on textarea at bounding box center [1134, 571] width 278 height 36
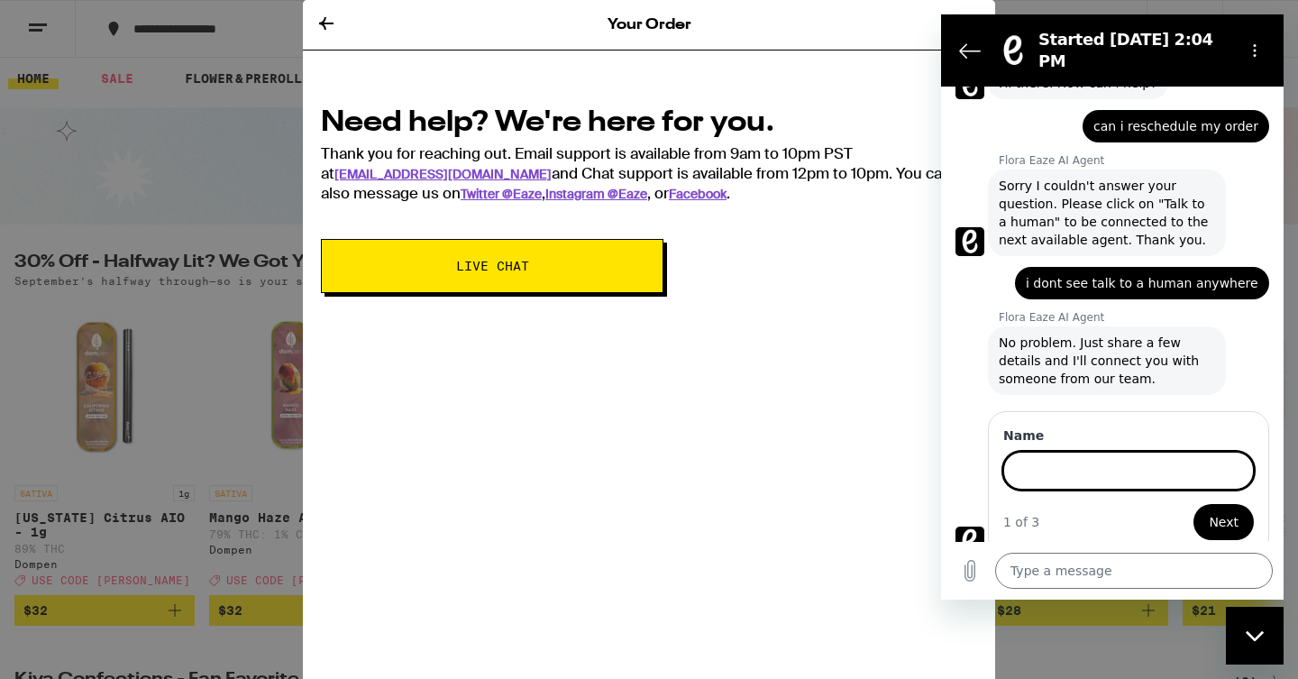
scroll to position [70, 0]
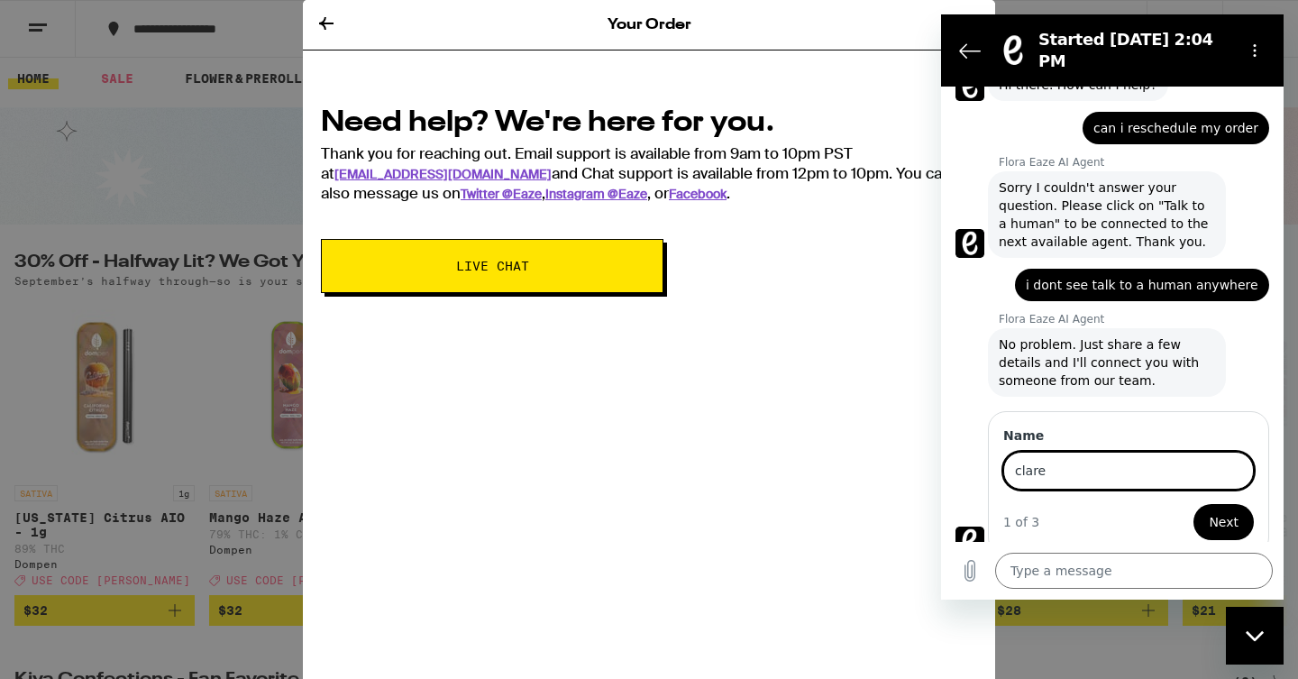
click at [1193, 504] on button "Next" at bounding box center [1223, 522] width 60 height 36
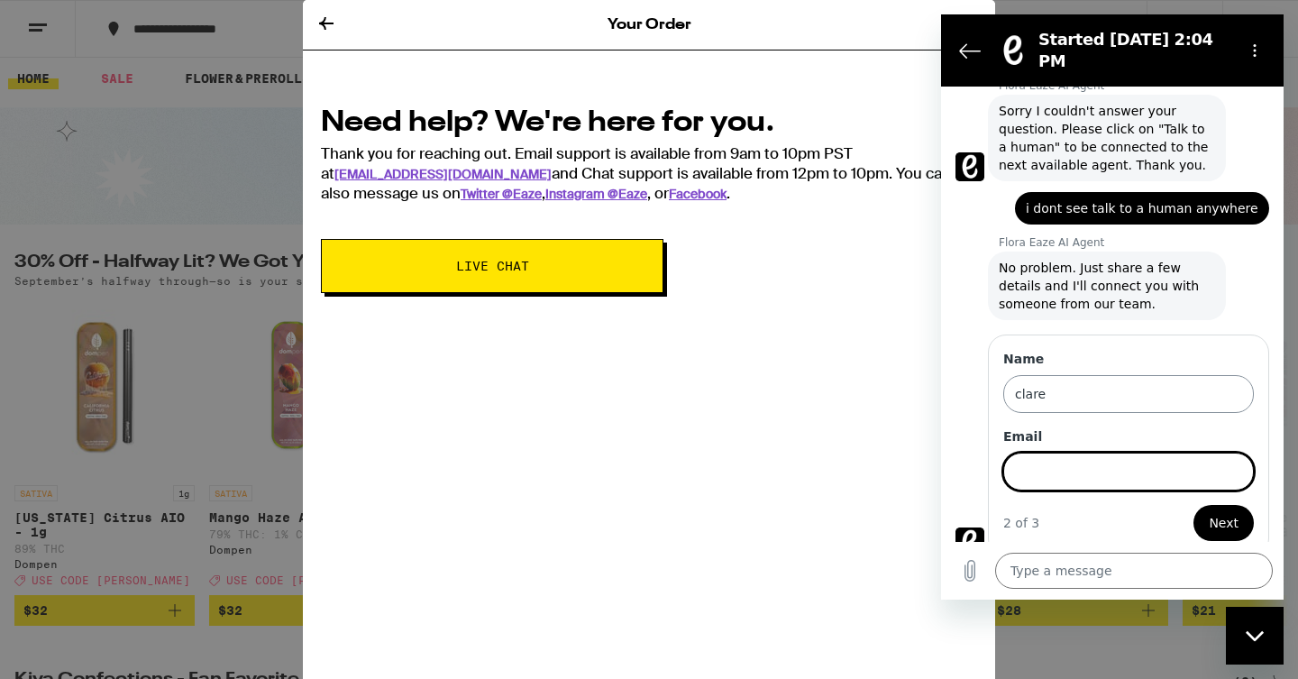
scroll to position [148, 0]
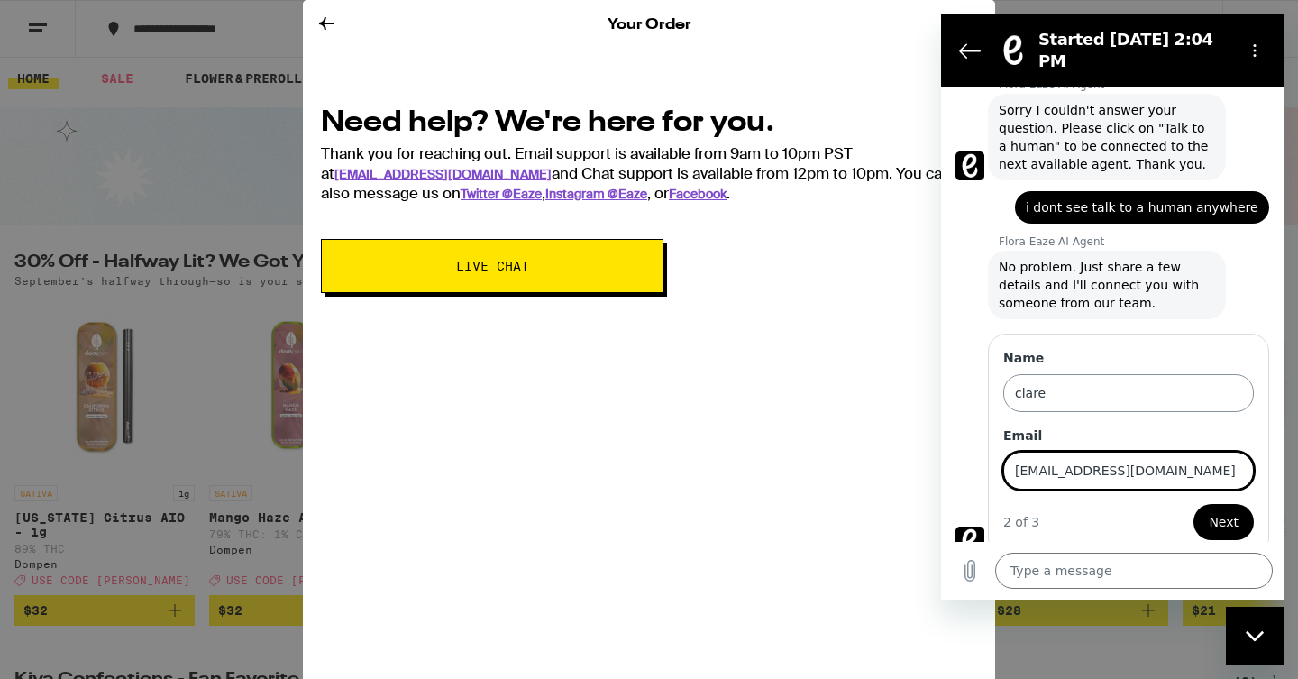
click at [1193, 504] on button "Next" at bounding box center [1223, 522] width 60 height 36
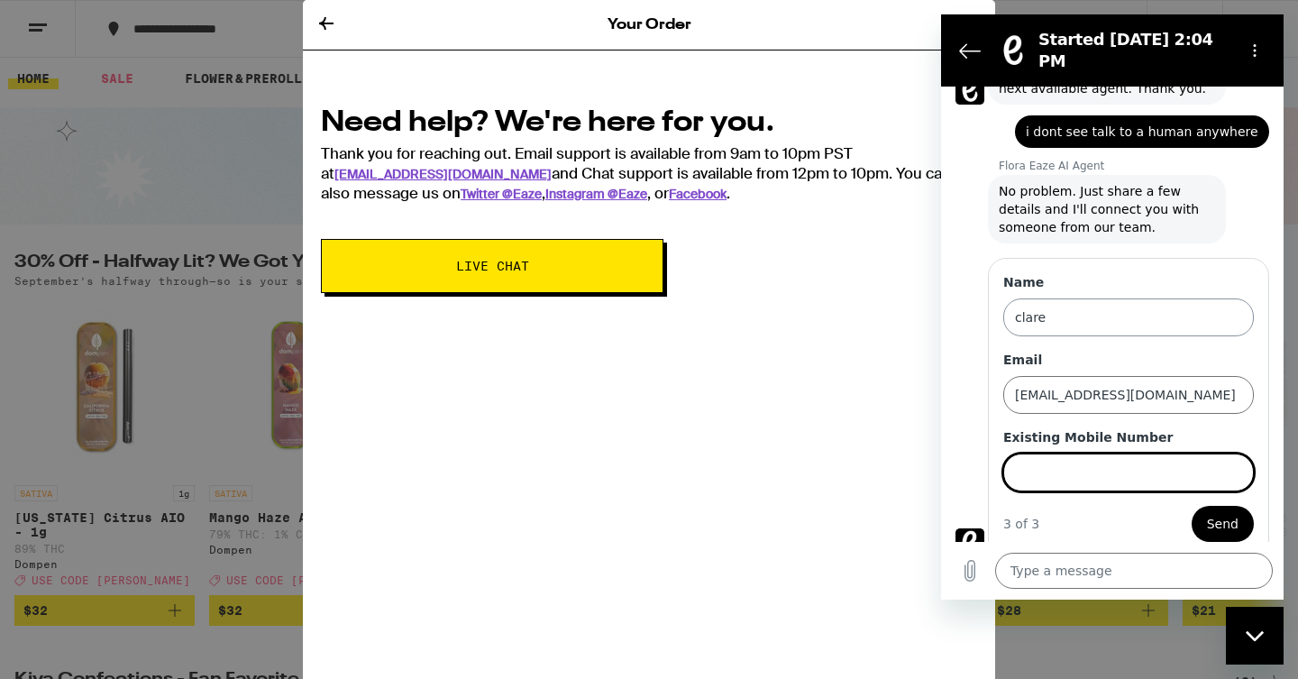
scroll to position [225, 0]
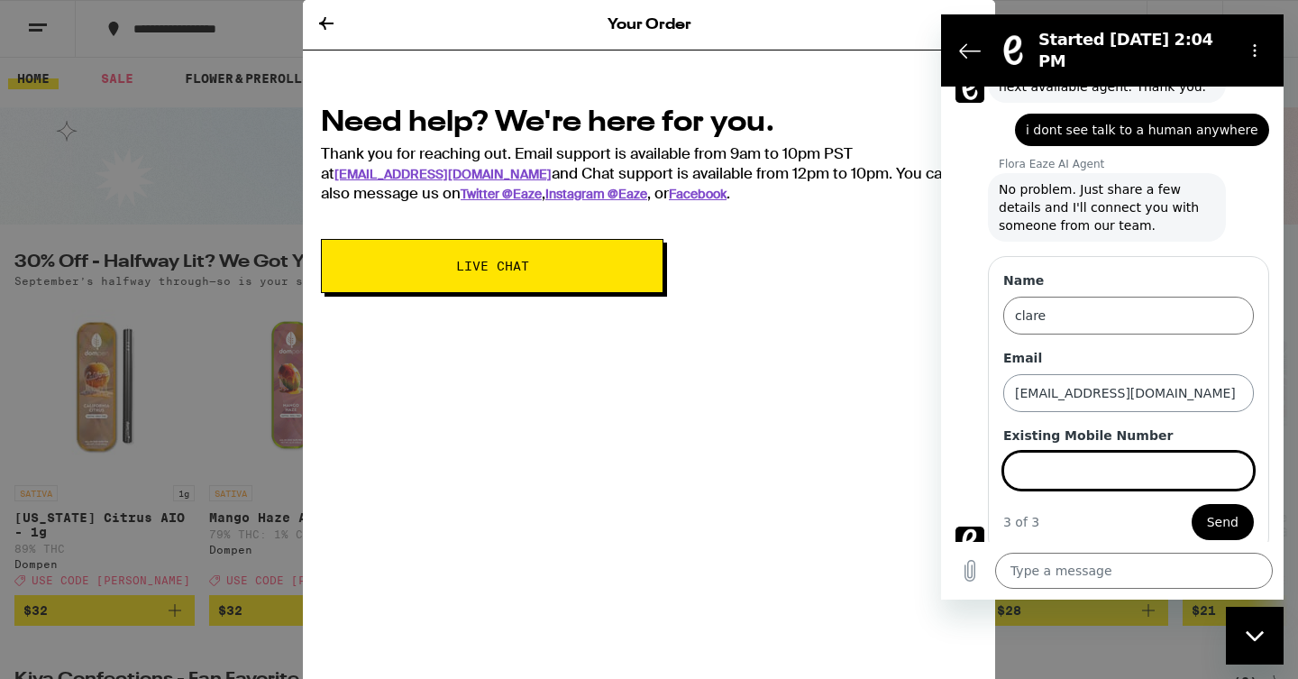
click at [1164, 376] on input "[EMAIL_ADDRESS][DOMAIN_NAME]" at bounding box center [1128, 393] width 251 height 38
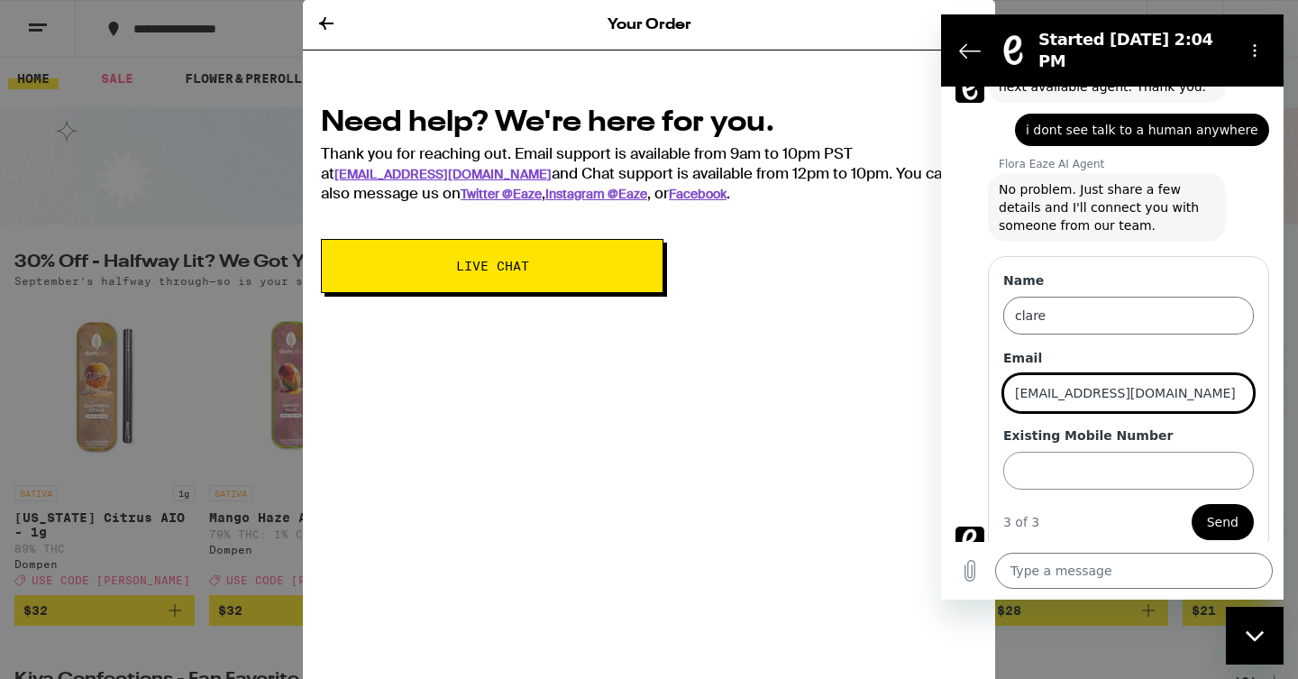
click at [1148, 457] on input "Existing Mobile Number" at bounding box center [1128, 471] width 251 height 38
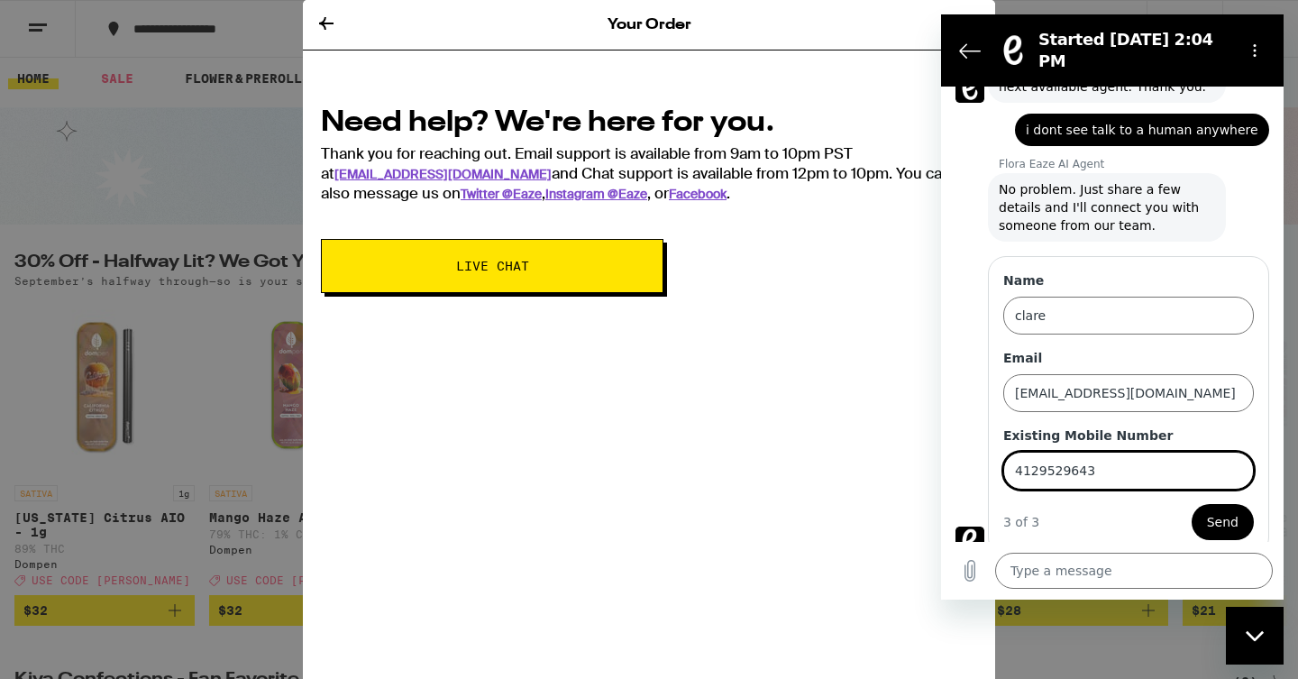
click at [1217, 511] on span "Send" at bounding box center [1223, 522] width 32 height 22
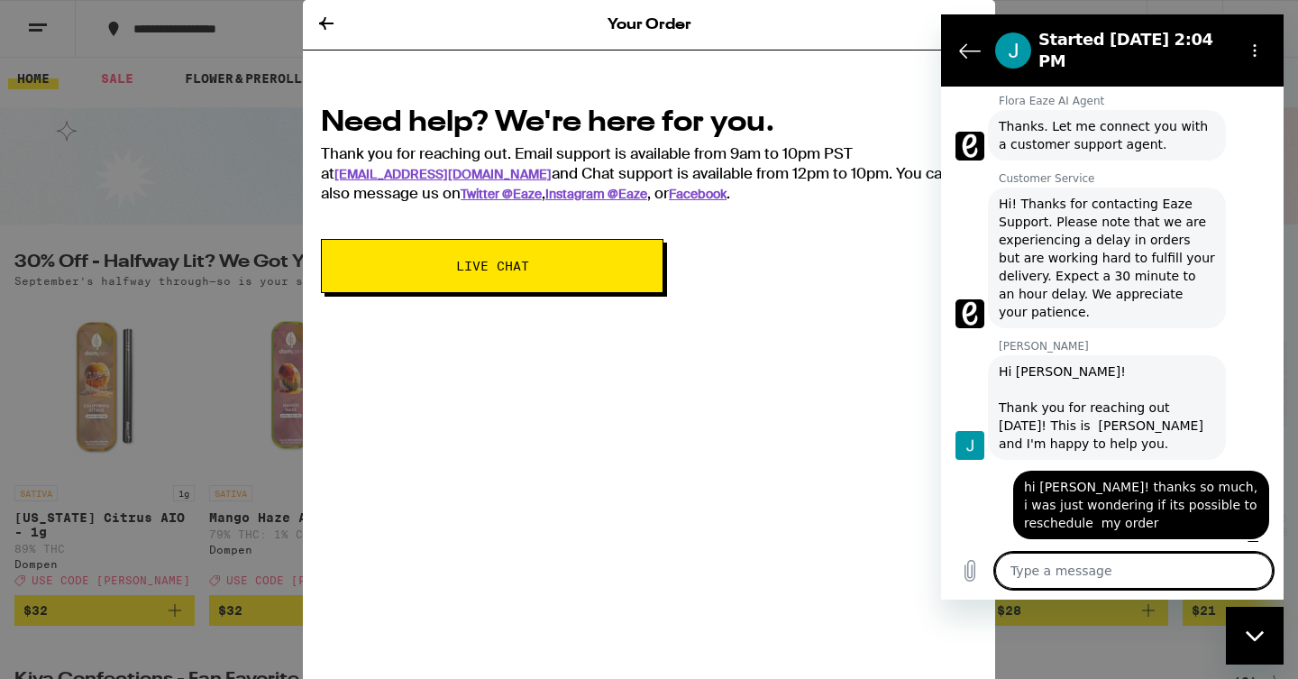
scroll to position [584, 0]
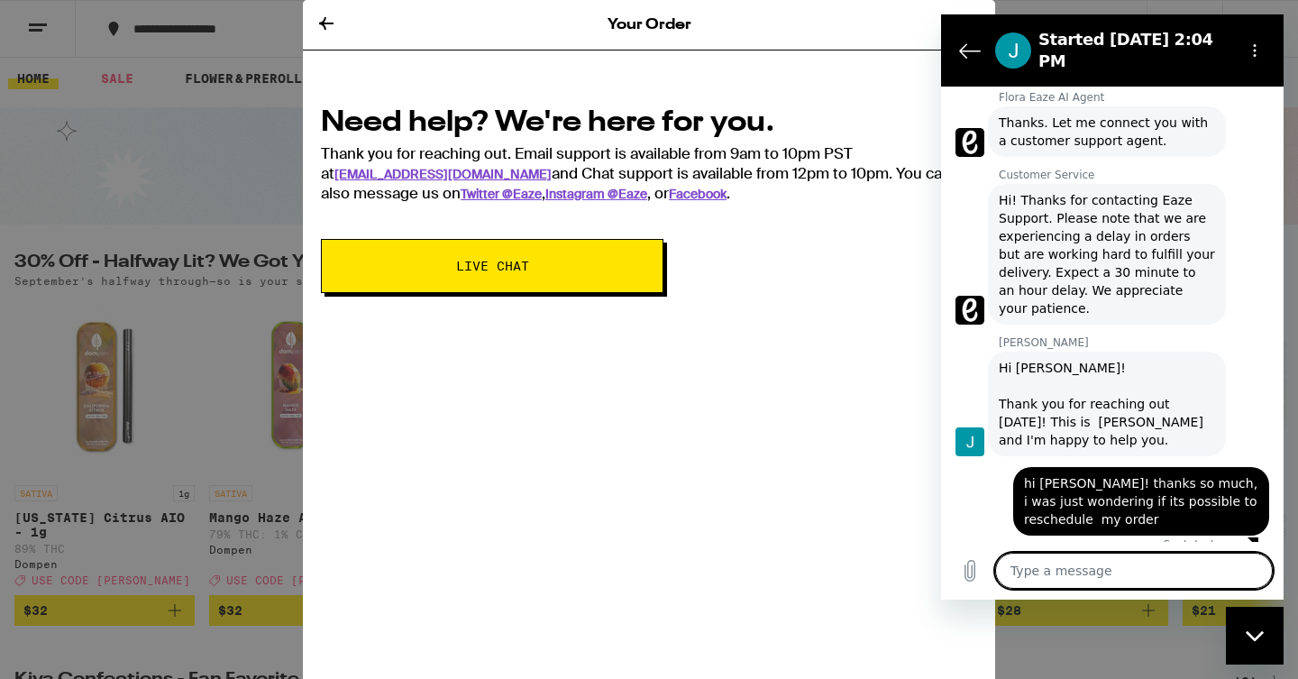
click at [1048, 411] on div "Hi [PERSON_NAME]! Thank you for reaching out [DATE]! This is [PERSON_NAME] and …" at bounding box center [1107, 404] width 216 height 90
click at [1062, 398] on div "Hi [PERSON_NAME]! Thank you for reaching out [DATE]! This is [PERSON_NAME] and …" at bounding box center [1107, 404] width 216 height 90
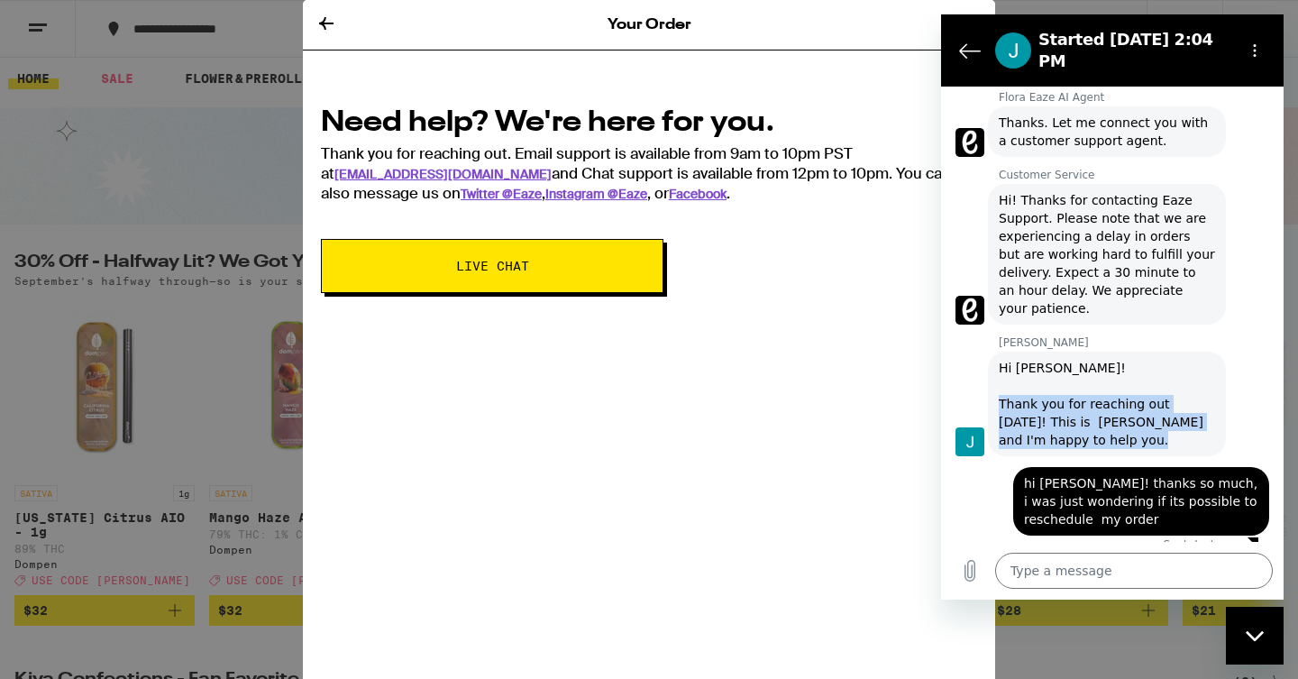
click at [1062, 398] on div "Hi [PERSON_NAME]! Thank you for reaching out [DATE]! This is [PERSON_NAME] and …" at bounding box center [1107, 404] width 216 height 90
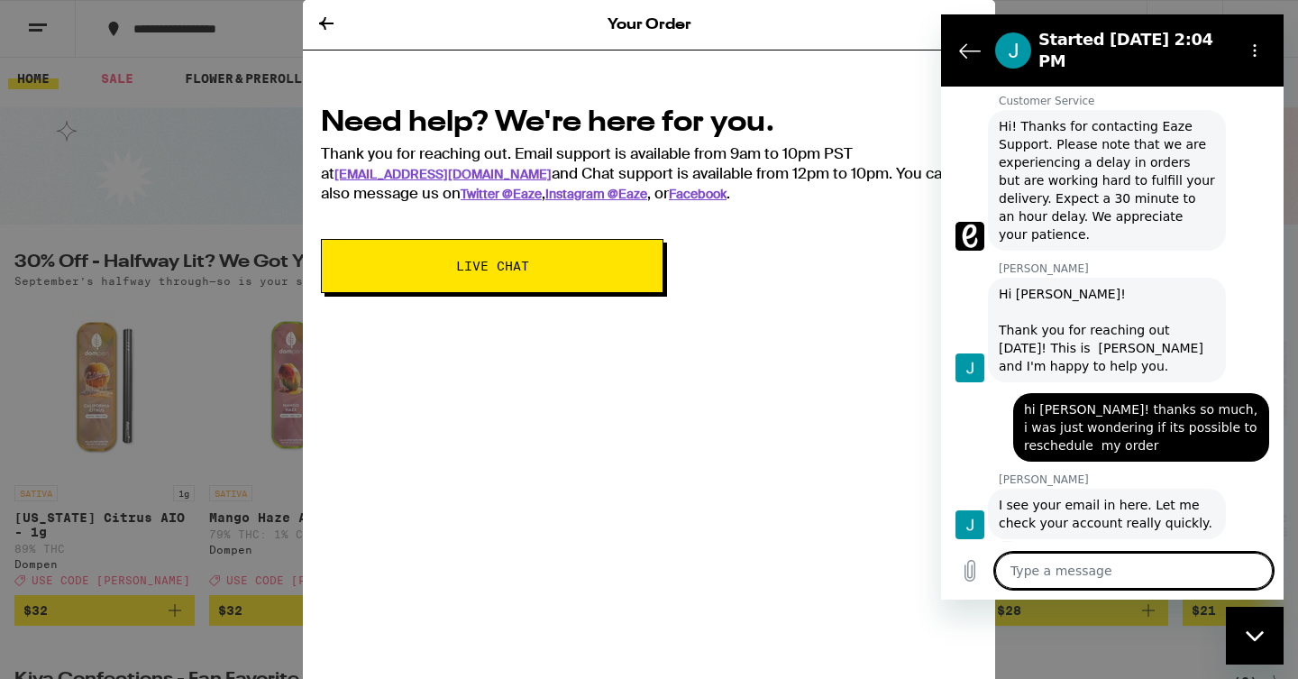
scroll to position [662, 0]
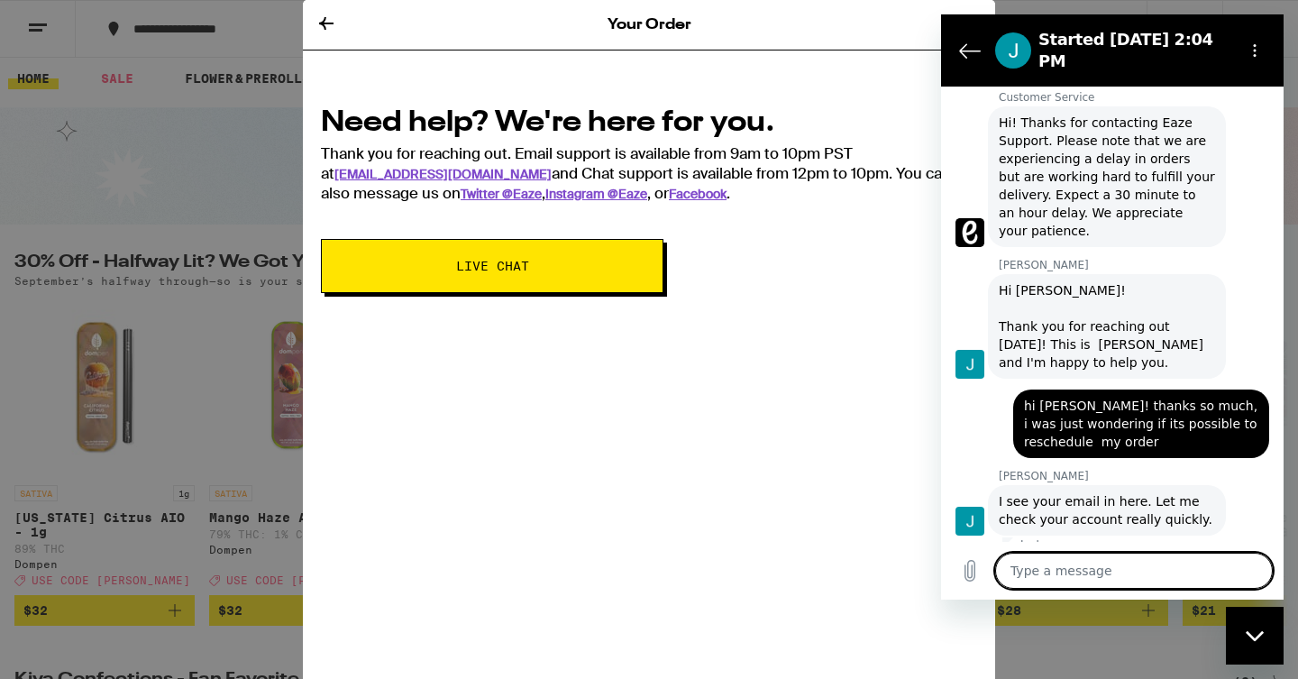
click at [1062, 398] on span "hi [PERSON_NAME]! thanks so much, i was just wondering if its possible to resch…" at bounding box center [1141, 424] width 234 height 54
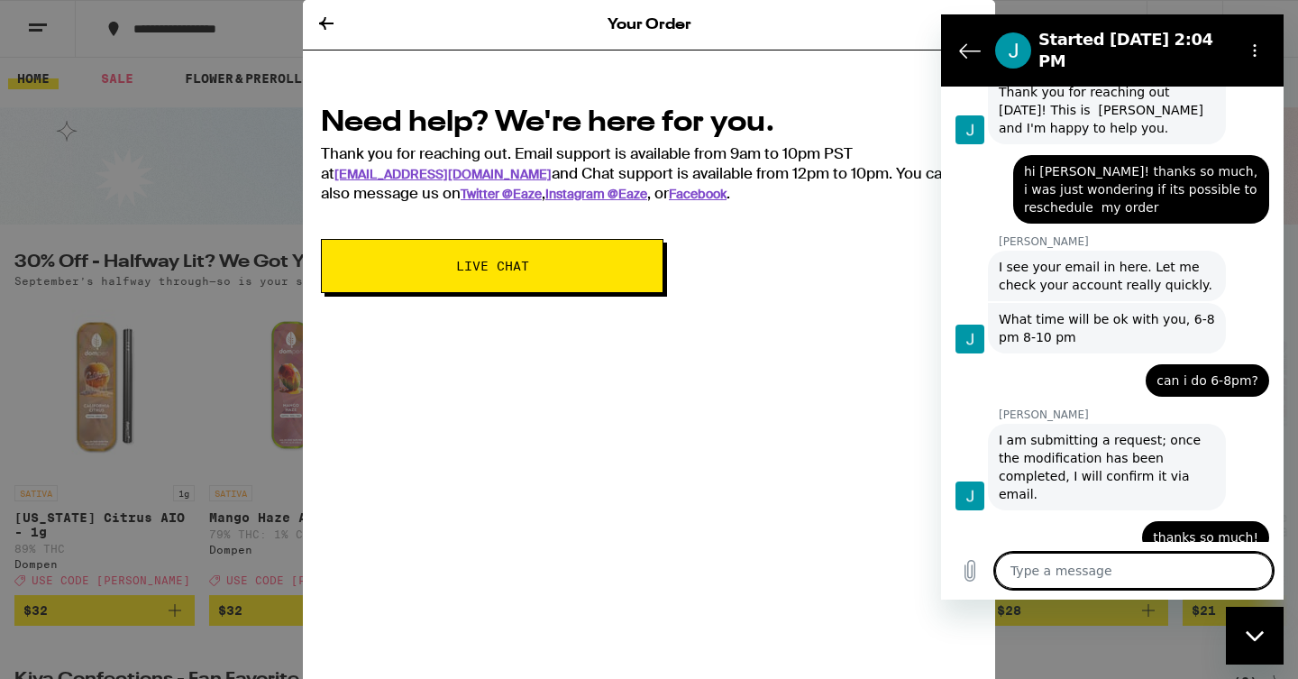
scroll to position [974, 0]
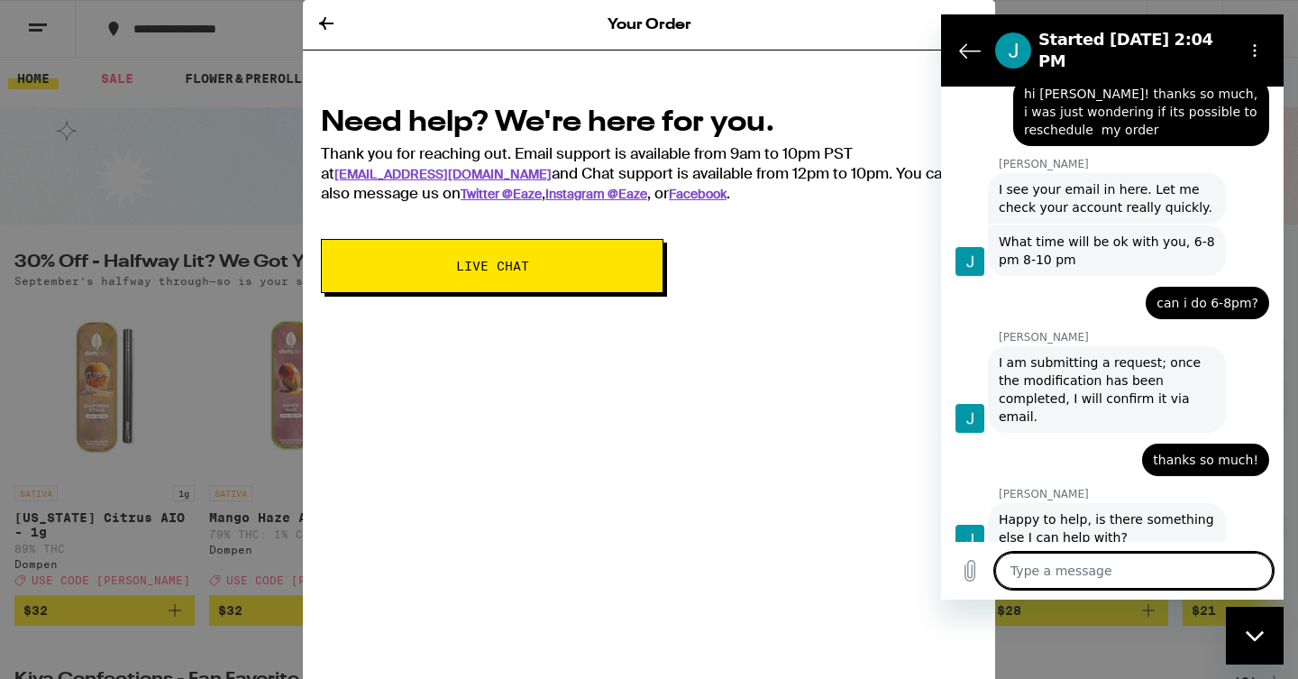
click at [1107, 558] on textarea at bounding box center [1134, 571] width 278 height 36
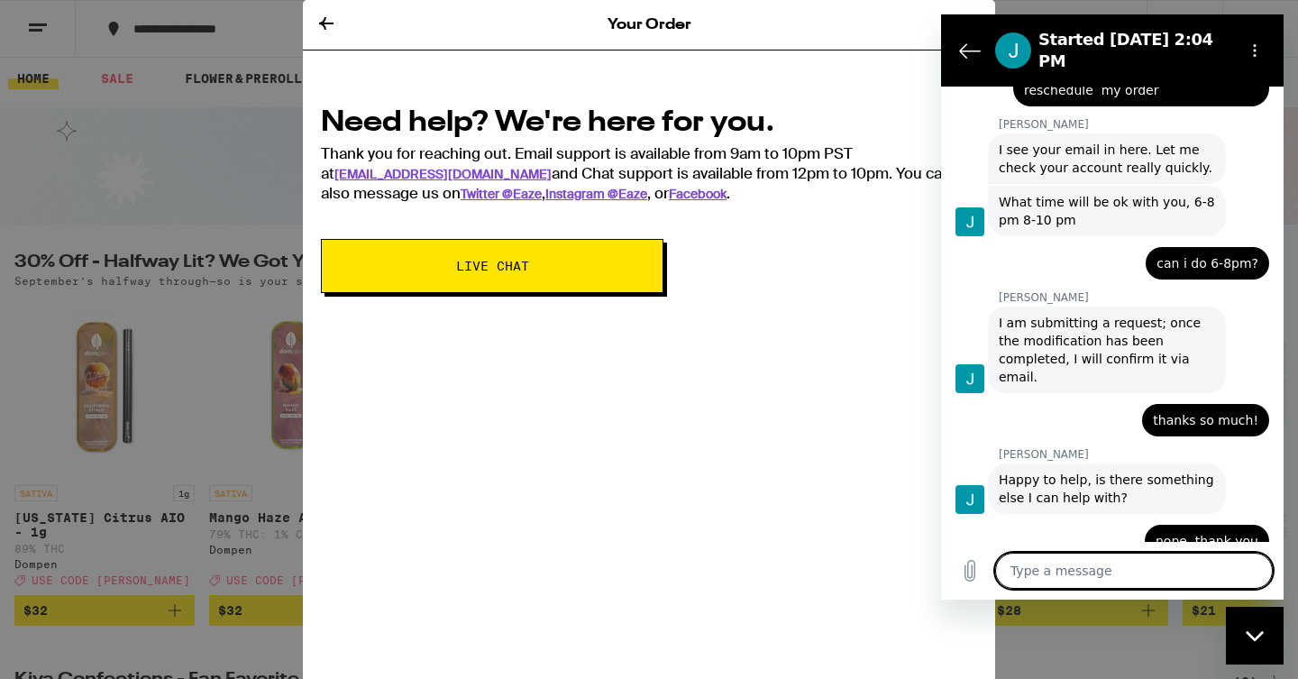
scroll to position [1017, 0]
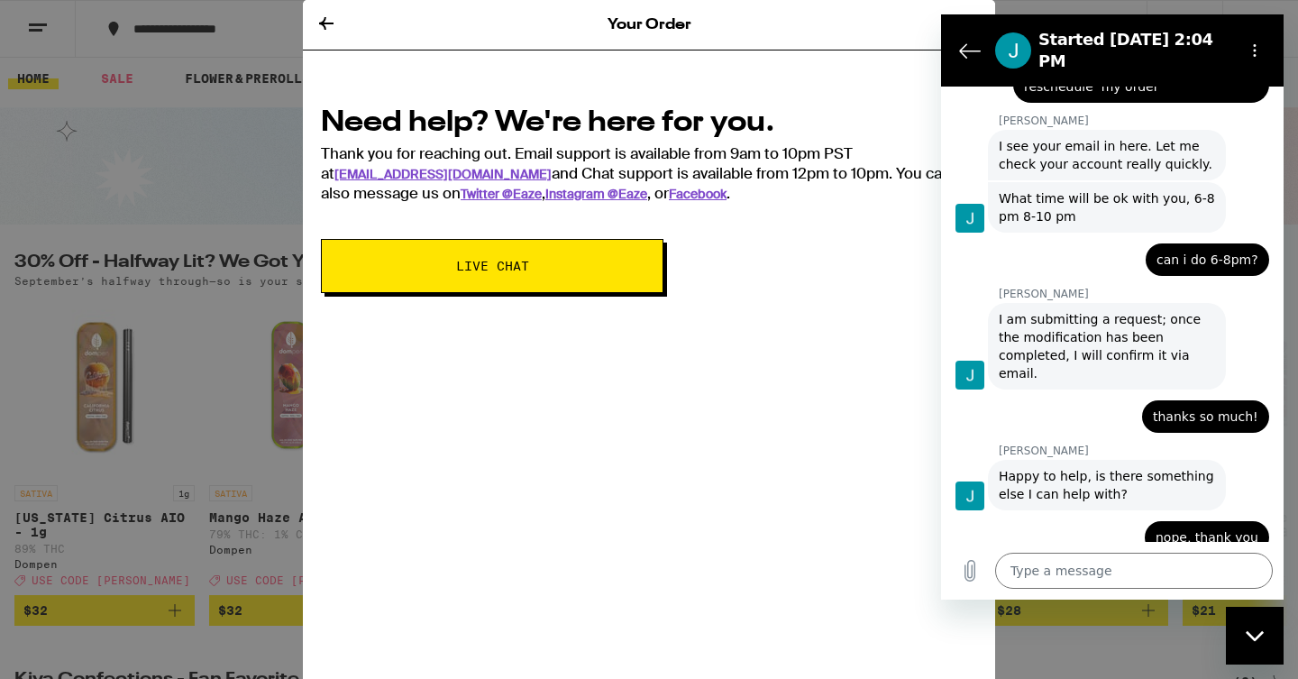
click at [306, 385] on div "Your Order Need help? We're here for you. Thank you for reaching out. Email sup…" at bounding box center [649, 339] width 692 height 679
click at [251, 117] on div "Your Order Need help? We're here for you. Thank you for reaching out. Email sup…" at bounding box center [649, 339] width 1298 height 679
click at [964, 48] on icon "Back to the conversation list" at bounding box center [970, 51] width 20 height 14
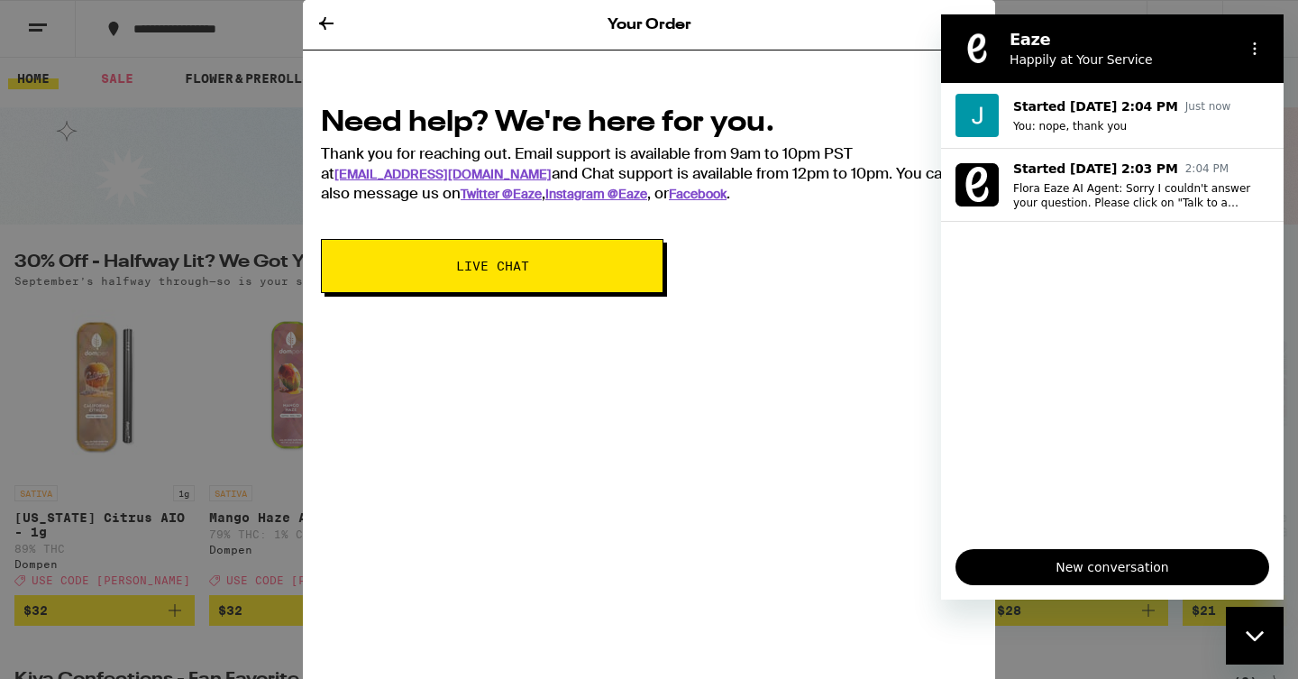
click at [340, 28] on div "Your Order" at bounding box center [649, 25] width 692 height 50
click at [331, 25] on icon at bounding box center [326, 24] width 22 height 22
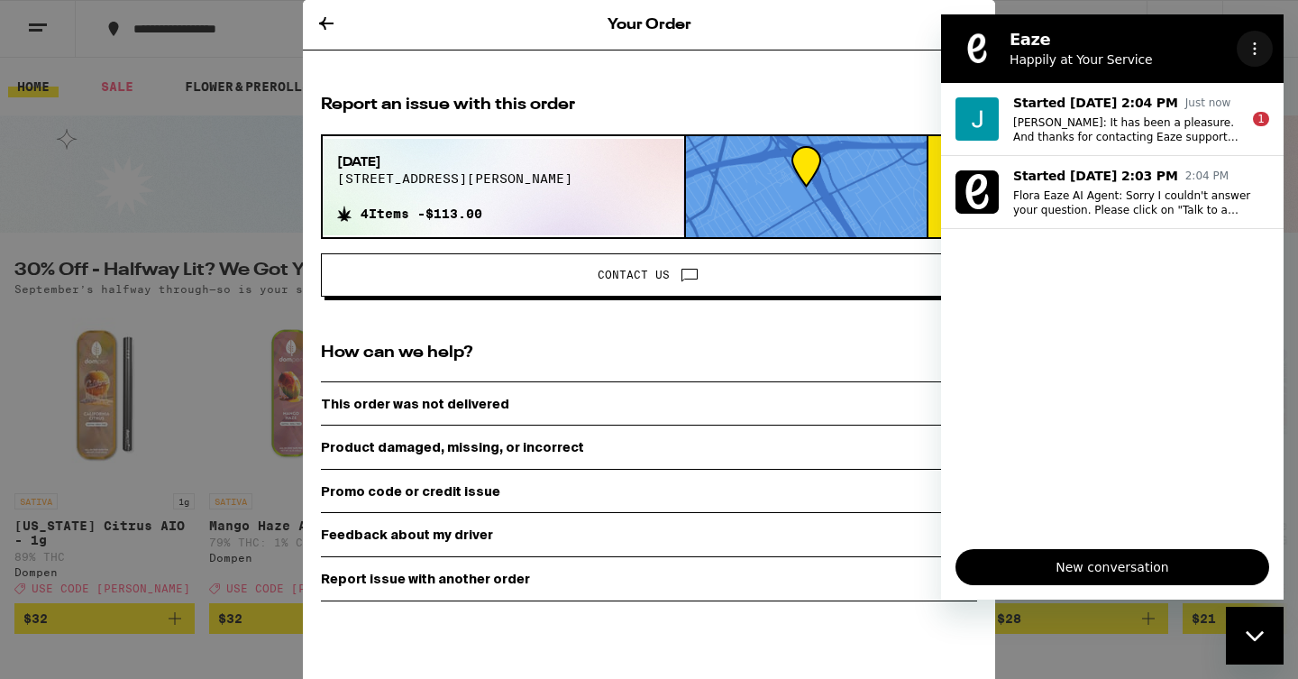
click at [1258, 52] on icon "Options menu" at bounding box center [1255, 48] width 14 height 14
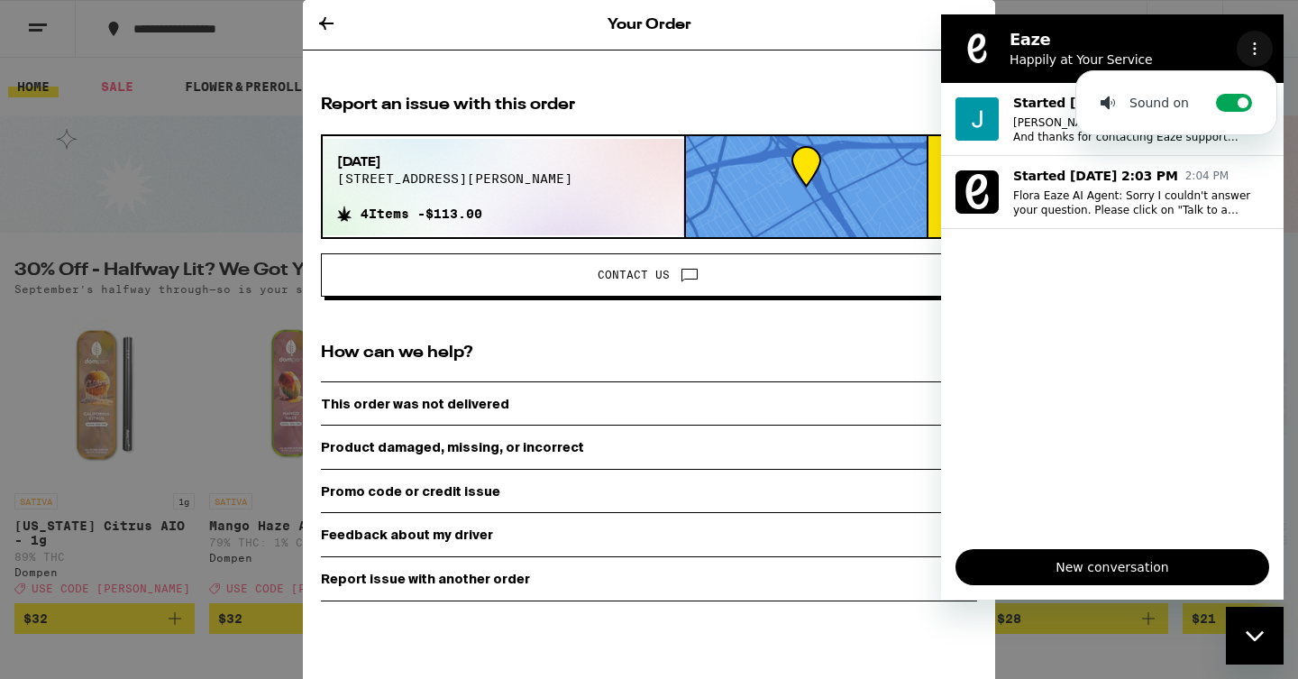
click at [1258, 52] on icon "Options menu" at bounding box center [1255, 48] width 14 height 14
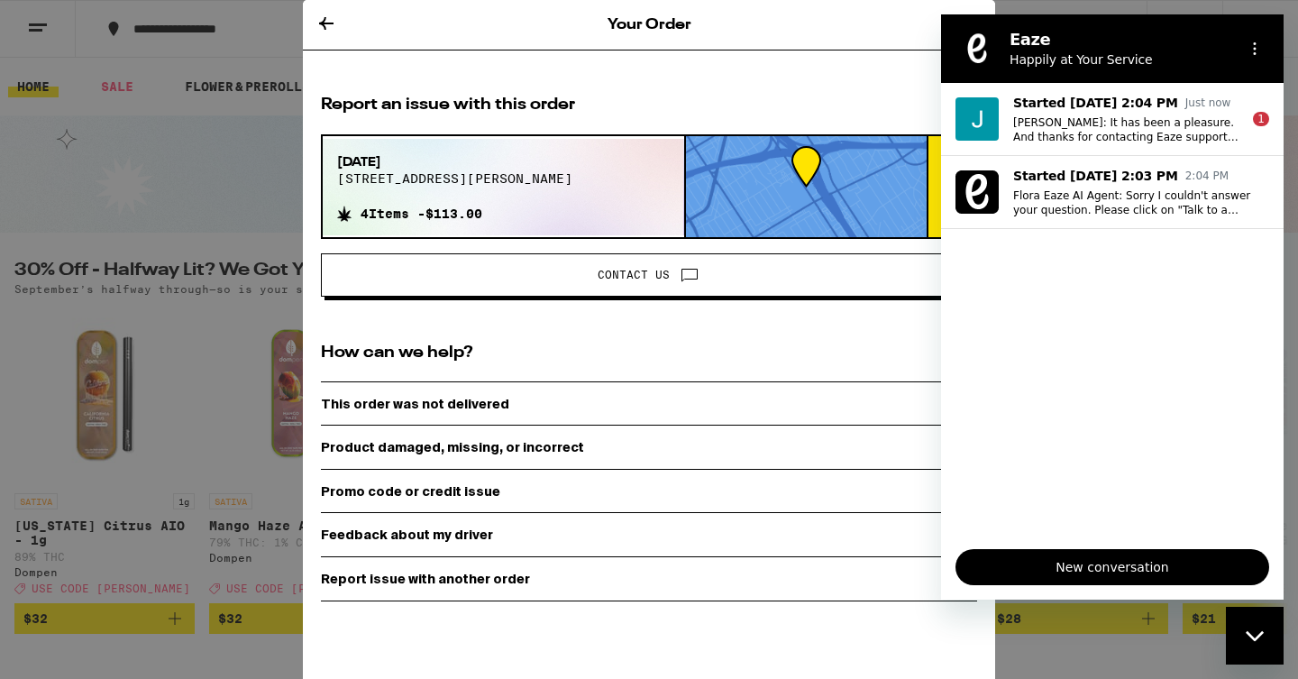
click at [1255, 632] on icon "Close messaging window" at bounding box center [1255, 636] width 19 height 12
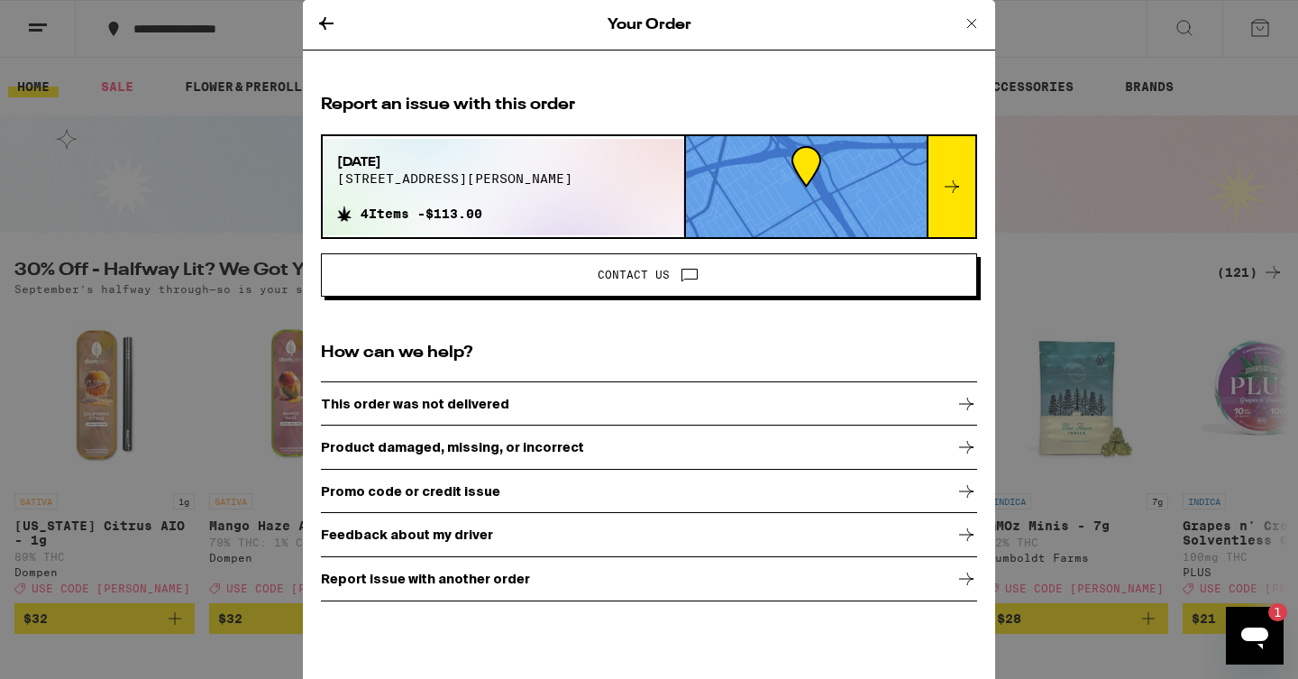
click at [964, 25] on icon at bounding box center [972, 24] width 22 height 22
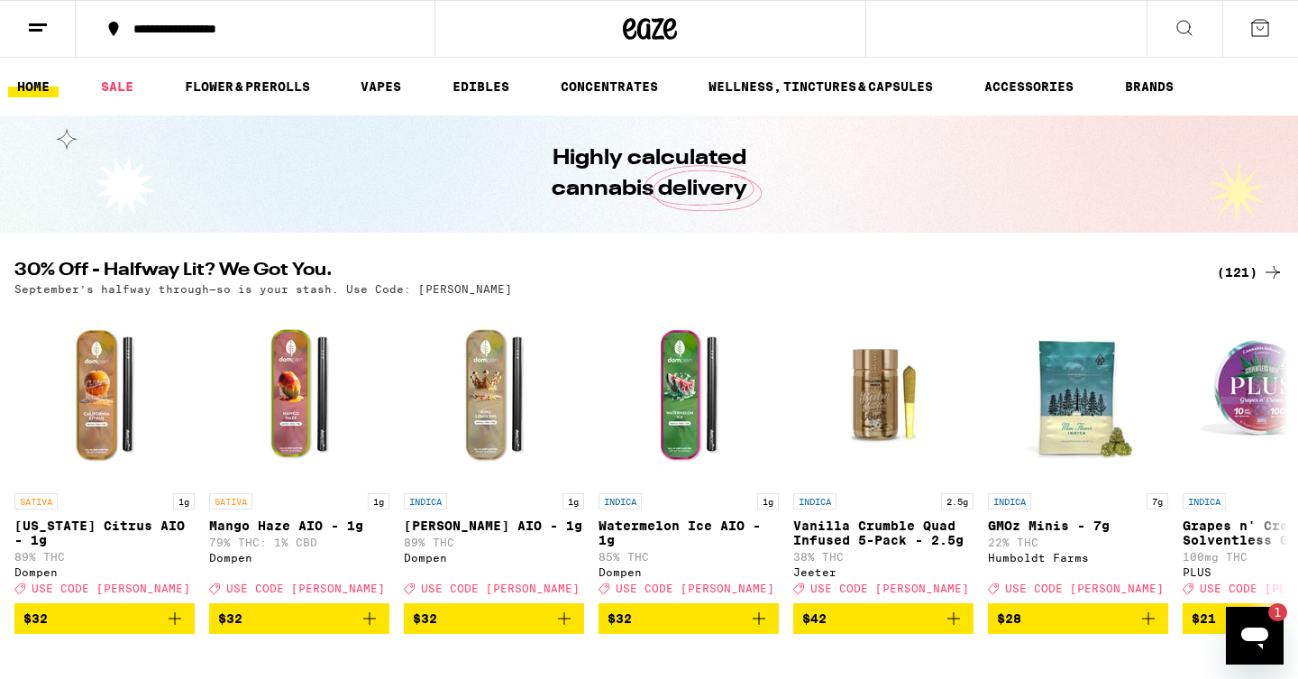
click at [983, 20] on div "Order History Your most recent orders [DATE] [STREET_ADDRESS][PERSON_NAME] 4 It…" at bounding box center [649, 339] width 1298 height 679
click at [583, 19] on div at bounding box center [650, 29] width 432 height 58
click at [169, 61] on ul "HOME SALE FLOWER & PREROLLS VAPES EDIBLES CONCENTRATES WELLNESS, TINCTURES & CA…" at bounding box center [649, 87] width 1298 height 58
click at [494, 35] on div at bounding box center [650, 29] width 432 height 58
click at [623, 31] on icon at bounding box center [630, 29] width 14 height 22
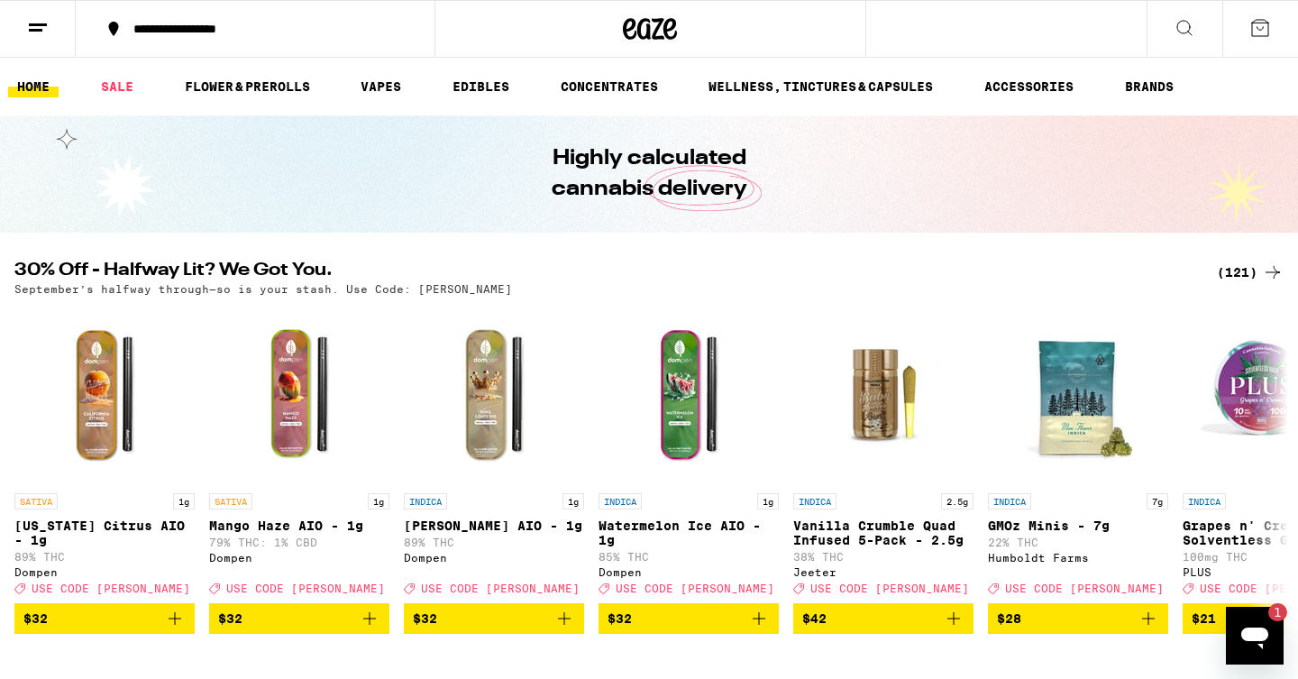
click at [193, 102] on ul "HOME SALE FLOWER & PREROLLS VAPES EDIBLES CONCENTRATES WELLNESS, TINCTURES & CA…" at bounding box center [649, 87] width 1298 height 58
click at [59, 39] on button at bounding box center [38, 29] width 76 height 57
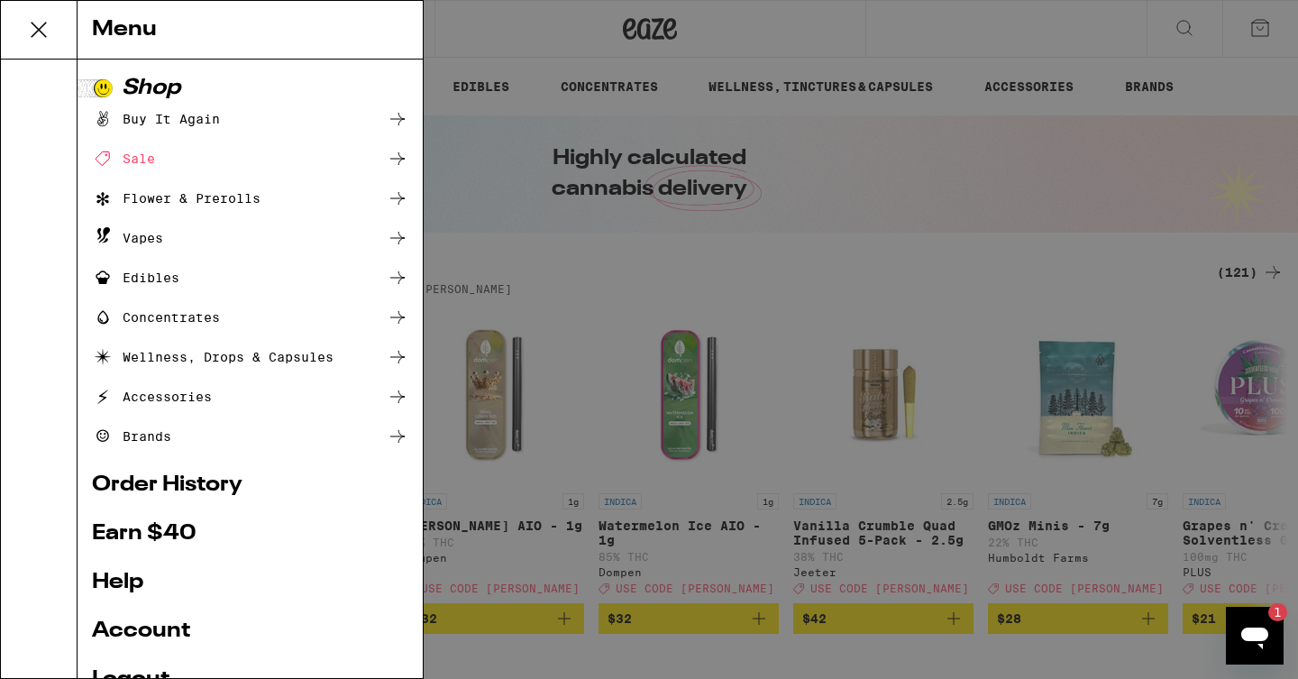
click at [143, 489] on link "Order History" at bounding box center [250, 485] width 316 height 22
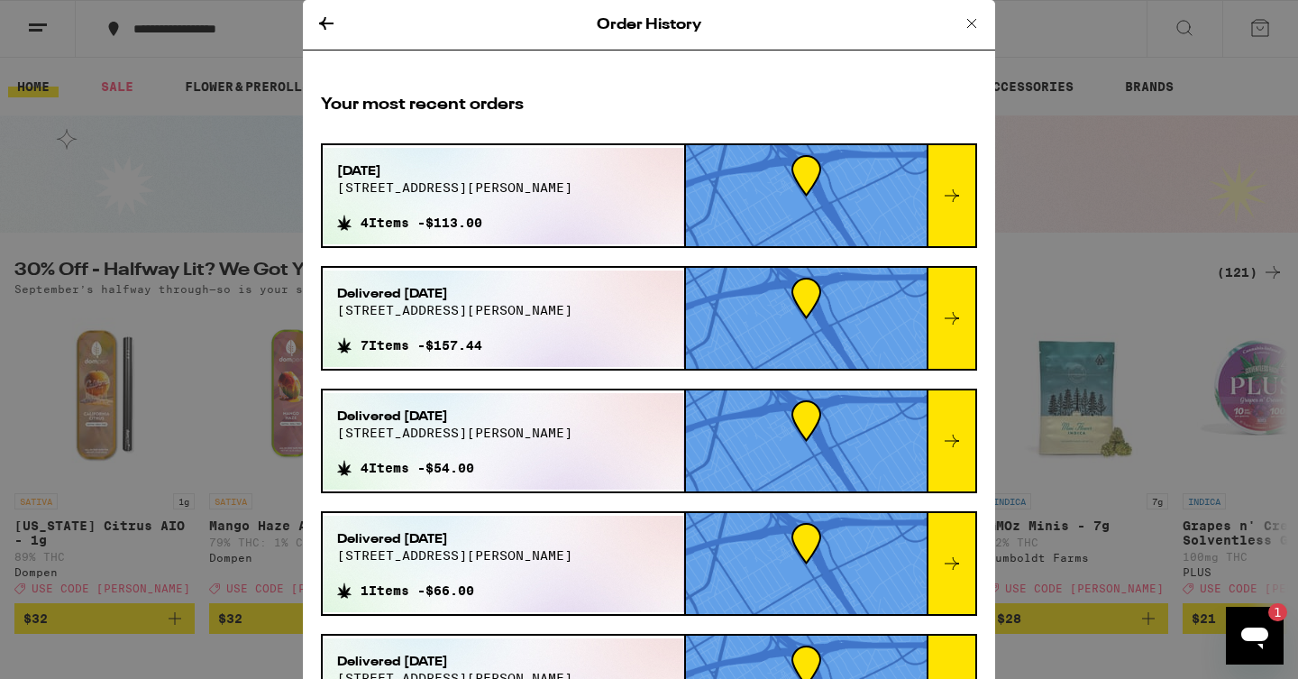
click at [940, 211] on div at bounding box center [951, 195] width 49 height 101
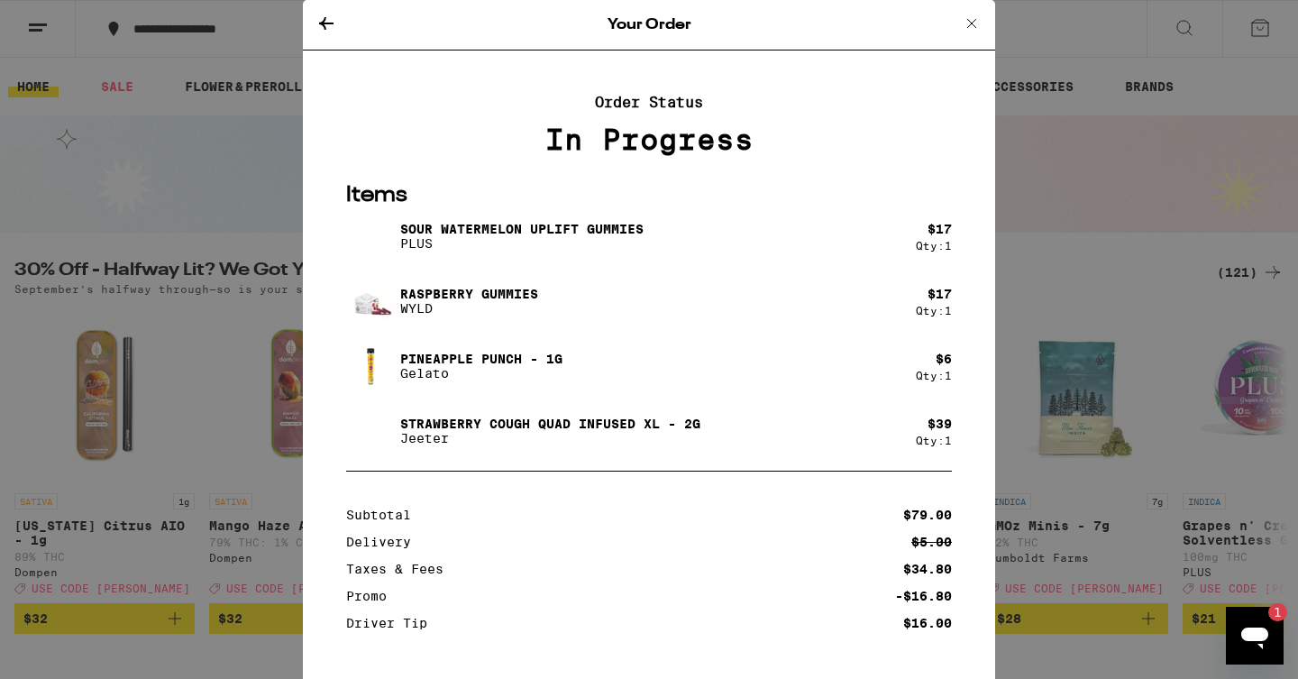
scroll to position [119, 0]
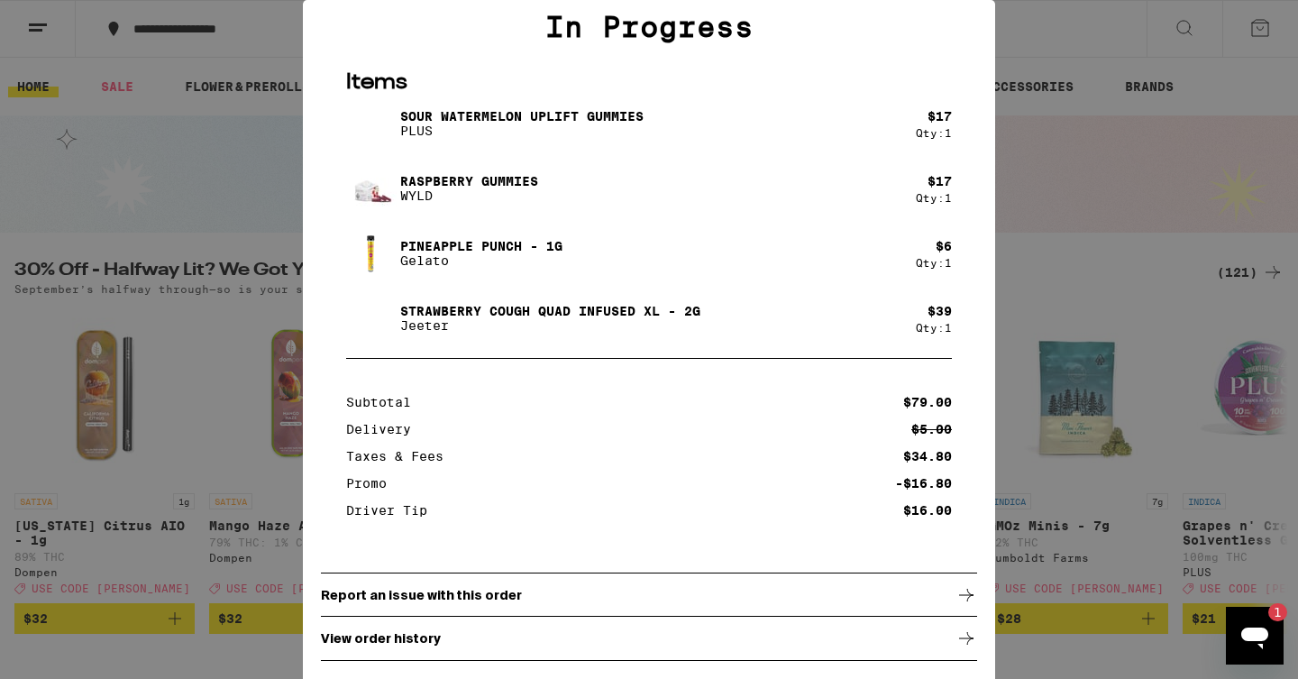
click at [462, 630] on div "View order history" at bounding box center [649, 638] width 656 height 45
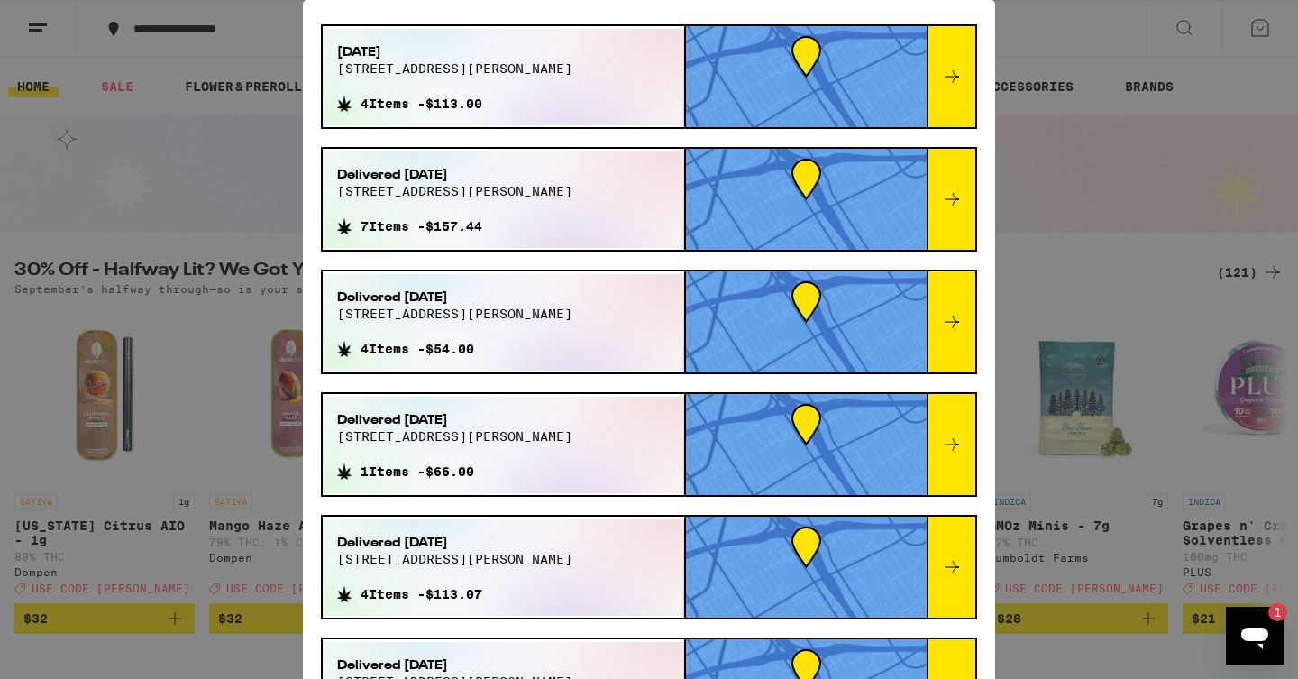
click at [569, 136] on div "Your most recent orders [DATE] [STREET_ADDRESS][PERSON_NAME] 4 Items - $113.00 …" at bounding box center [649, 429] width 692 height 944
click at [581, 96] on div "[DATE] [STREET_ADDRESS][PERSON_NAME] 4 Items - $113.00" at bounding box center [503, 77] width 361 height 96
click at [828, 76] on div at bounding box center [806, 76] width 241 height 101
click at [803, 61] on div at bounding box center [806, 76] width 241 height 101
click at [952, 63] on div at bounding box center [951, 76] width 49 height 101
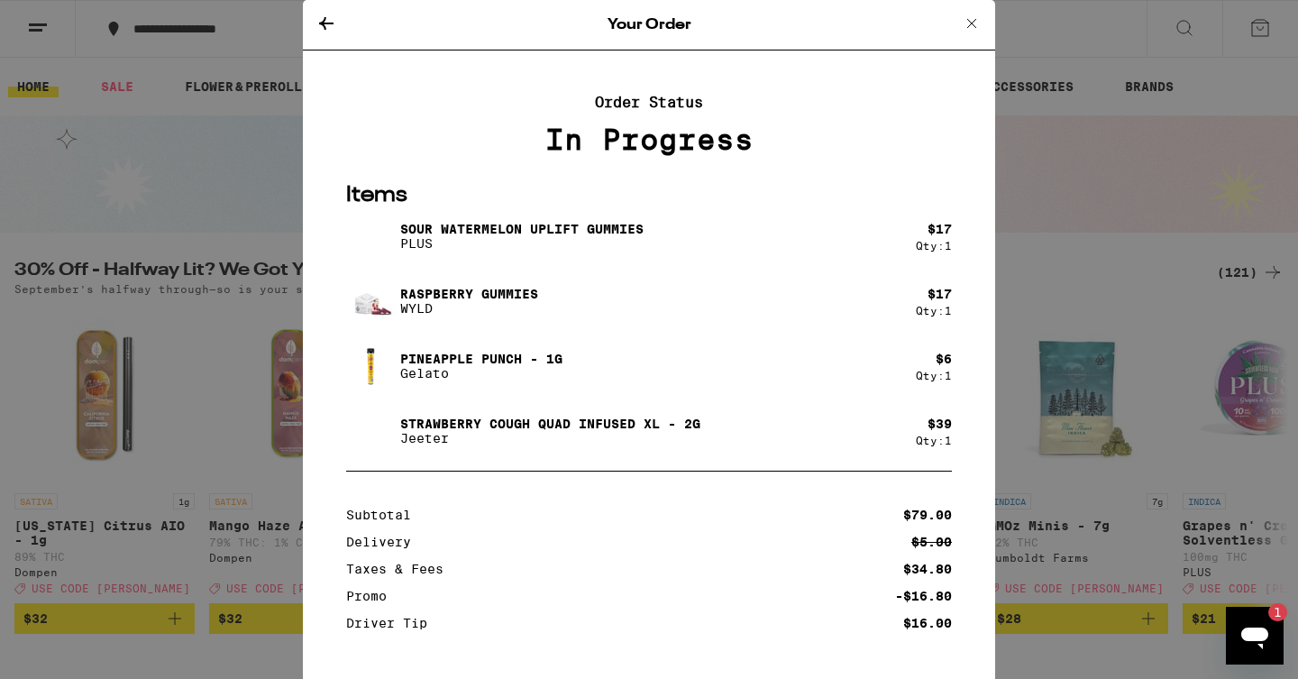
click at [662, 41] on div "Your Order" at bounding box center [649, 25] width 692 height 50
click at [613, 224] on div "Sour Watermelon UPLIFT Gummies PLUS" at bounding box center [631, 236] width 570 height 50
